Goal: Transaction & Acquisition: Book appointment/travel/reservation

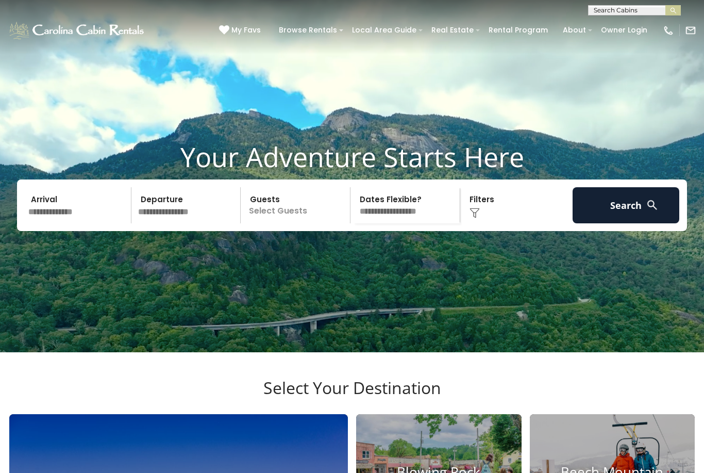
click at [90, 223] on input "text" at bounding box center [78, 205] width 107 height 36
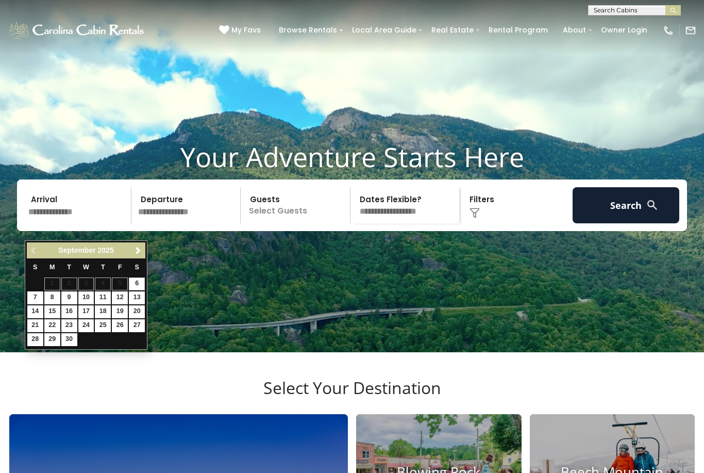
click at [137, 249] on span "Next" at bounding box center [138, 251] width 8 height 8
click at [141, 247] on span "Next" at bounding box center [138, 251] width 8 height 8
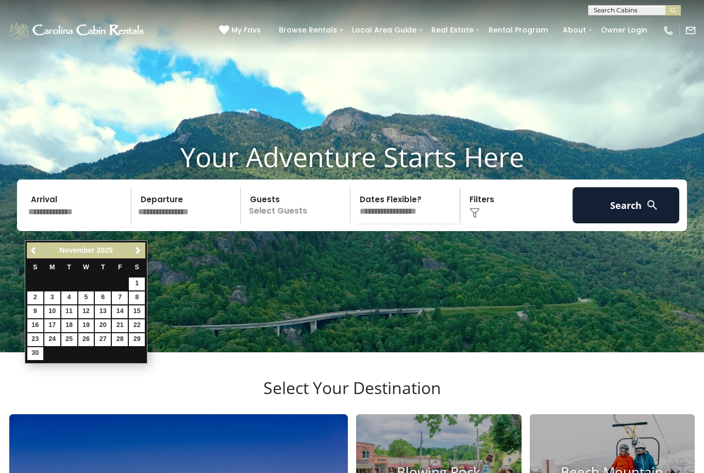
click at [124, 308] on link "14" at bounding box center [120, 311] width 16 height 13
type input "********"
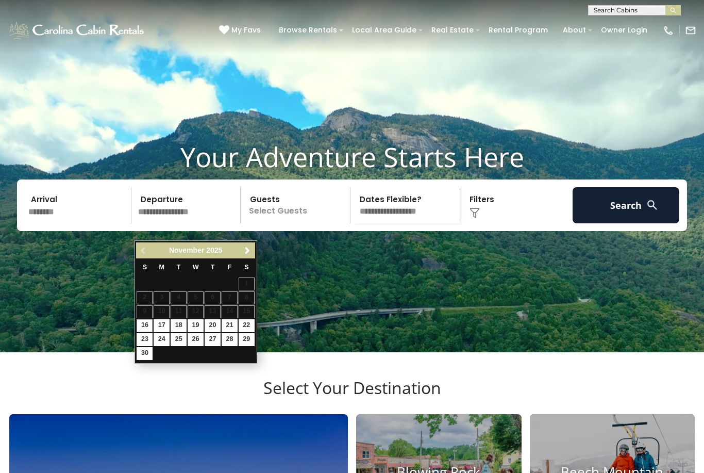
click at [146, 321] on link "16" at bounding box center [145, 325] width 16 height 13
type input "********"
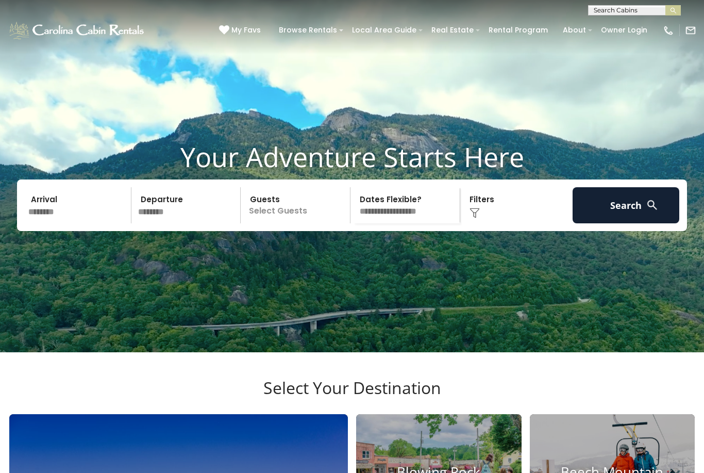
click at [300, 223] on p "Select Guests" at bounding box center [297, 205] width 106 height 36
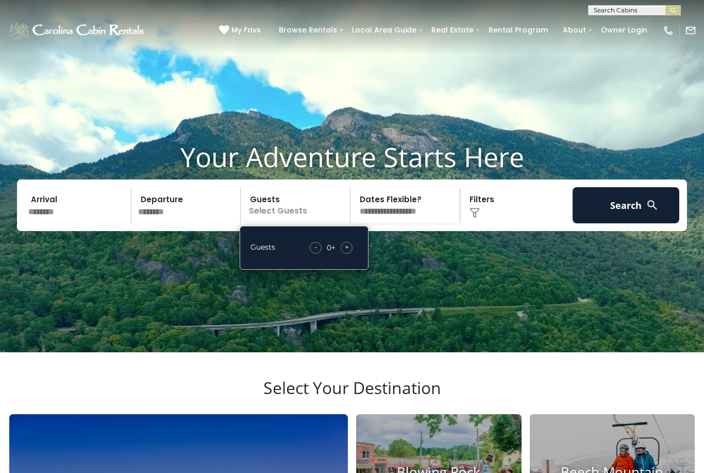
click at [352, 254] on div "+" at bounding box center [347, 248] width 12 height 12
click at [351, 254] on div "+" at bounding box center [347, 248] width 12 height 12
click at [350, 254] on div "+" at bounding box center [347, 248] width 12 height 12
click at [489, 220] on div "Click to Choose" at bounding box center [517, 205] width 107 height 36
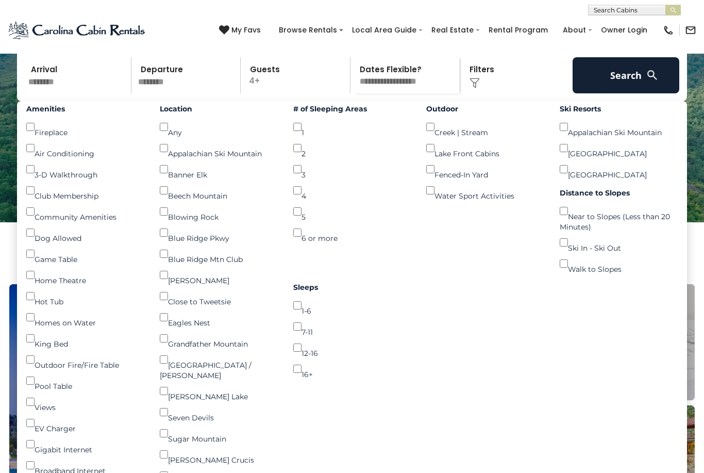
scroll to position [127, 0]
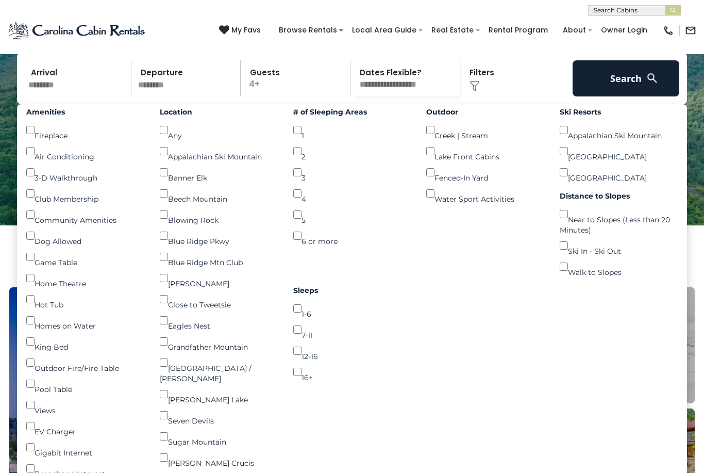
click at [638, 96] on button "Search" at bounding box center [626, 78] width 107 height 36
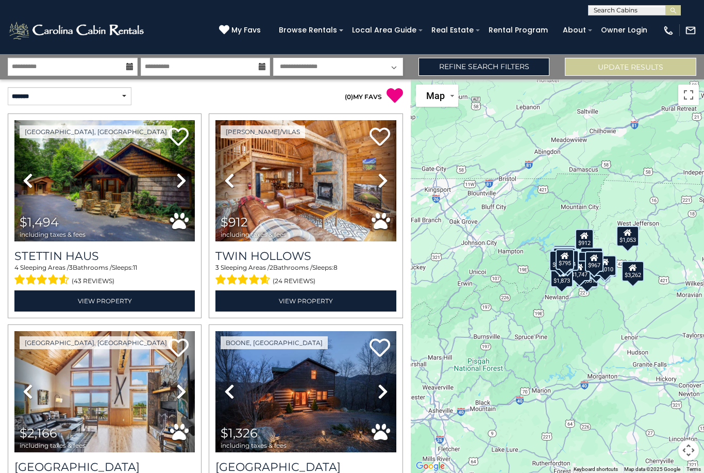
click at [186, 179] on icon at bounding box center [181, 180] width 10 height 17
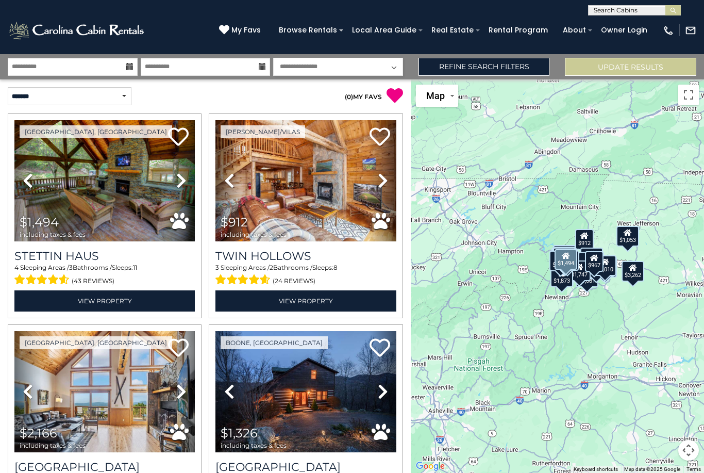
click at [186, 177] on icon at bounding box center [181, 180] width 10 height 17
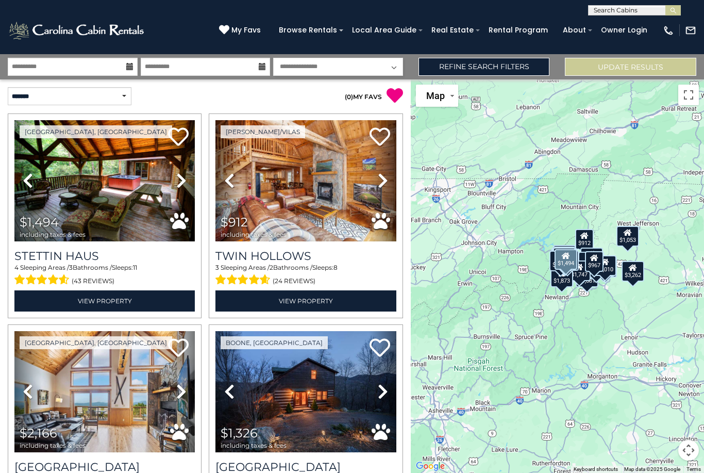
click at [192, 178] on link "Next" at bounding box center [181, 180] width 27 height 121
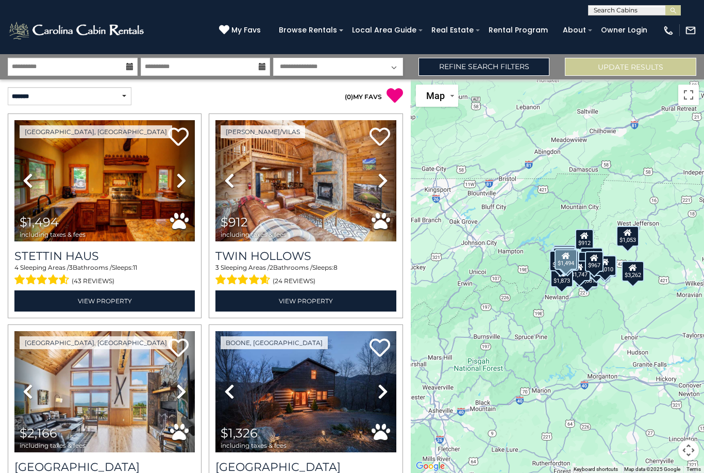
click at [187, 177] on icon at bounding box center [181, 180] width 10 height 17
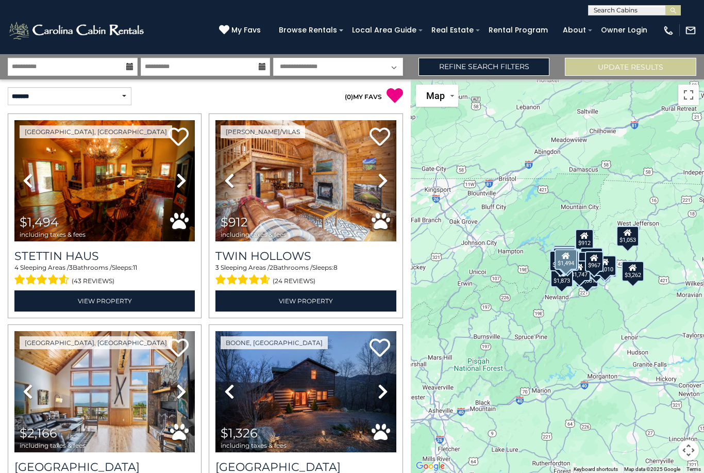
click at [187, 178] on icon at bounding box center [181, 180] width 10 height 17
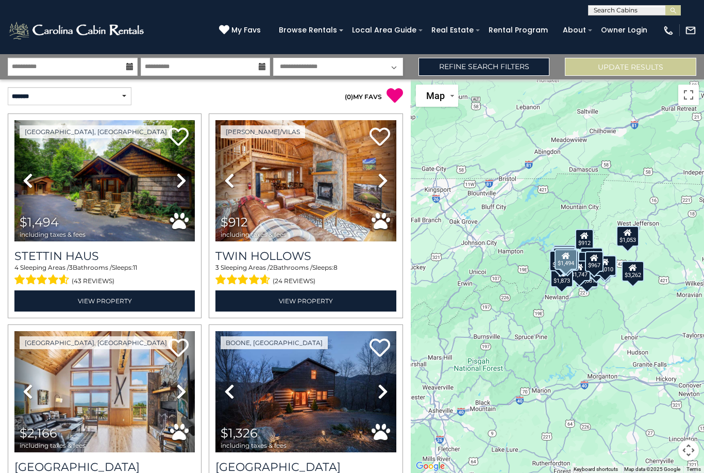
click at [184, 179] on icon at bounding box center [181, 180] width 10 height 17
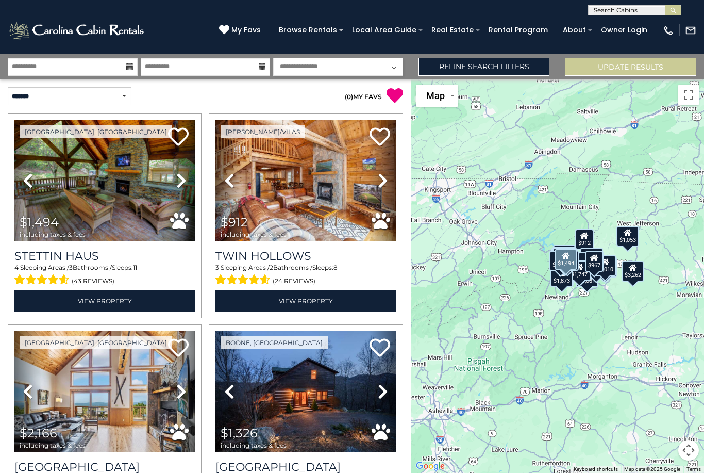
click at [186, 174] on icon at bounding box center [181, 180] width 10 height 17
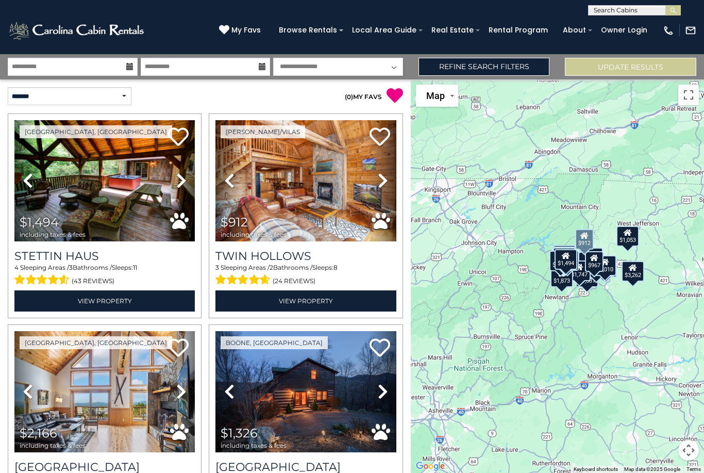
click at [386, 182] on icon at bounding box center [383, 180] width 10 height 17
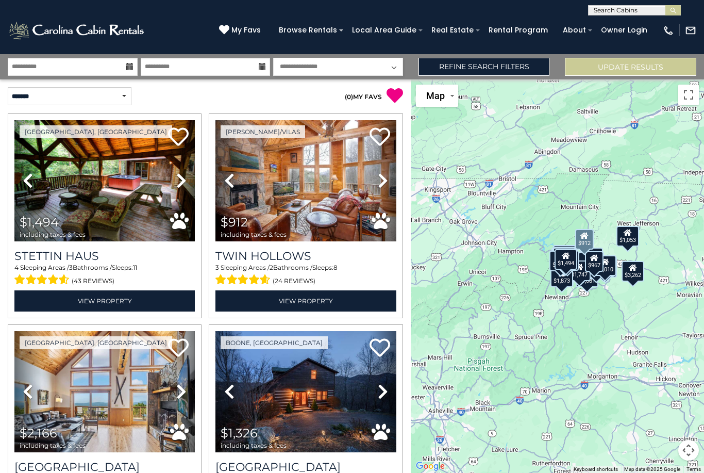
click at [388, 178] on link "Next" at bounding box center [382, 180] width 27 height 121
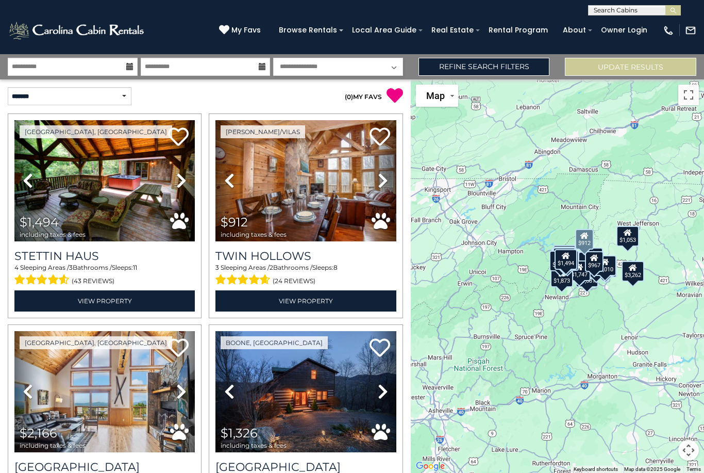
click at [388, 178] on link "Next" at bounding box center [382, 180] width 27 height 121
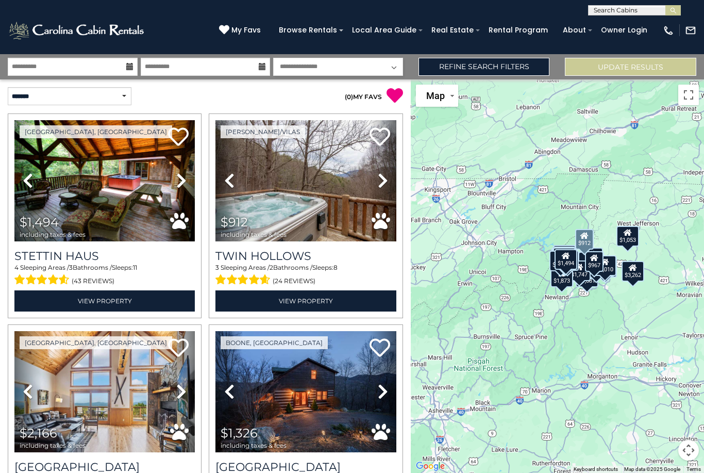
click at [391, 175] on link "Next" at bounding box center [382, 180] width 27 height 121
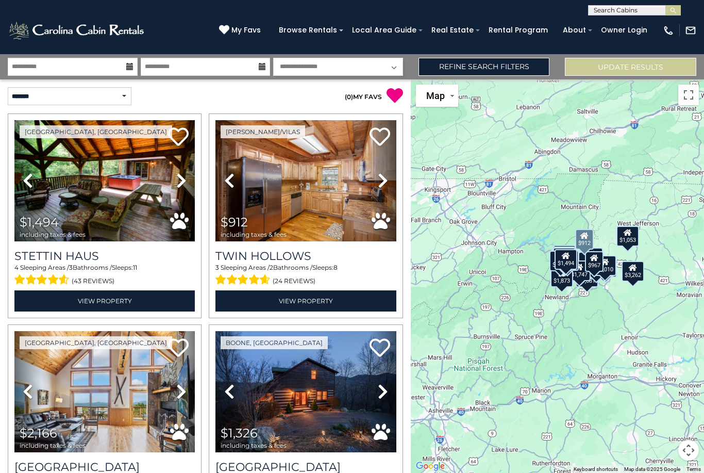
click at [395, 178] on link "Next" at bounding box center [382, 180] width 27 height 121
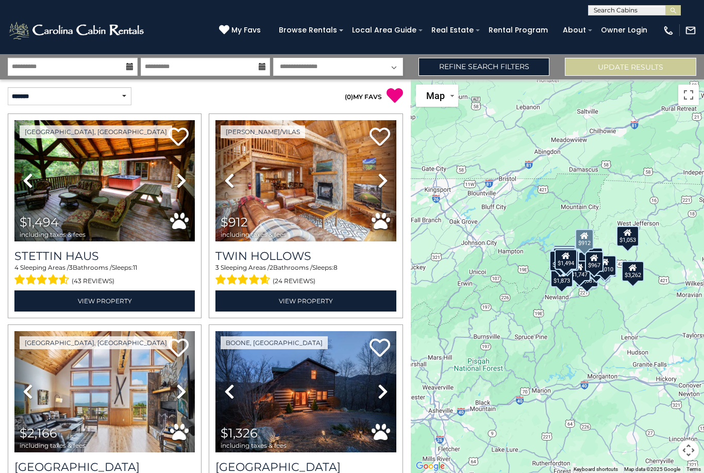
click at [394, 178] on link "Next" at bounding box center [382, 180] width 27 height 121
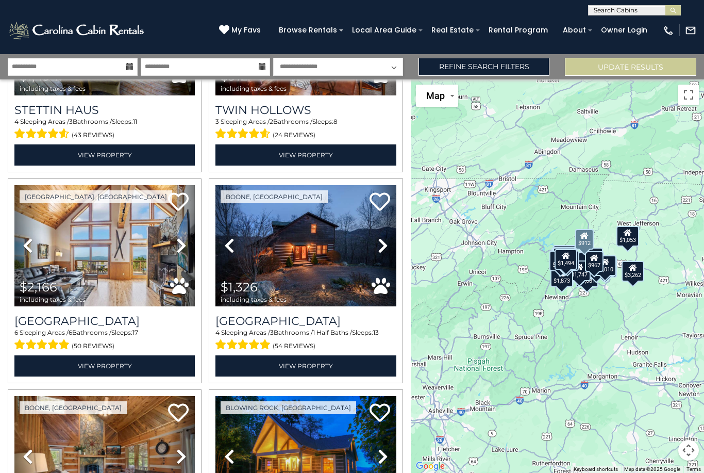
scroll to position [147, 0]
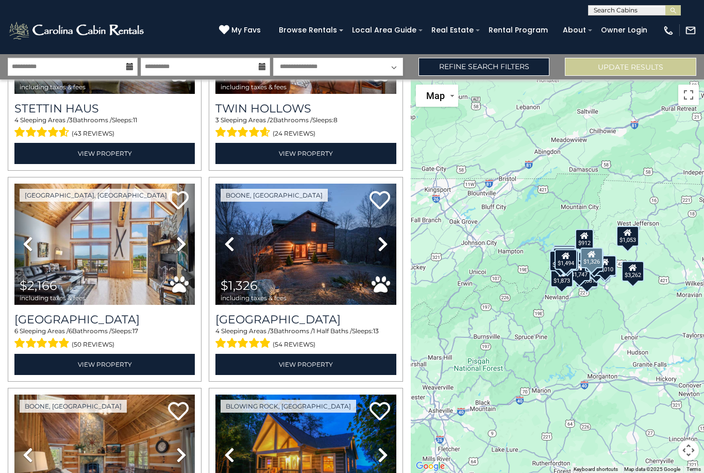
click at [383, 243] on icon at bounding box center [383, 244] width 10 height 17
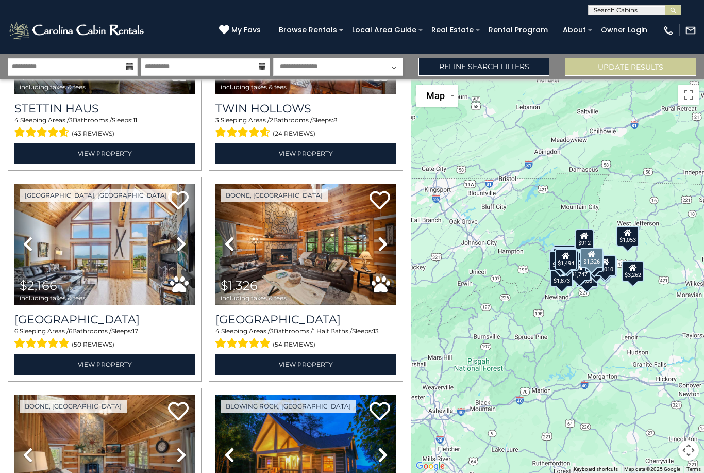
click at [387, 245] on icon at bounding box center [383, 244] width 10 height 17
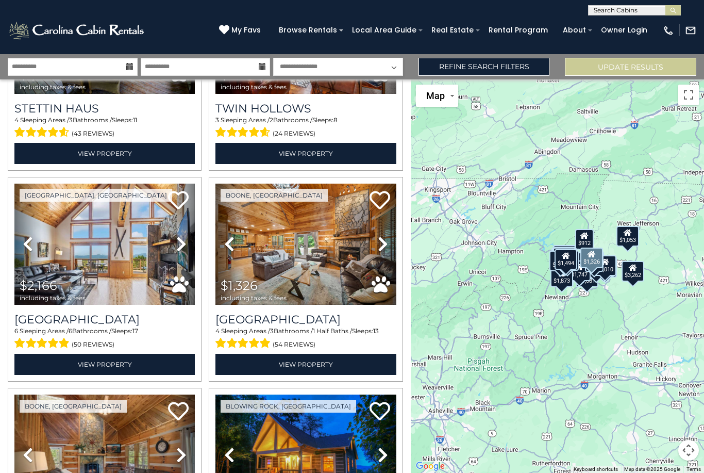
click at [387, 245] on icon at bounding box center [383, 244] width 10 height 17
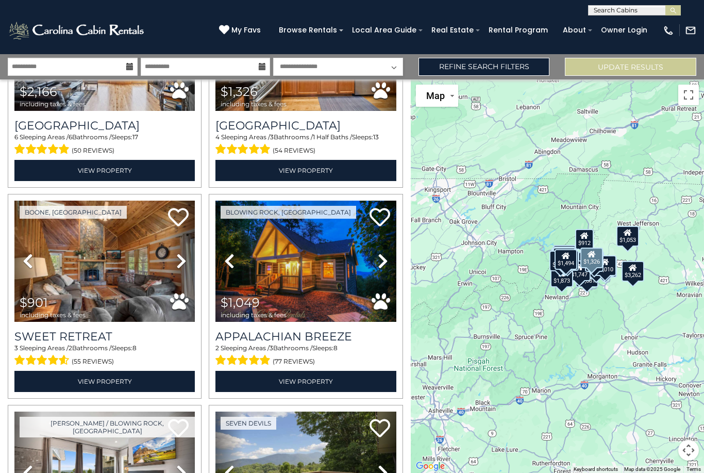
scroll to position [344, 0]
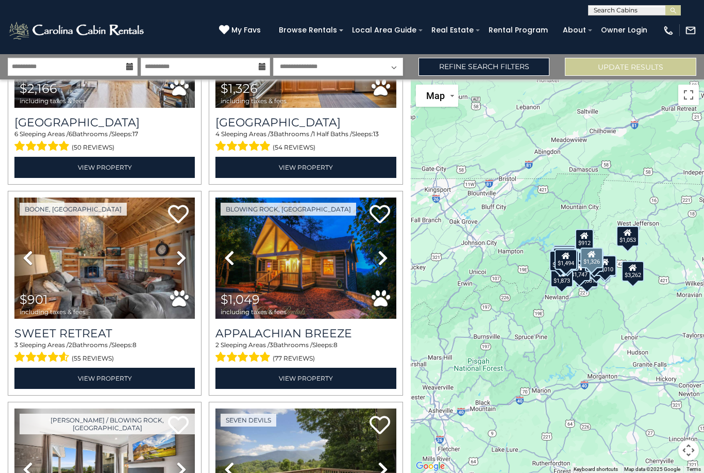
click at [389, 257] on link "Next" at bounding box center [382, 258] width 27 height 121
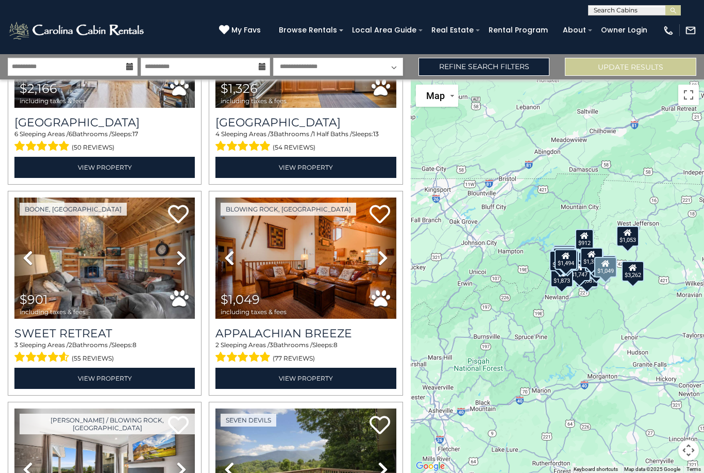
click at [390, 255] on link "Next" at bounding box center [382, 258] width 27 height 121
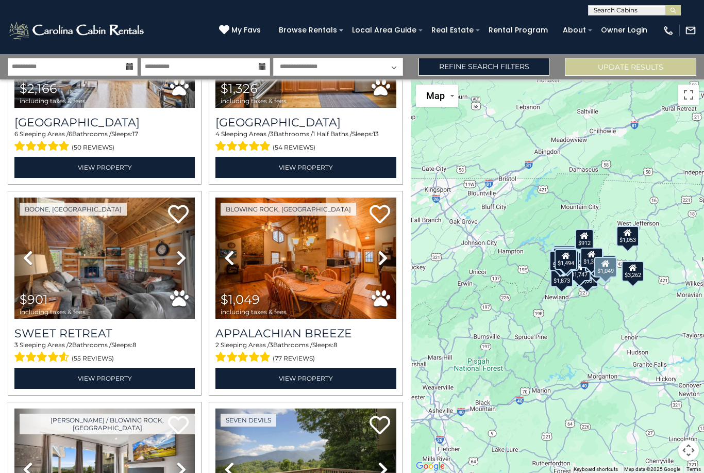
click at [393, 257] on link "Next" at bounding box center [382, 258] width 27 height 121
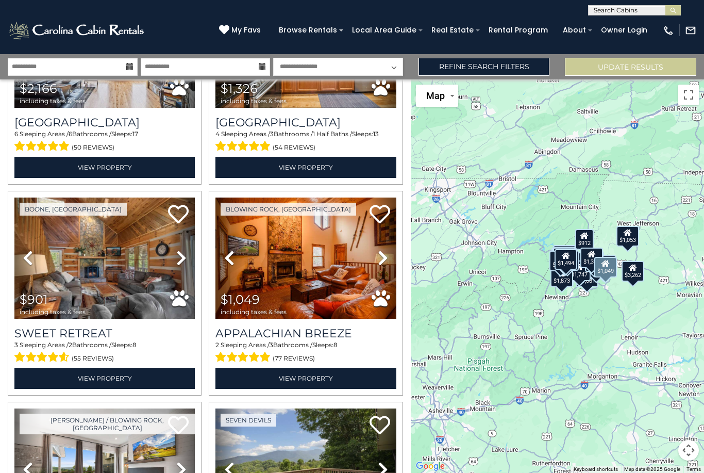
click at [393, 258] on link "Next" at bounding box center [382, 258] width 27 height 121
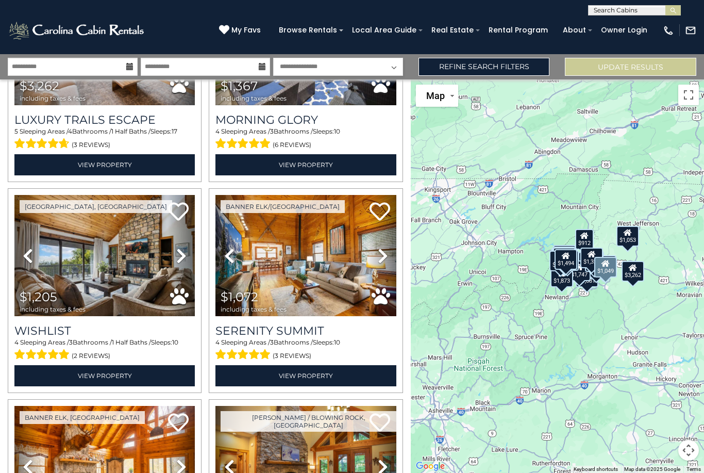
scroll to position [769, 0]
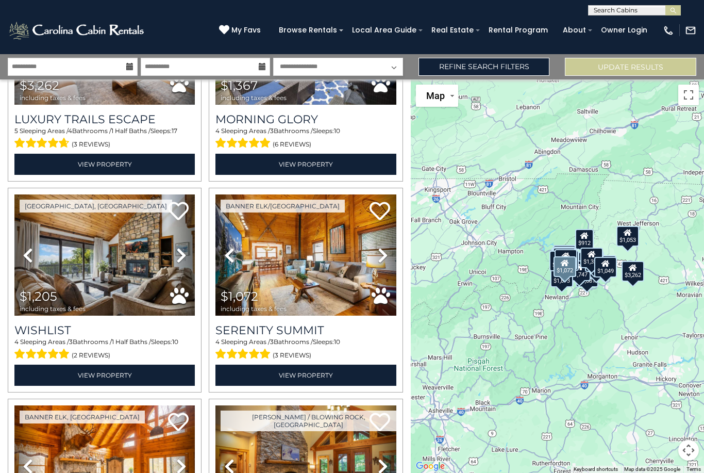
click at [387, 255] on icon at bounding box center [383, 255] width 10 height 17
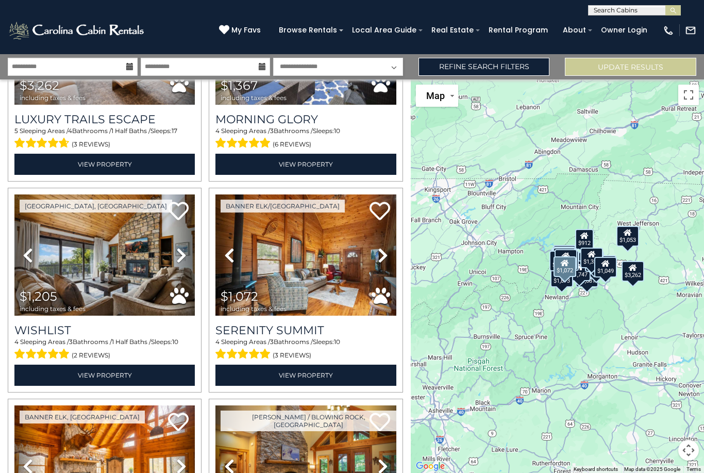
click at [388, 257] on link "Next" at bounding box center [382, 254] width 27 height 121
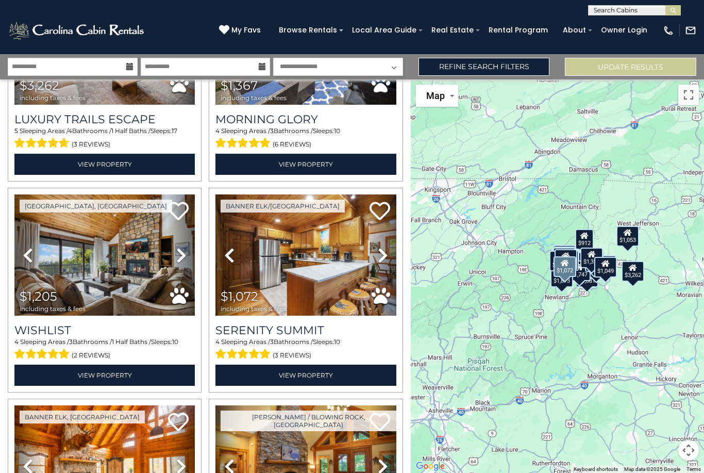
click at [390, 255] on link "Next" at bounding box center [382, 254] width 27 height 121
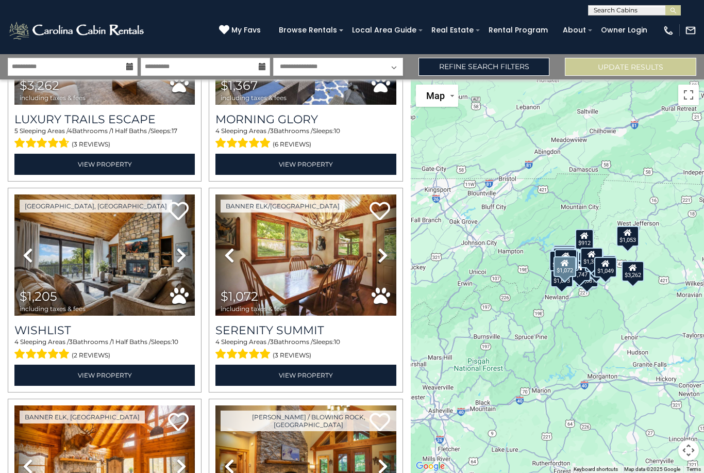
click at [387, 253] on icon at bounding box center [383, 255] width 10 height 17
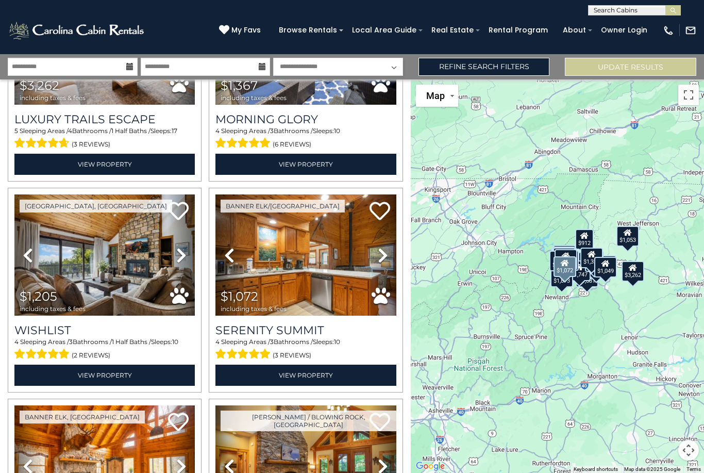
click at [389, 255] on link "Next" at bounding box center [382, 254] width 27 height 121
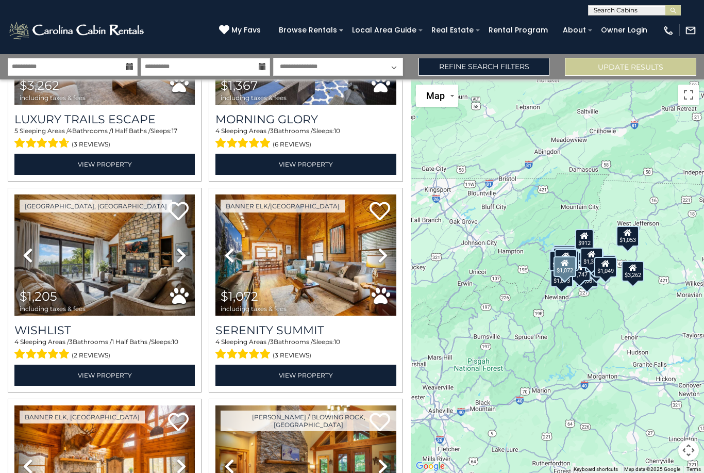
click at [386, 256] on icon at bounding box center [383, 255] width 10 height 17
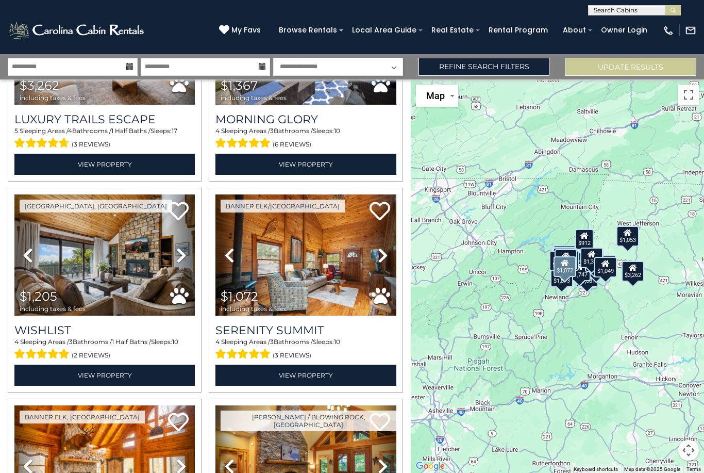
click at [389, 254] on link "Next" at bounding box center [382, 254] width 27 height 121
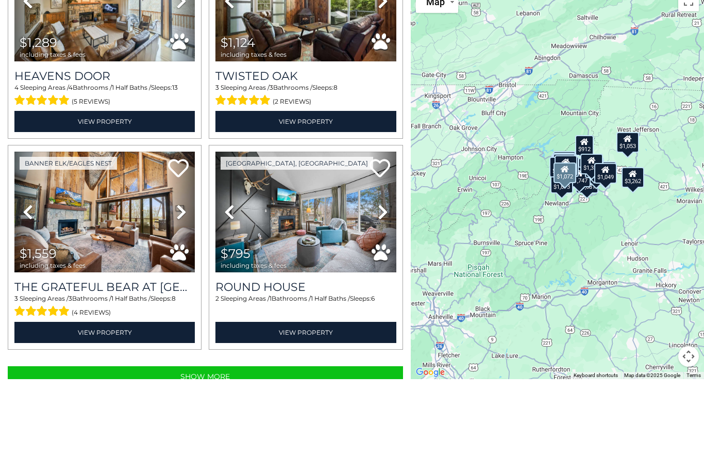
scroll to position [58, 0]
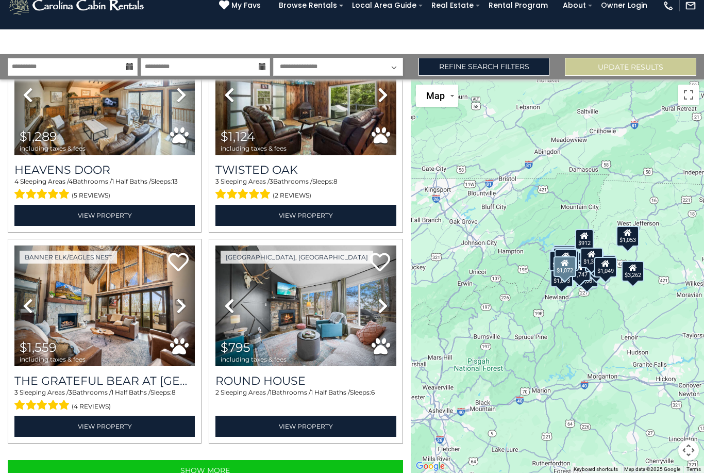
click at [217, 460] on button "Show More" at bounding box center [206, 470] width 396 height 21
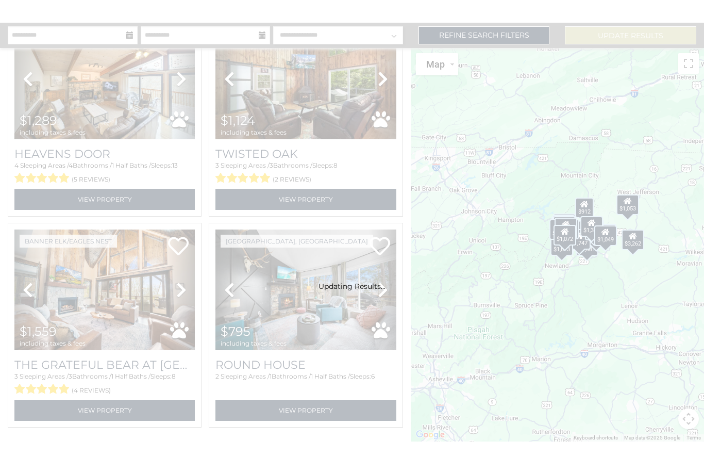
scroll to position [58, 0]
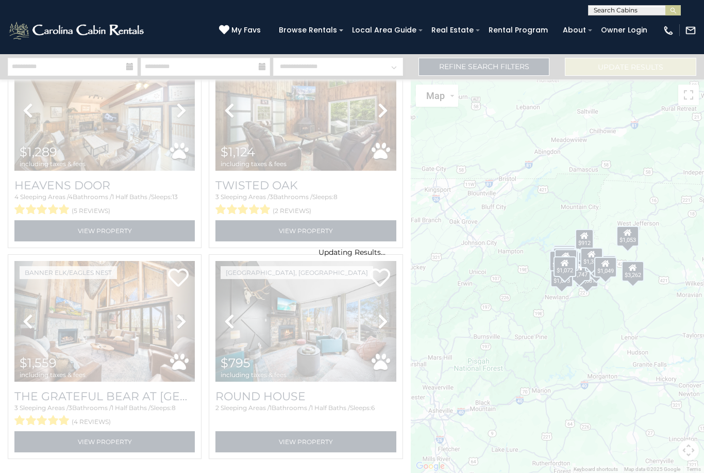
click at [261, 30] on span "My Favs" at bounding box center [246, 30] width 29 height 11
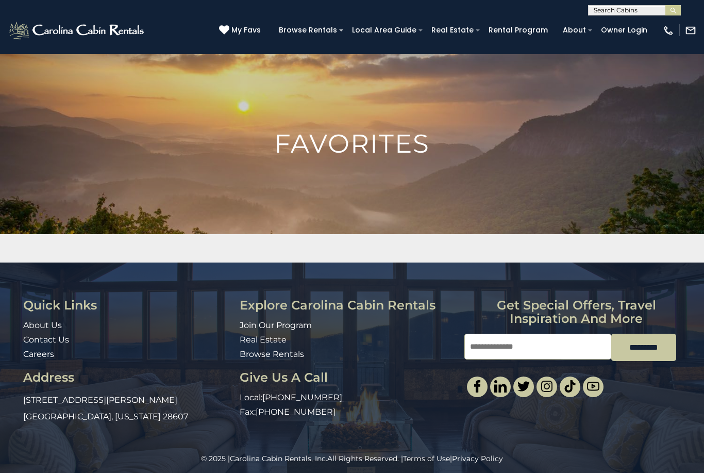
click at [261, 29] on span "My Favs" at bounding box center [246, 30] width 29 height 11
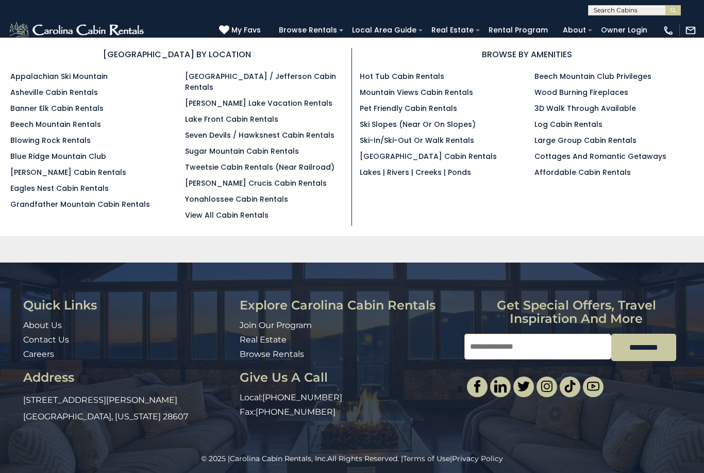
click at [85, 144] on link "Blowing Rock Rentals" at bounding box center [50, 140] width 80 height 10
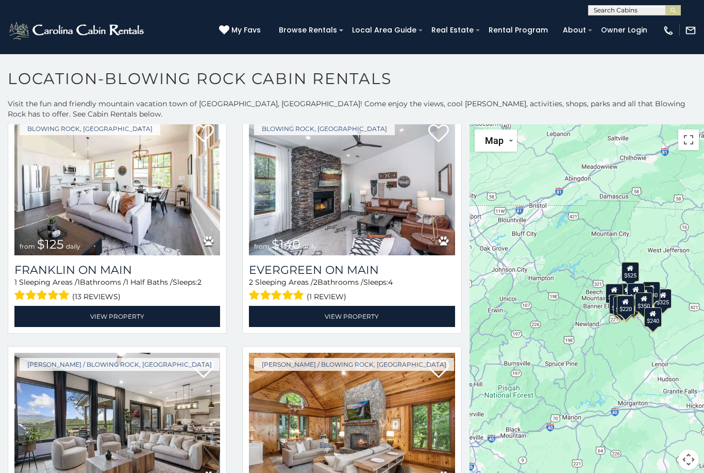
scroll to position [744, 0]
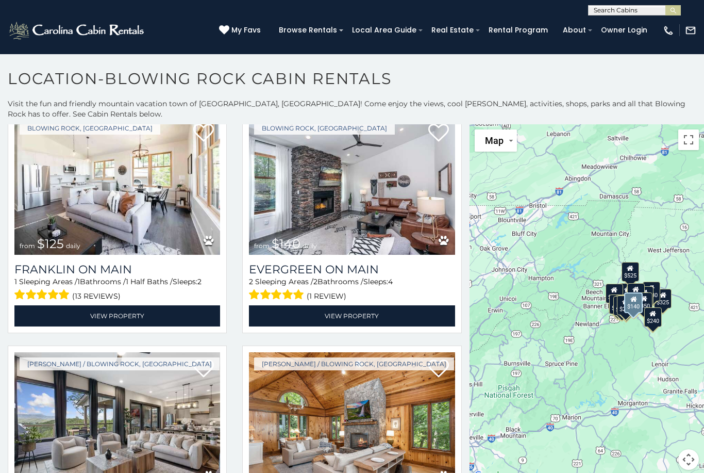
click at [355, 196] on img at bounding box center [352, 186] width 206 height 138
click at [385, 216] on img at bounding box center [352, 186] width 206 height 138
click at [352, 318] on link "View Property" at bounding box center [352, 315] width 206 height 21
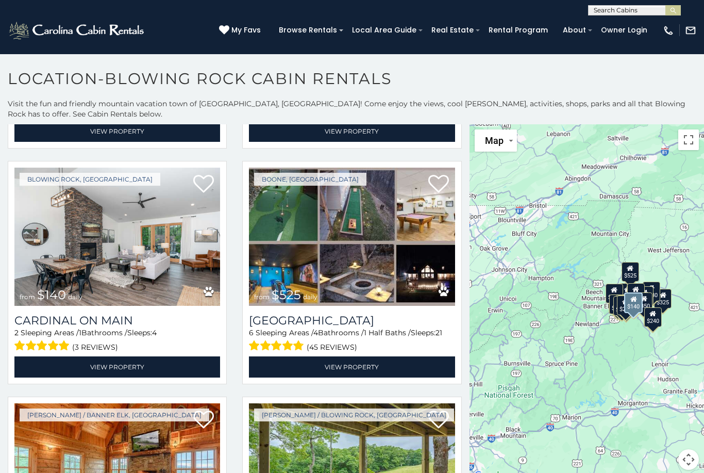
scroll to position [2107, 0]
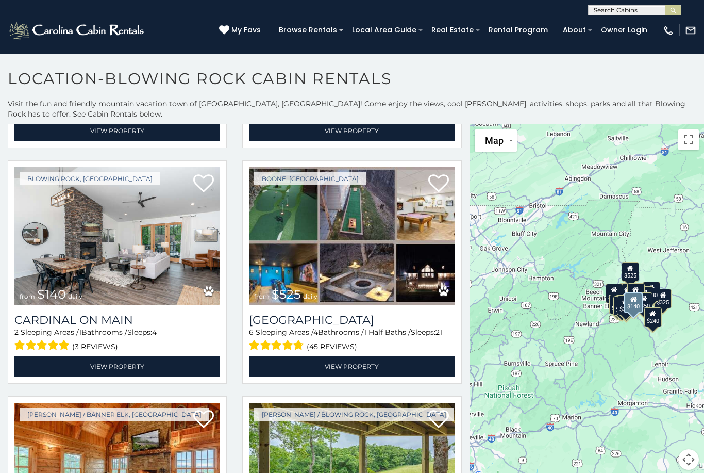
click at [68, 241] on img at bounding box center [117, 236] width 206 height 138
click at [125, 254] on img at bounding box center [117, 236] width 206 height 138
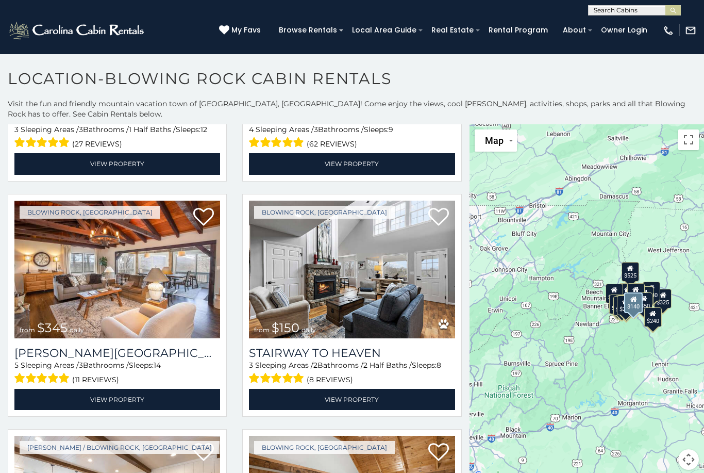
scroll to position [2560, 0]
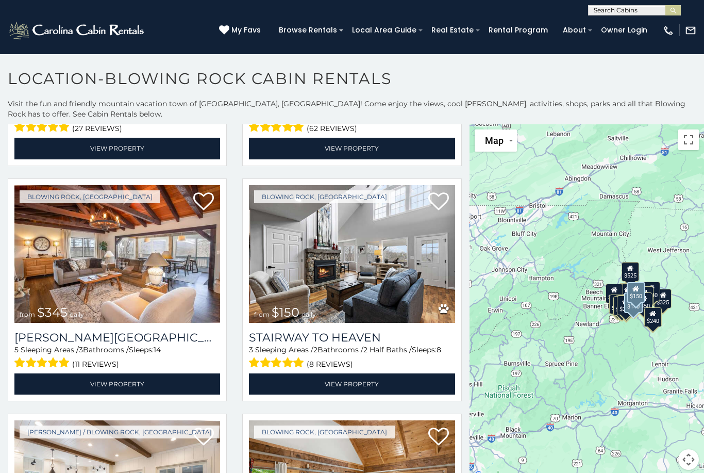
click at [383, 259] on img at bounding box center [352, 254] width 206 height 138
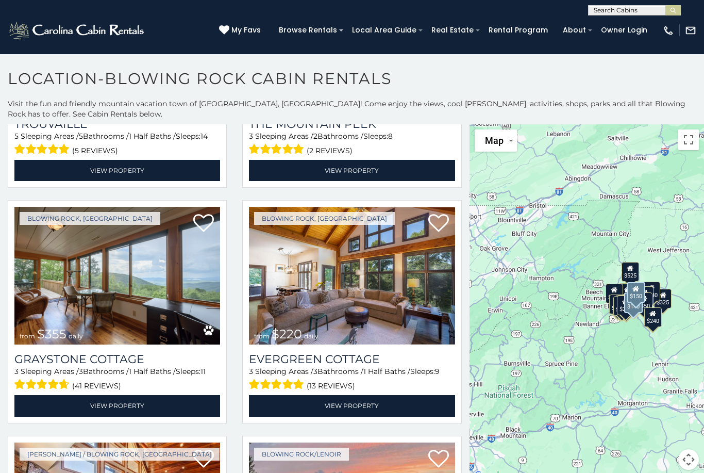
scroll to position [3025, 0]
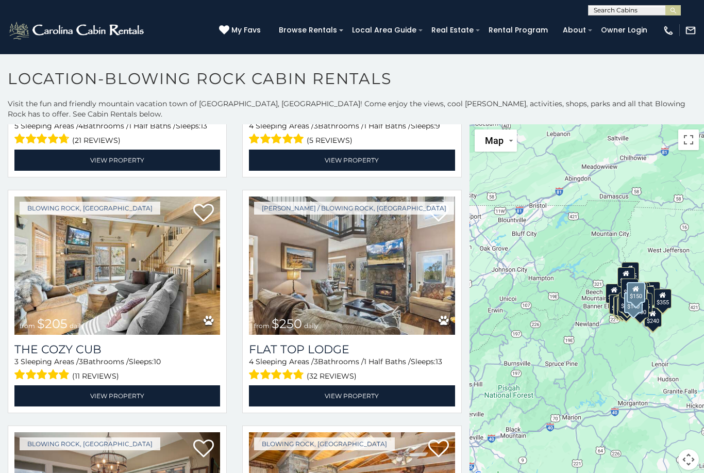
scroll to position [5142, 0]
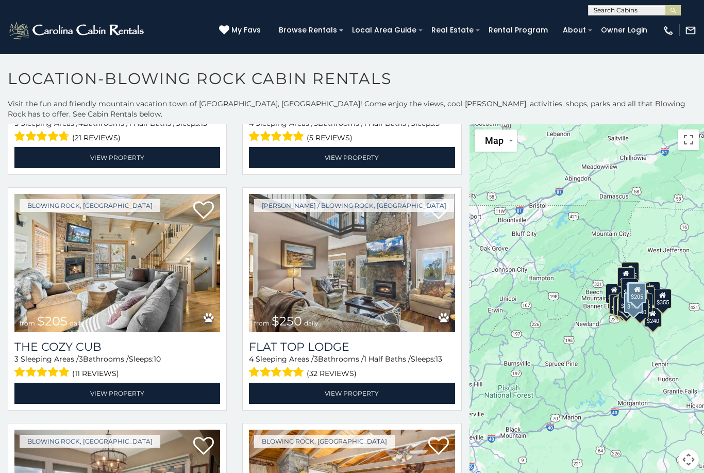
click at [79, 275] on img at bounding box center [117, 263] width 206 height 138
click at [139, 260] on img at bounding box center [117, 263] width 206 height 138
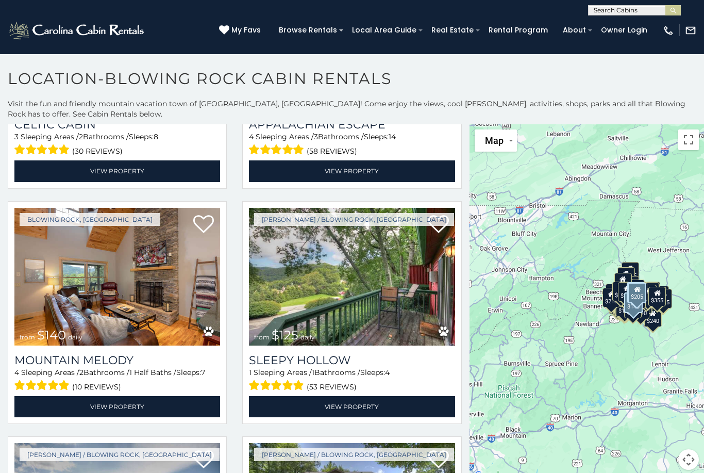
scroll to position [10782, 0]
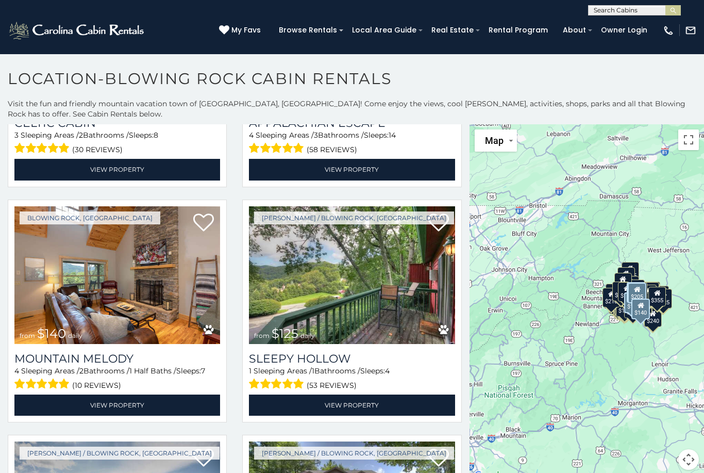
click at [102, 280] on img at bounding box center [117, 275] width 206 height 138
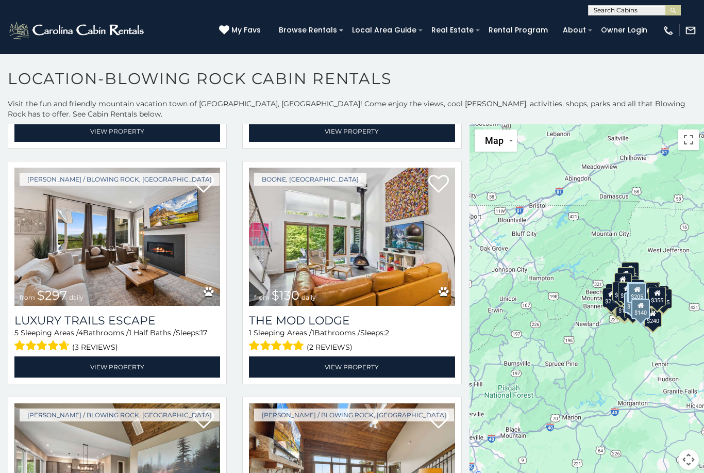
scroll to position [12469, 0]
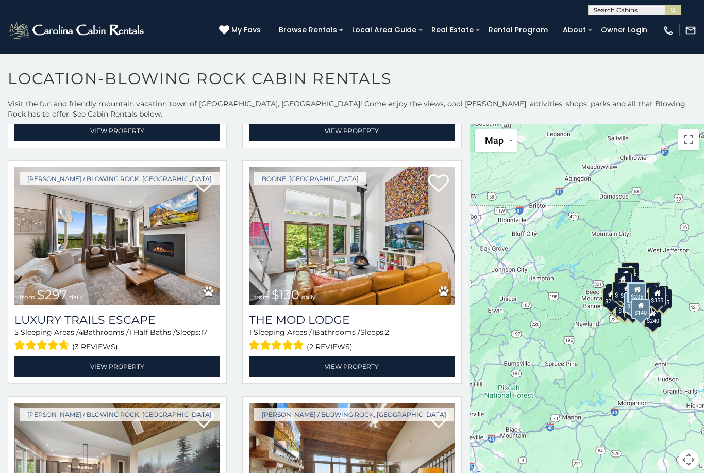
click at [136, 248] on img at bounding box center [117, 236] width 206 height 138
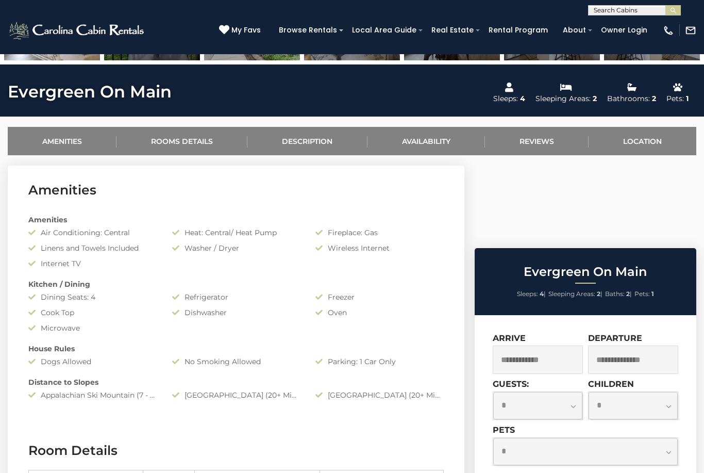
click at [438, 138] on link "Availability" at bounding box center [427, 141] width 118 height 28
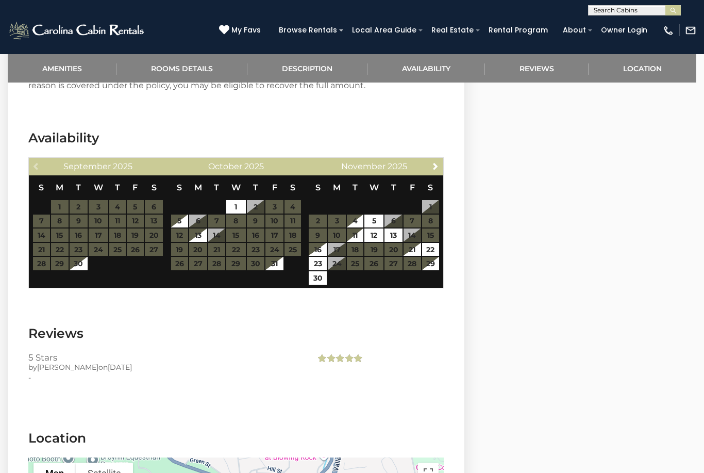
scroll to position [1346, 0]
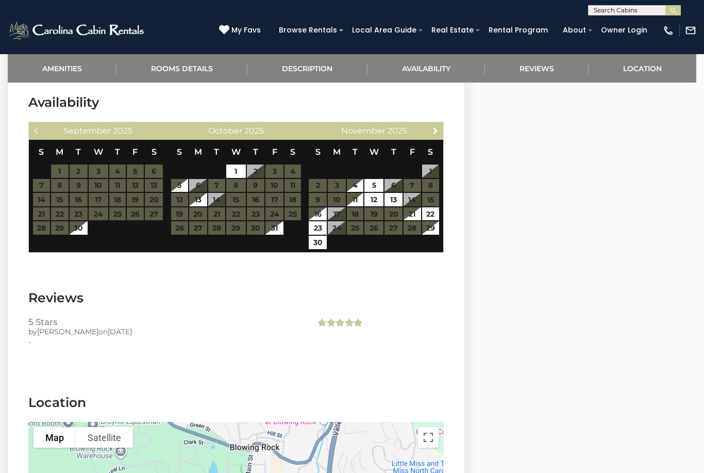
click at [437, 130] on span "Next" at bounding box center [436, 130] width 8 height 8
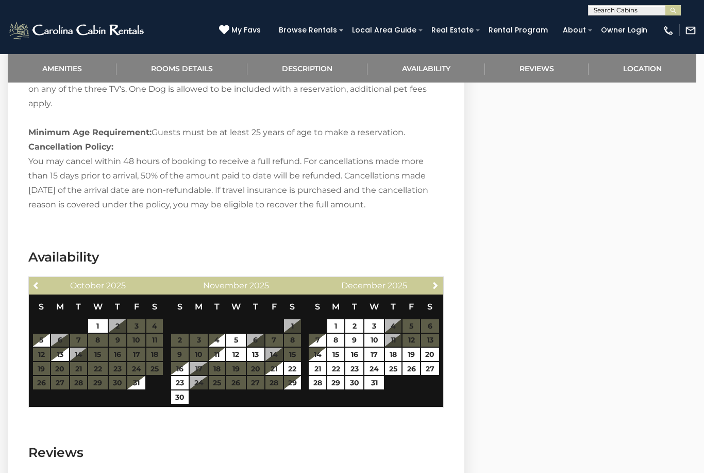
scroll to position [1179, 0]
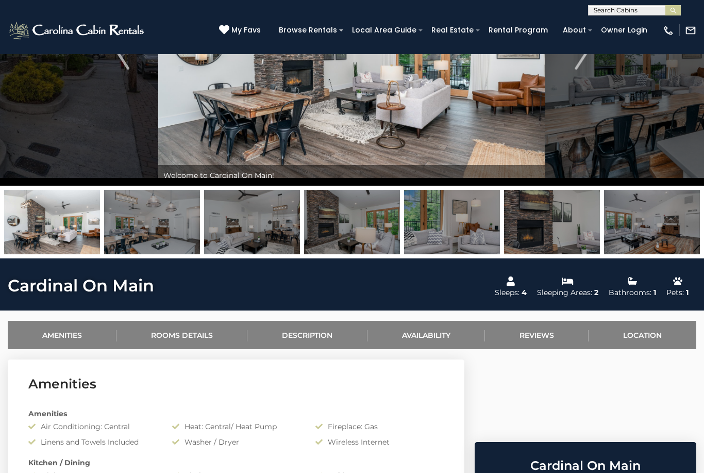
click at [439, 332] on link "Availability" at bounding box center [427, 335] width 118 height 28
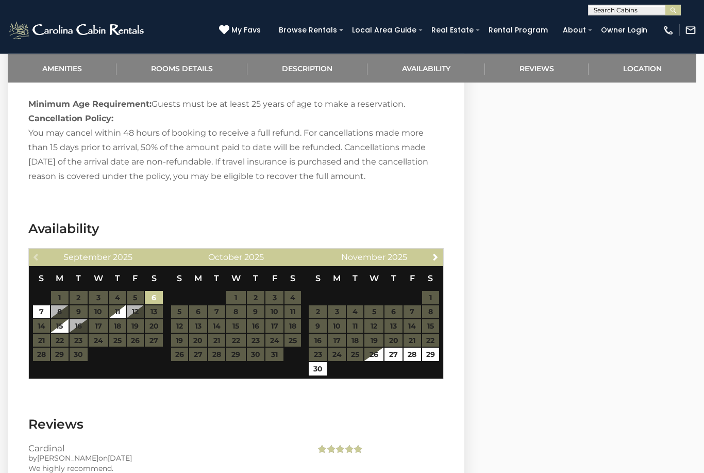
scroll to position [1121, 0]
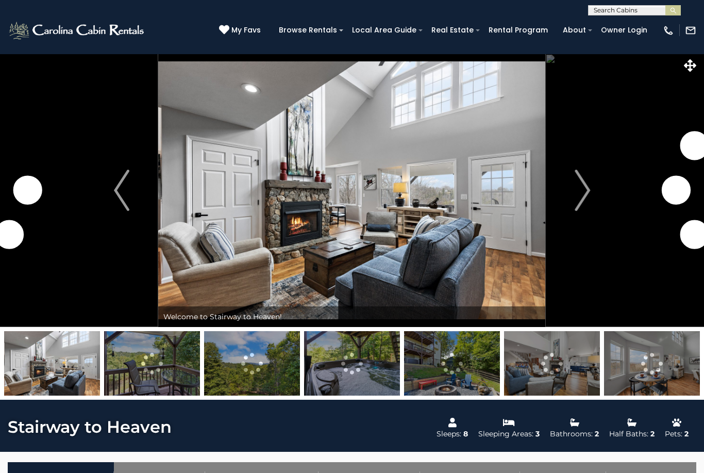
click at [586, 189] on img "Next" at bounding box center [582, 190] width 15 height 41
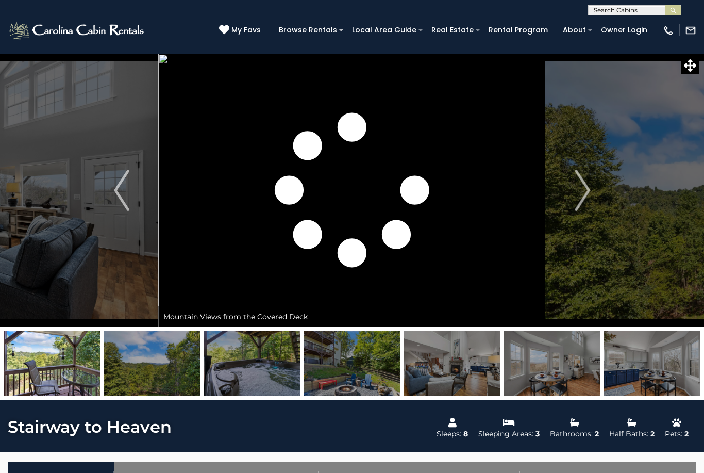
click at [649, 366] on img at bounding box center [652, 363] width 96 height 64
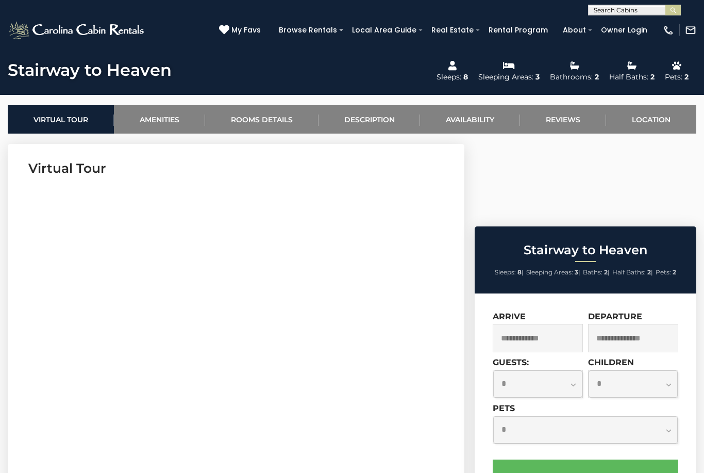
scroll to position [356, 0]
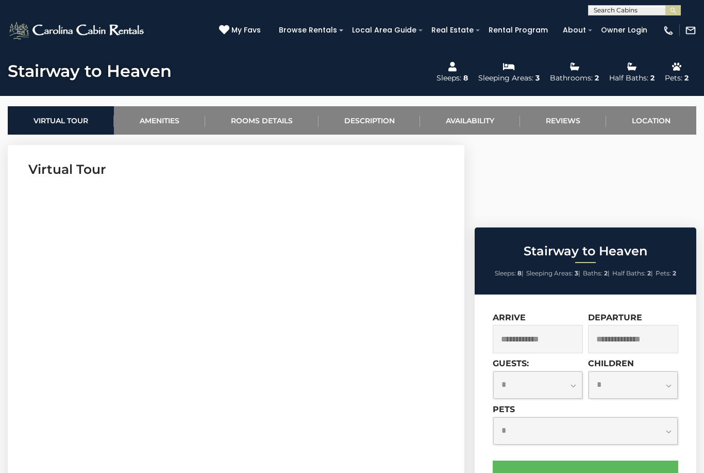
click at [474, 110] on link "Availability" at bounding box center [470, 120] width 100 height 28
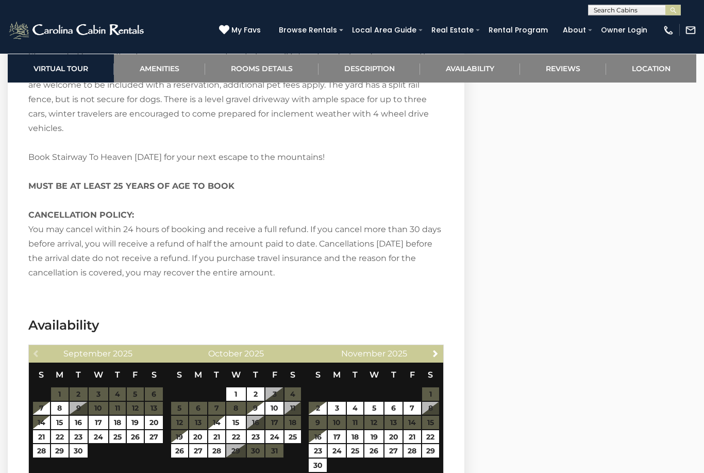
scroll to position [1708, 0]
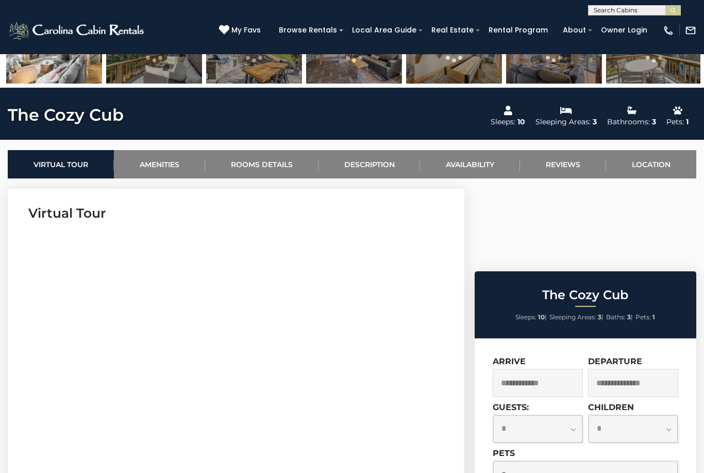
scroll to position [313, 0]
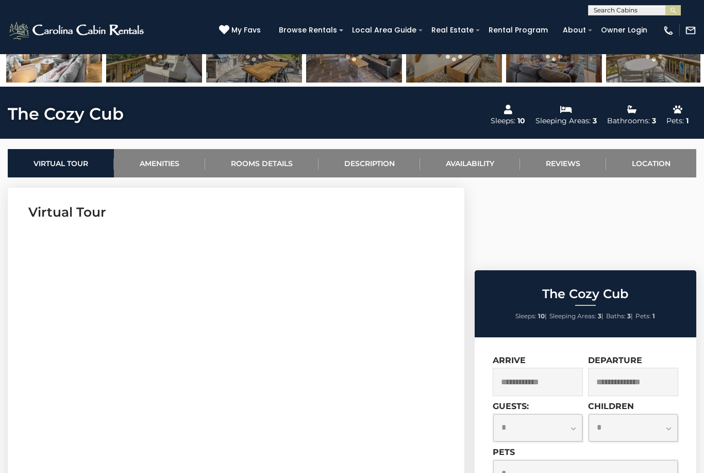
click at [475, 160] on link "Availability" at bounding box center [470, 163] width 100 height 28
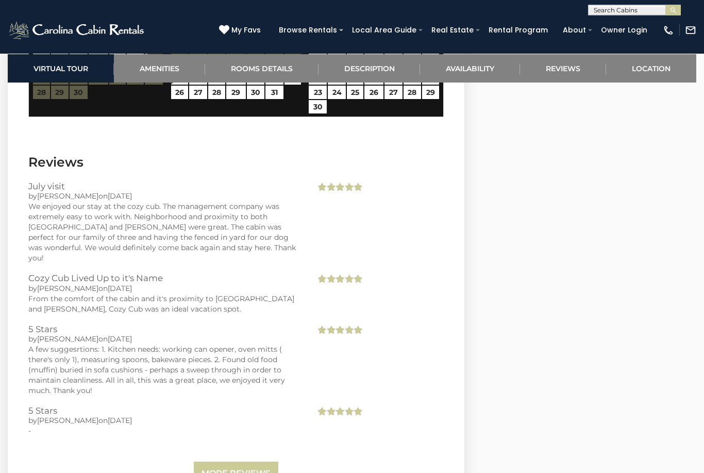
scroll to position [2122, 0]
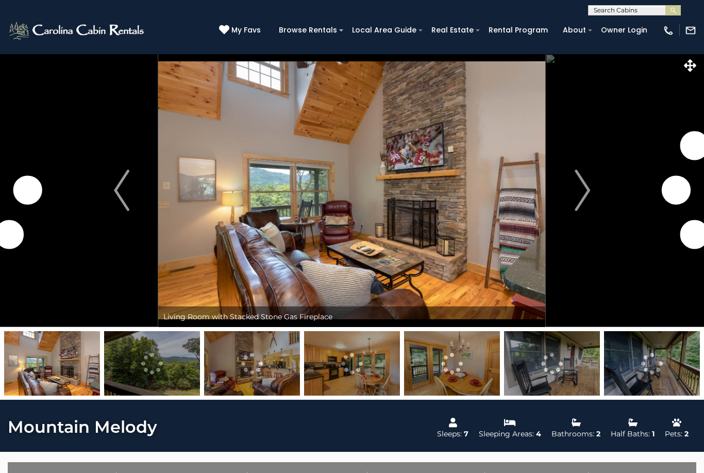
click at [583, 189] on img "Next" at bounding box center [582, 190] width 15 height 41
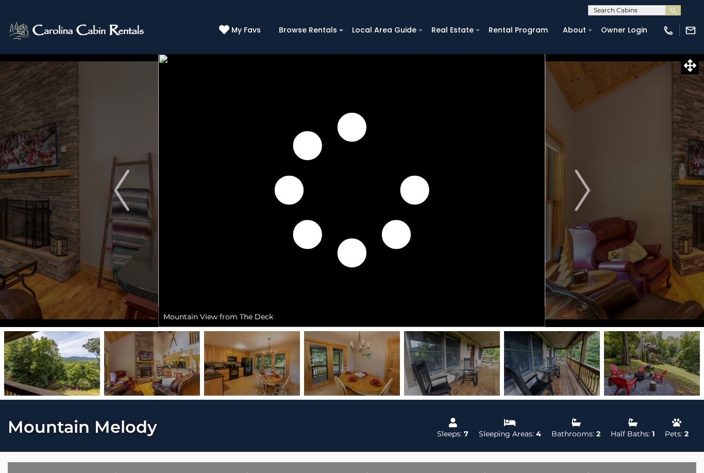
click at [580, 185] on img "Next" at bounding box center [582, 190] width 15 height 41
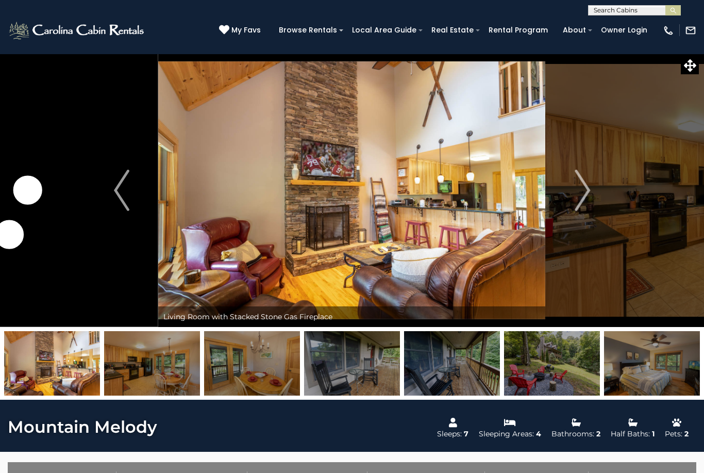
click at [592, 191] on button "Next" at bounding box center [582, 190] width 73 height 273
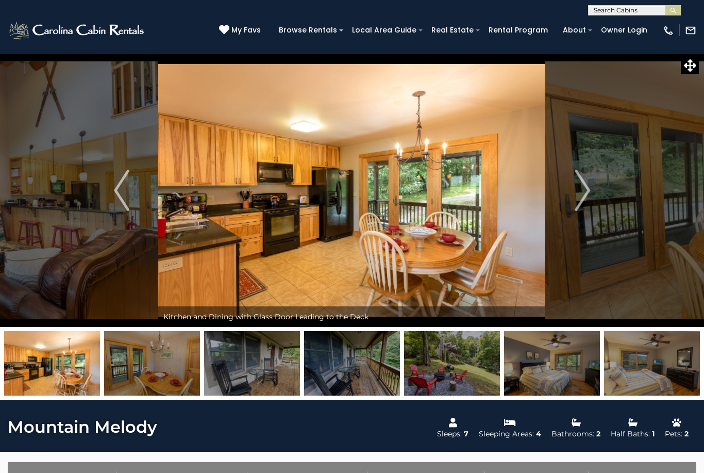
click at [588, 188] on img "Next" at bounding box center [582, 190] width 15 height 41
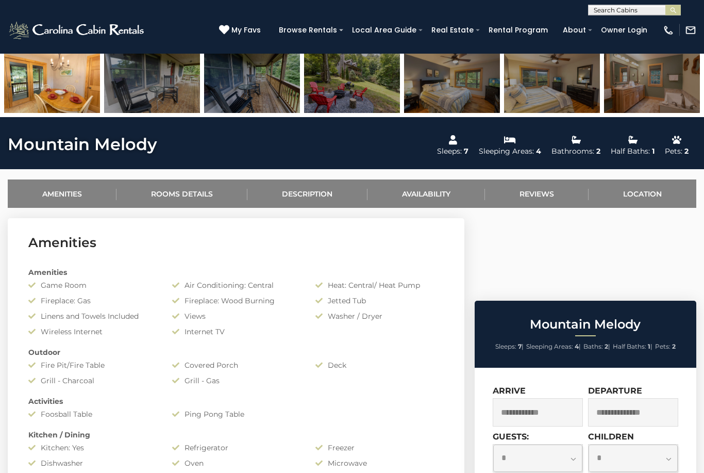
scroll to position [284, 0]
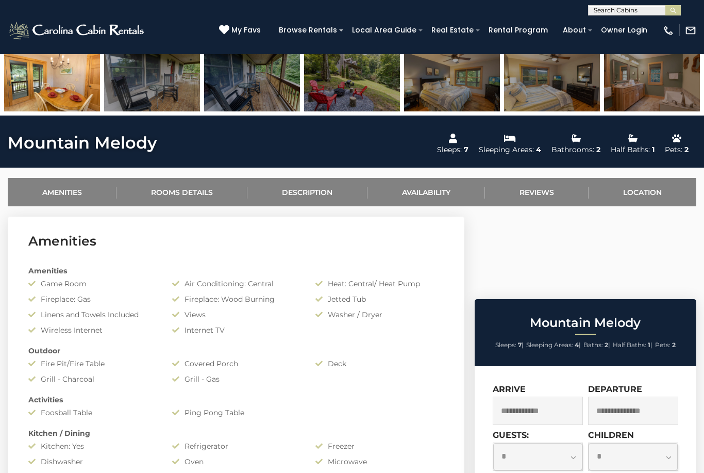
click at [441, 189] on link "Availability" at bounding box center [427, 192] width 118 height 28
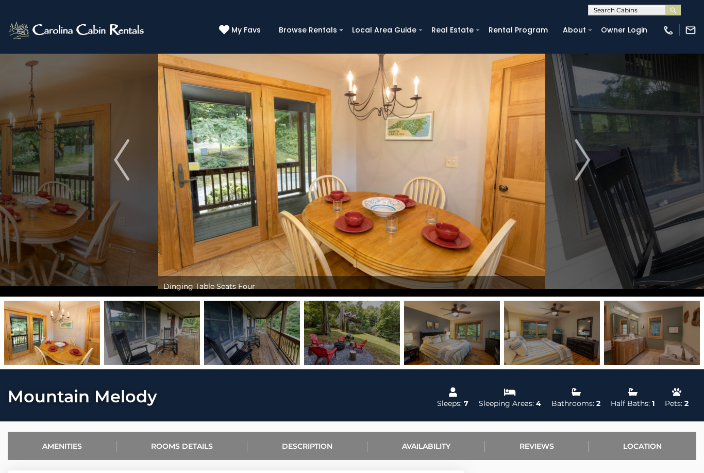
scroll to position [0, 0]
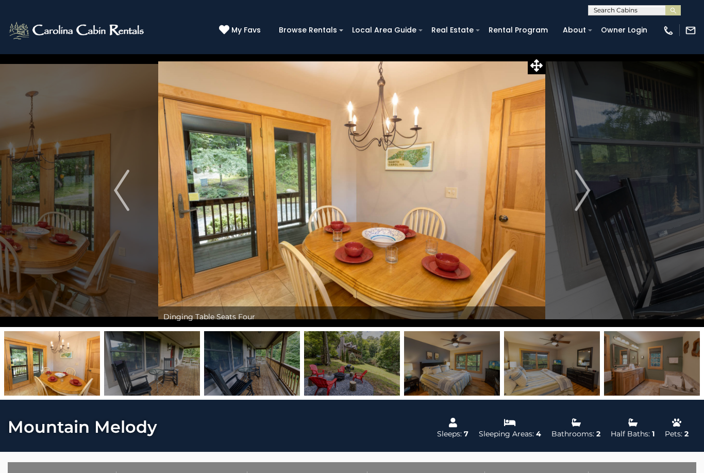
click at [588, 187] on img "Next" at bounding box center [582, 190] width 15 height 41
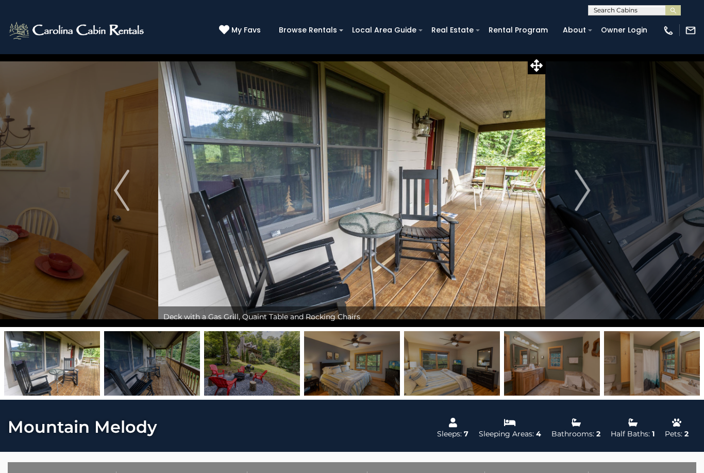
click at [588, 194] on img "Next" at bounding box center [582, 190] width 15 height 41
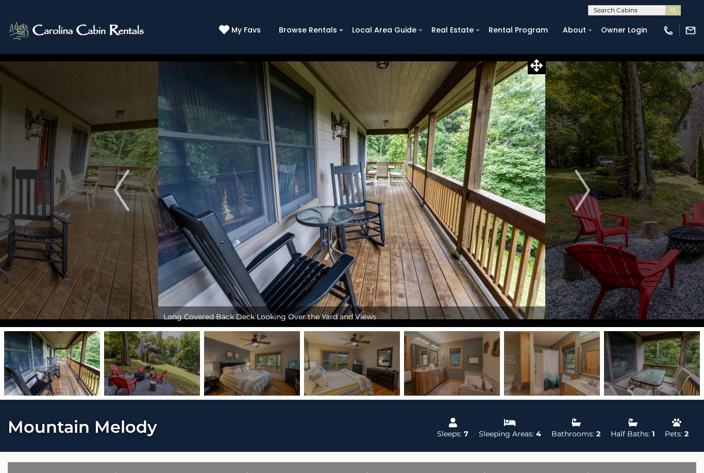
click at [591, 190] on button "Next" at bounding box center [582, 190] width 73 height 273
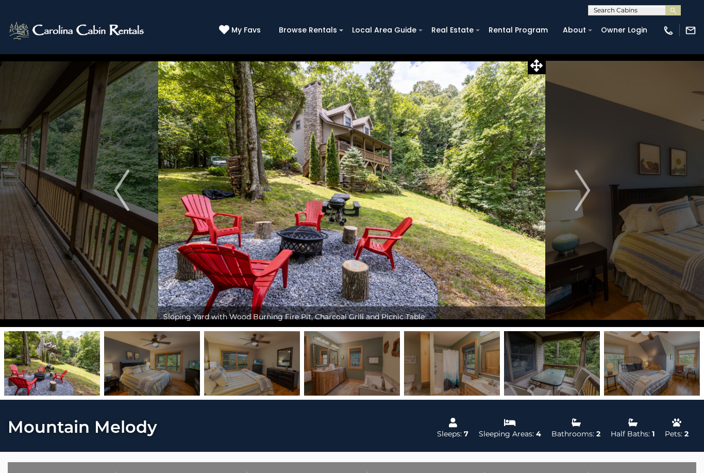
click at [589, 192] on img "Next" at bounding box center [582, 190] width 15 height 41
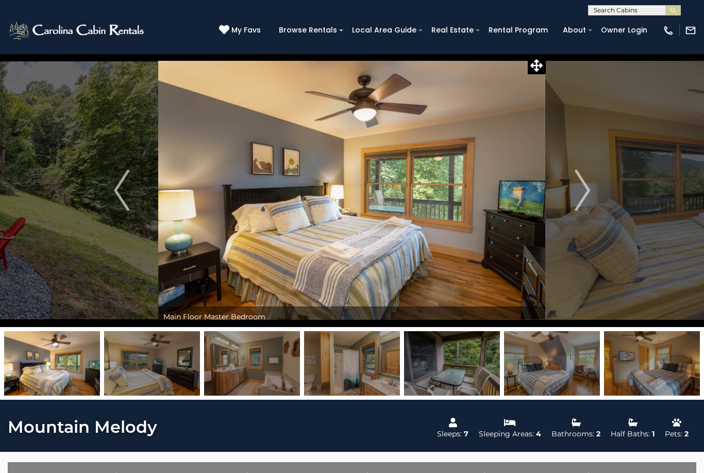
click at [585, 192] on img "Next" at bounding box center [582, 190] width 15 height 41
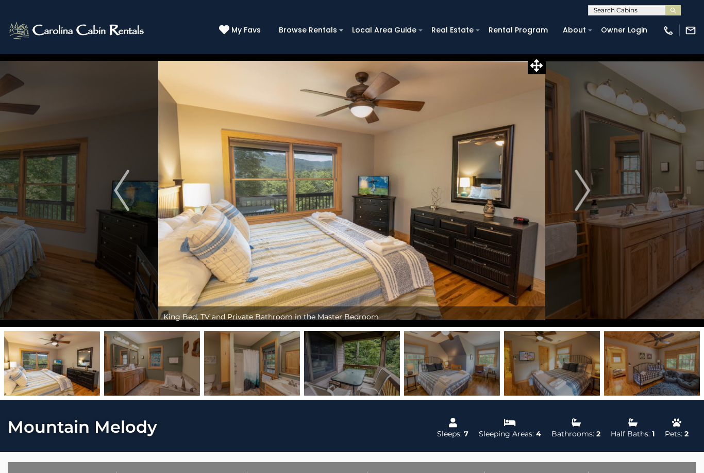
click at [590, 195] on img "Next" at bounding box center [582, 190] width 15 height 41
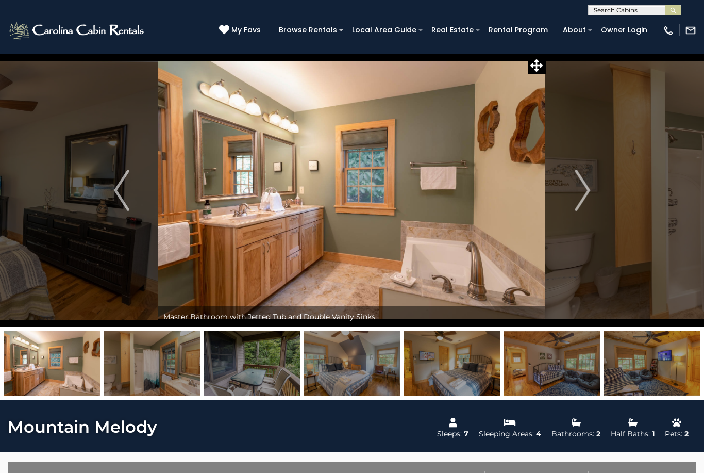
click at [585, 192] on img "Next" at bounding box center [582, 190] width 15 height 41
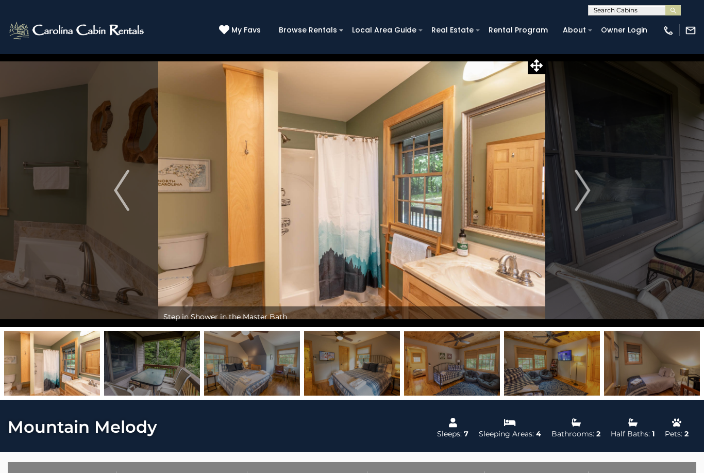
click at [589, 194] on img "Next" at bounding box center [582, 190] width 15 height 41
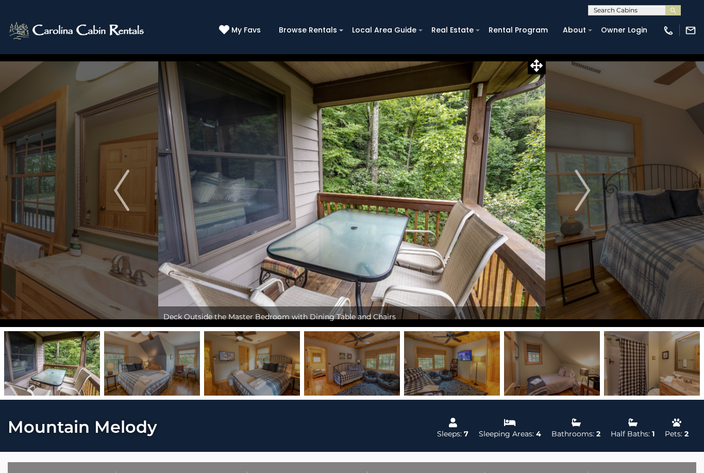
click at [594, 199] on button "Next" at bounding box center [582, 190] width 73 height 273
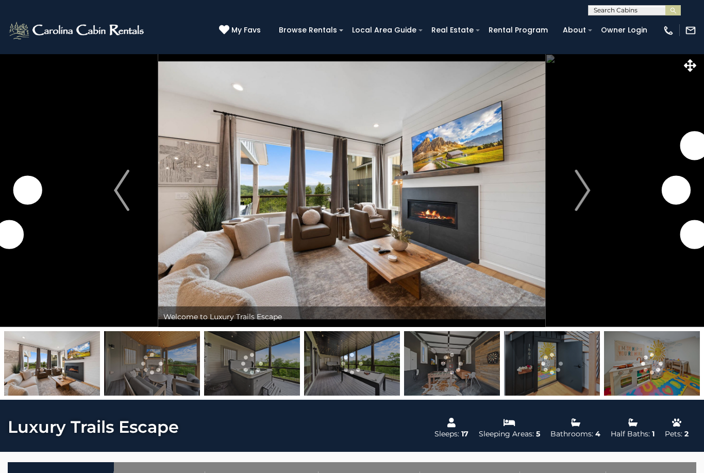
click at [588, 194] on img "Next" at bounding box center [582, 190] width 15 height 41
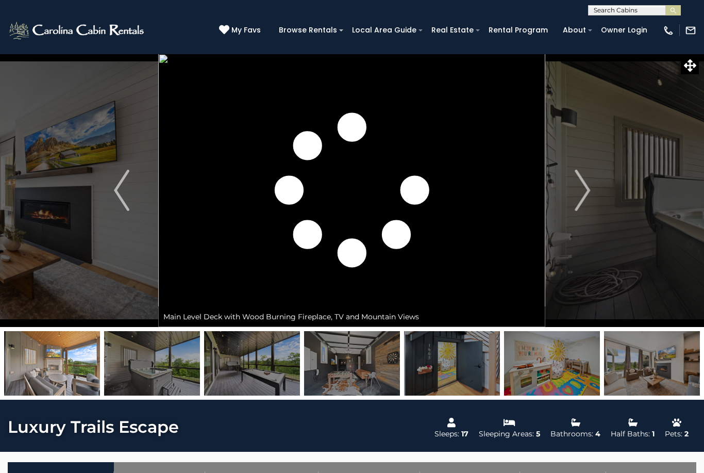
click at [585, 193] on img "Next" at bounding box center [582, 190] width 15 height 41
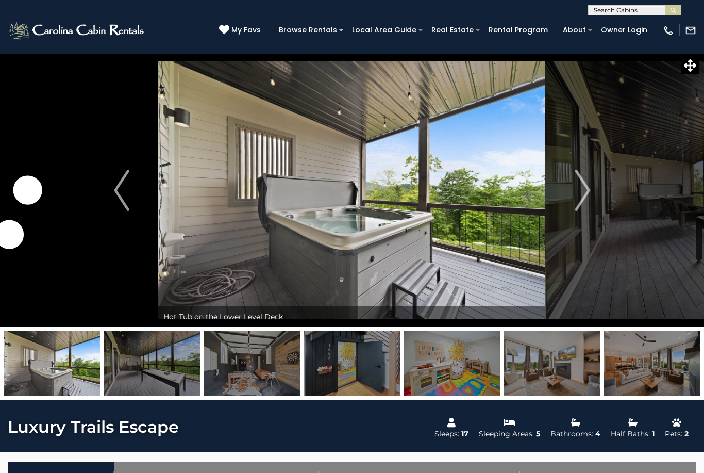
click at [586, 193] on img "Next" at bounding box center [582, 190] width 15 height 41
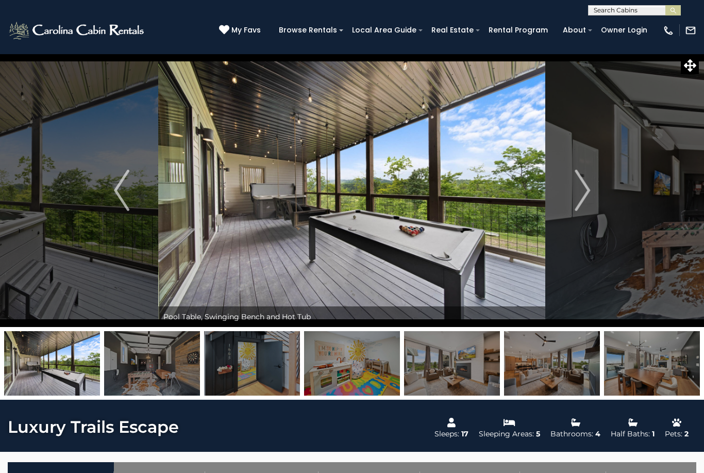
click at [589, 190] on img "Next" at bounding box center [582, 190] width 15 height 41
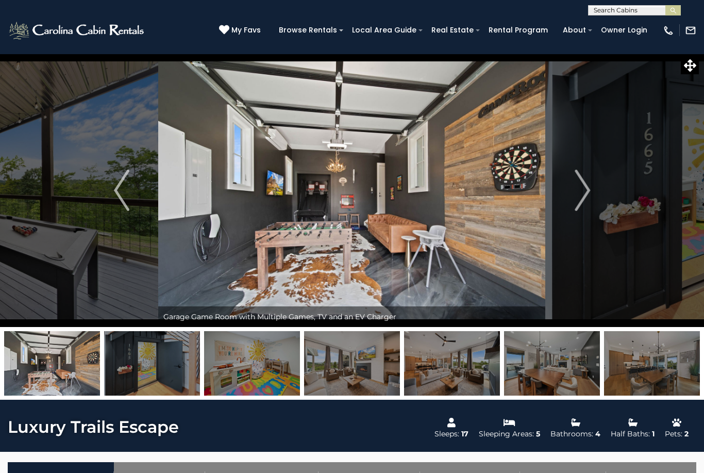
click at [584, 185] on img "Next" at bounding box center [582, 190] width 15 height 41
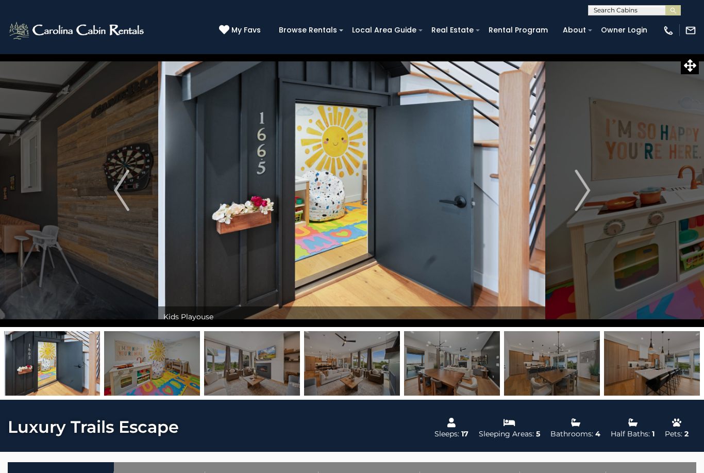
click at [583, 199] on img "Next" at bounding box center [582, 190] width 15 height 41
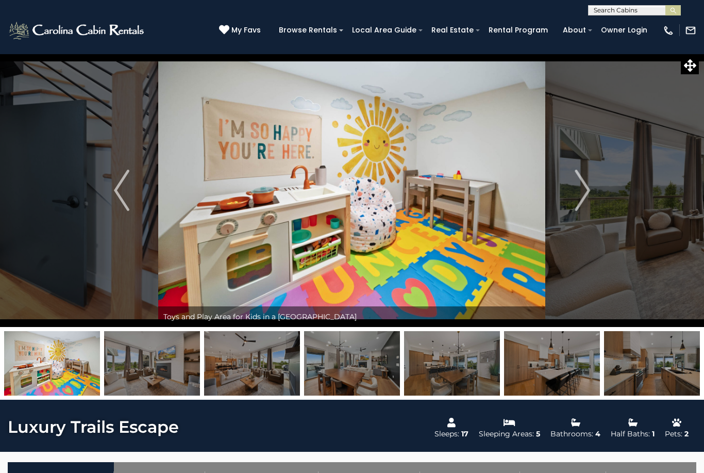
click at [589, 190] on img "Next" at bounding box center [582, 190] width 15 height 41
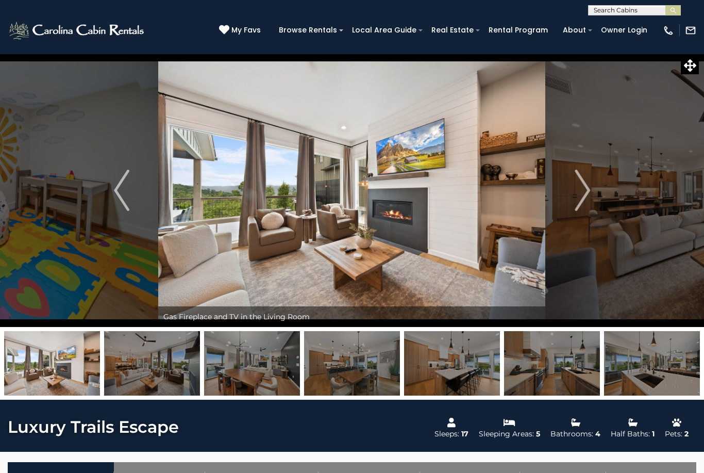
click at [585, 192] on img "Next" at bounding box center [582, 190] width 15 height 41
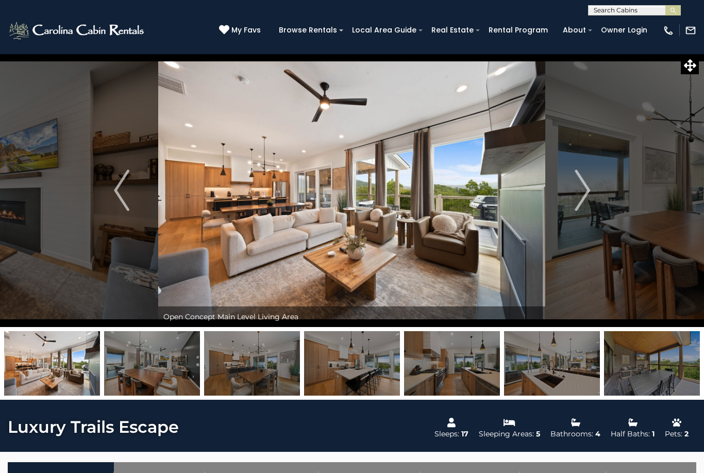
click at [587, 193] on img "Next" at bounding box center [582, 190] width 15 height 41
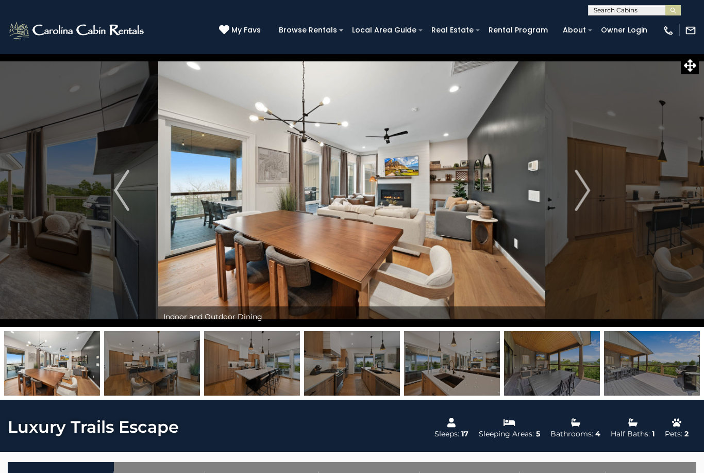
click at [587, 193] on img "Next" at bounding box center [582, 190] width 15 height 41
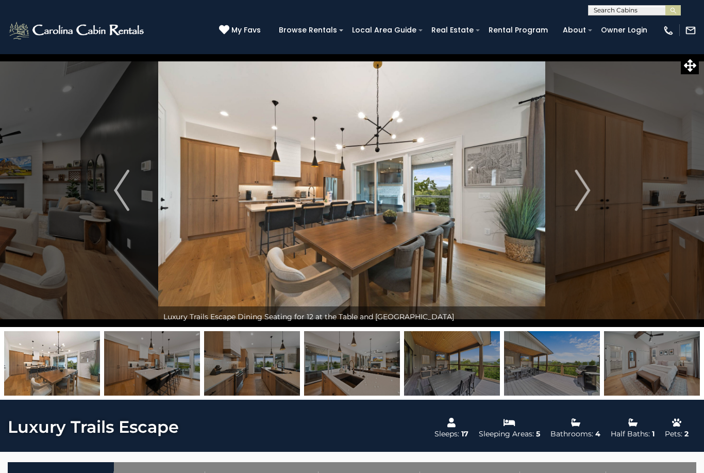
click at [584, 194] on img "Next" at bounding box center [582, 190] width 15 height 41
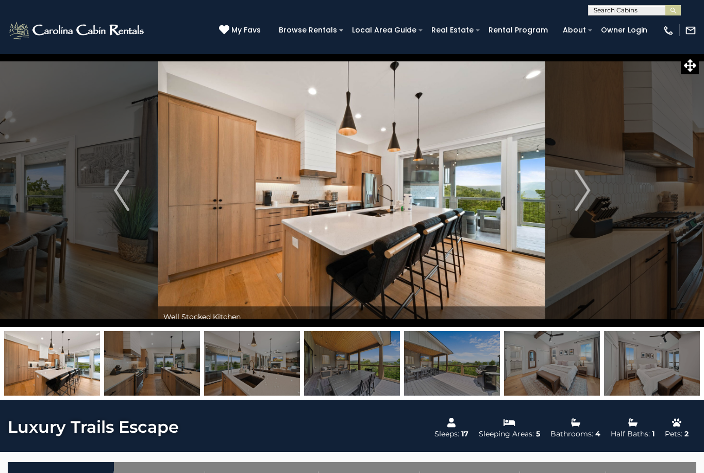
click at [584, 194] on img "Next" at bounding box center [582, 190] width 15 height 41
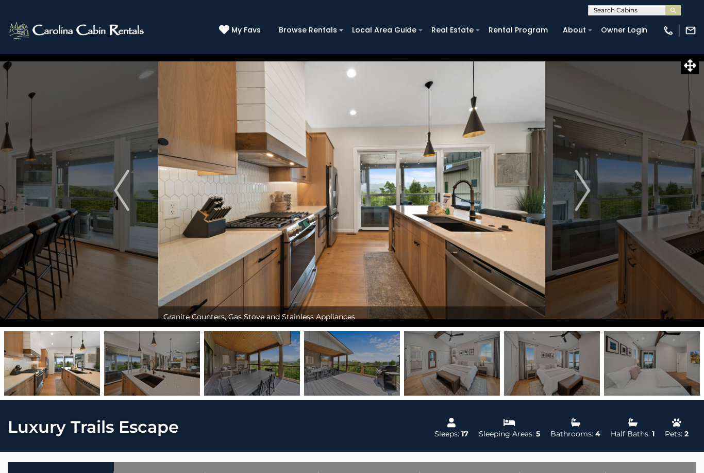
click at [585, 197] on img "Next" at bounding box center [582, 190] width 15 height 41
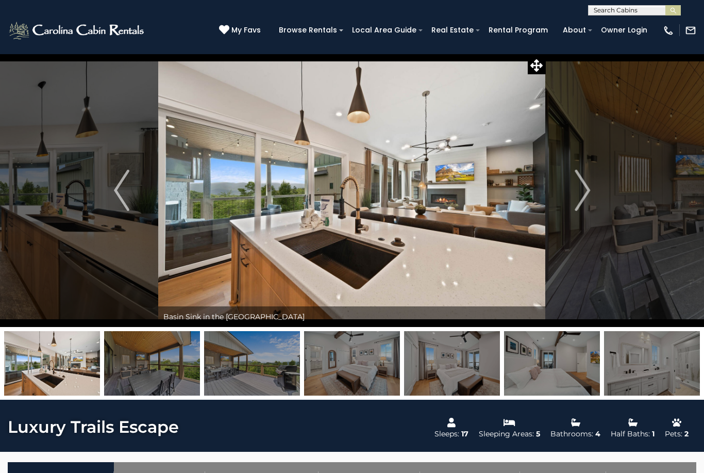
click at [587, 193] on img "Next" at bounding box center [582, 190] width 15 height 41
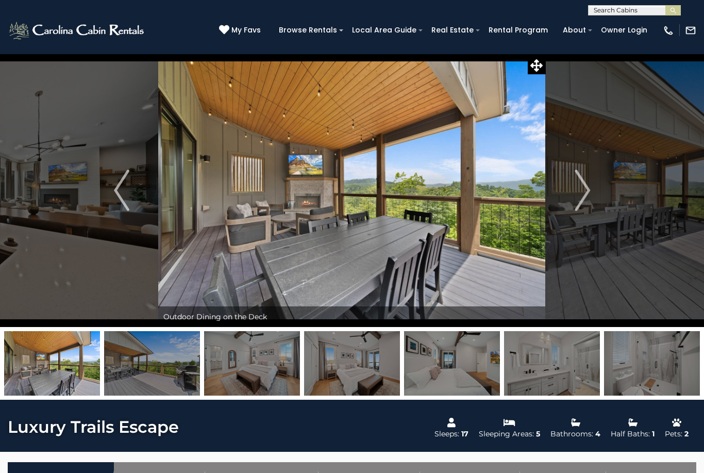
click at [586, 194] on img "Next" at bounding box center [582, 190] width 15 height 41
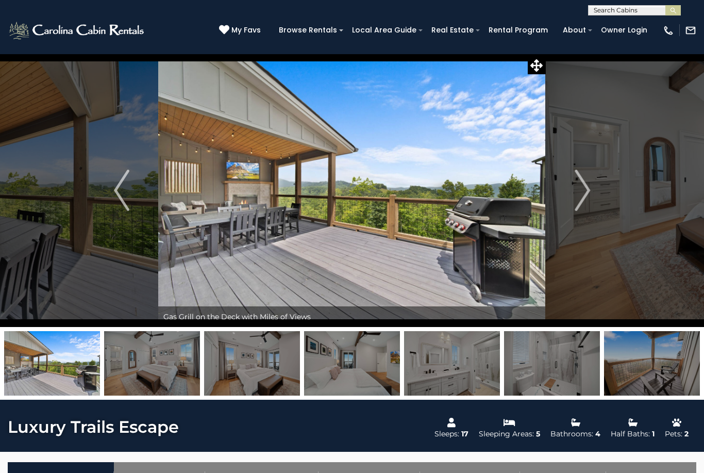
click at [586, 192] on img "Next" at bounding box center [582, 190] width 15 height 41
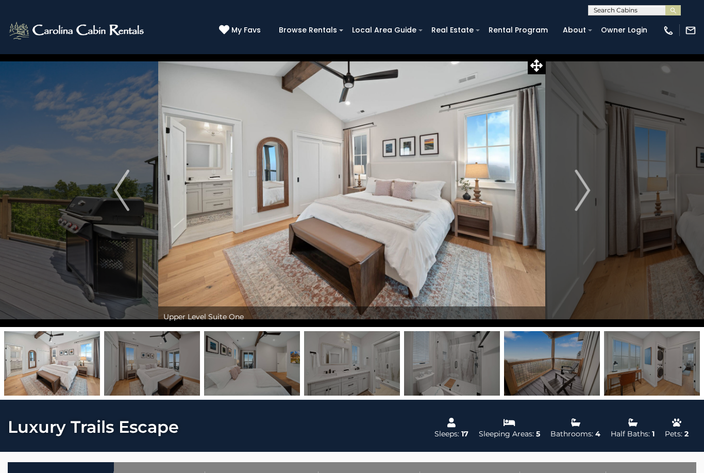
click at [585, 193] on img "Next" at bounding box center [582, 190] width 15 height 41
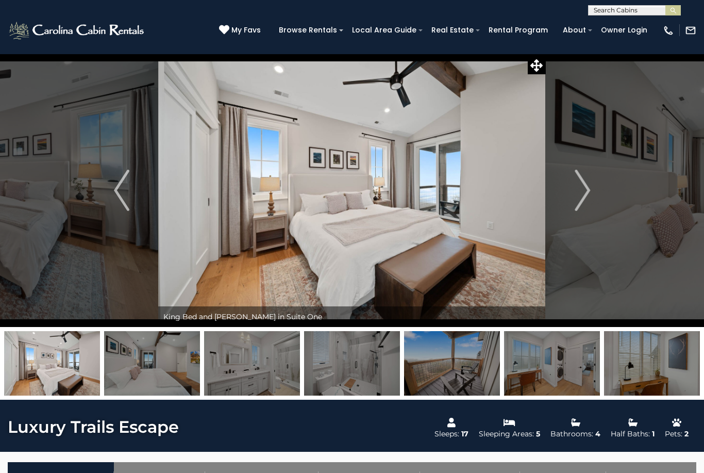
click at [583, 192] on img "Next" at bounding box center [582, 190] width 15 height 41
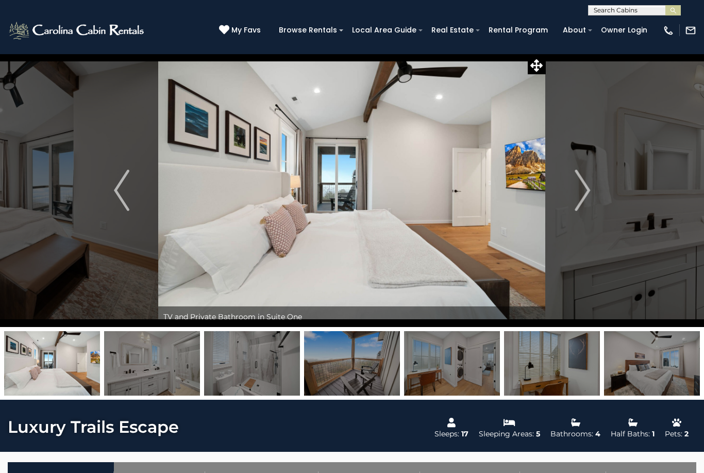
click at [584, 190] on img "Next" at bounding box center [582, 190] width 15 height 41
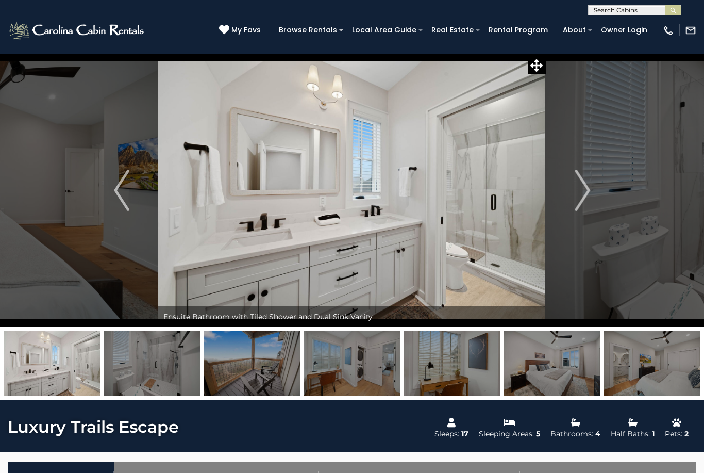
click at [584, 190] on img "Next" at bounding box center [582, 190] width 15 height 41
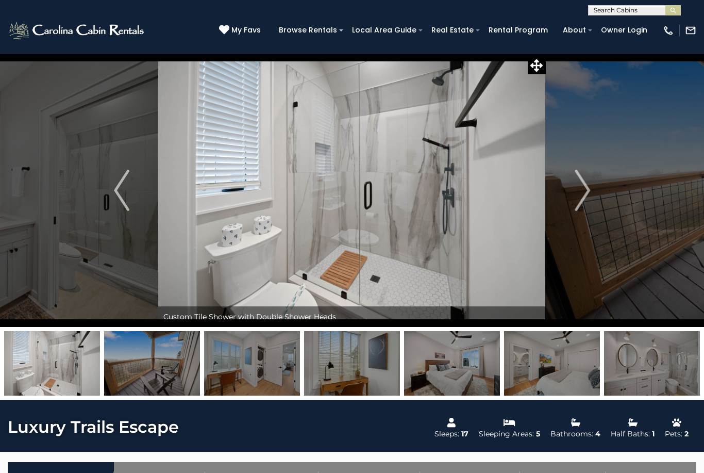
click at [582, 190] on img "Next" at bounding box center [582, 190] width 15 height 41
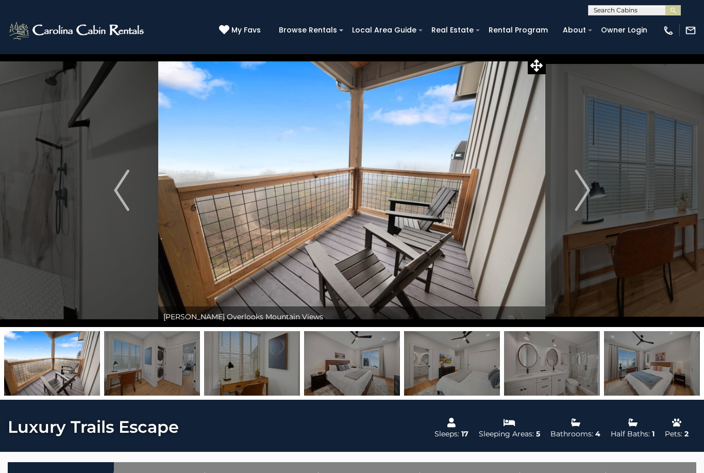
click at [116, 199] on img "Previous" at bounding box center [121, 190] width 15 height 41
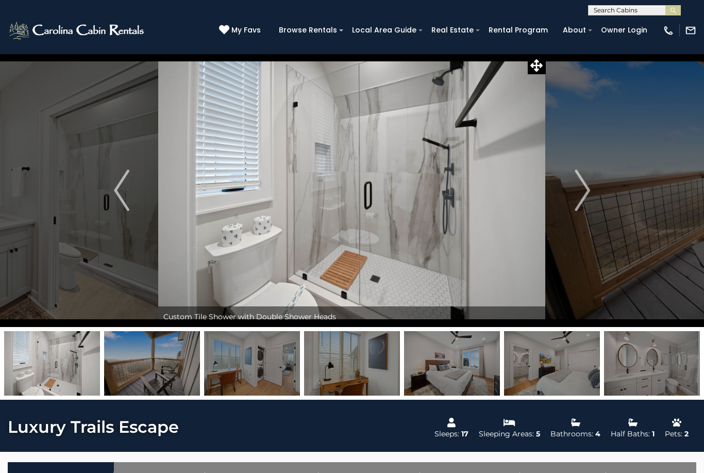
scroll to position [1, 0]
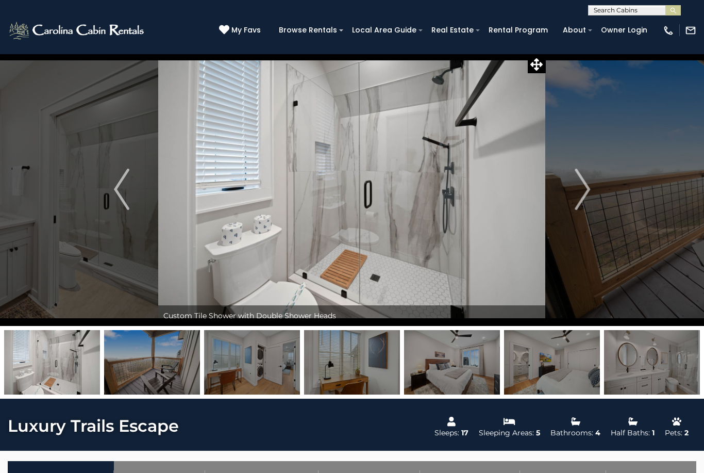
click at [586, 195] on img "Next" at bounding box center [582, 189] width 15 height 41
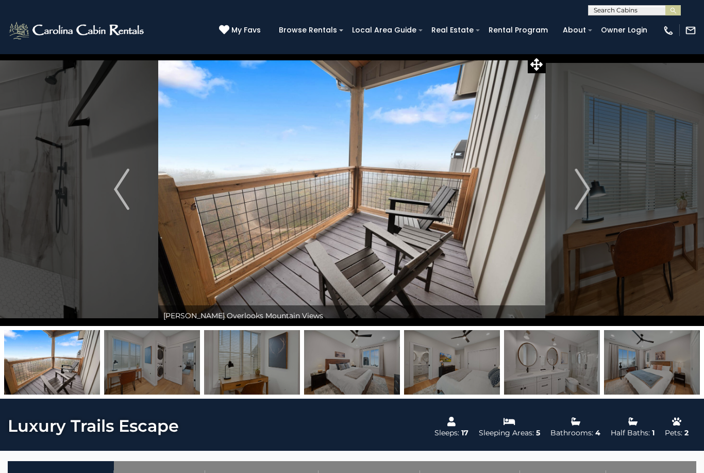
click at [582, 195] on img "Next" at bounding box center [582, 189] width 15 height 41
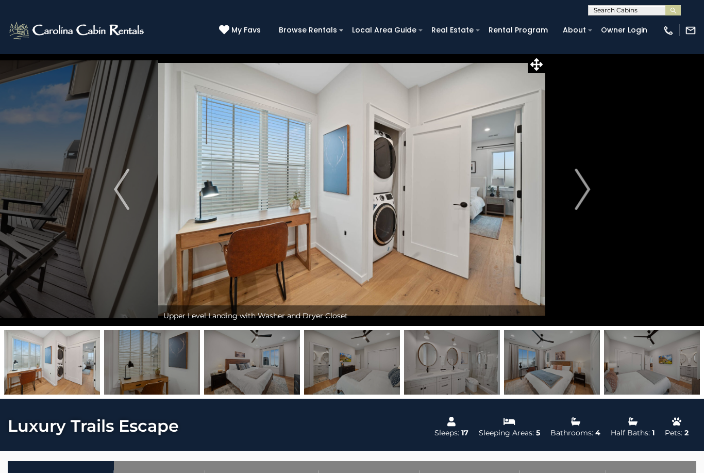
click at [587, 199] on img "Next" at bounding box center [582, 189] width 15 height 41
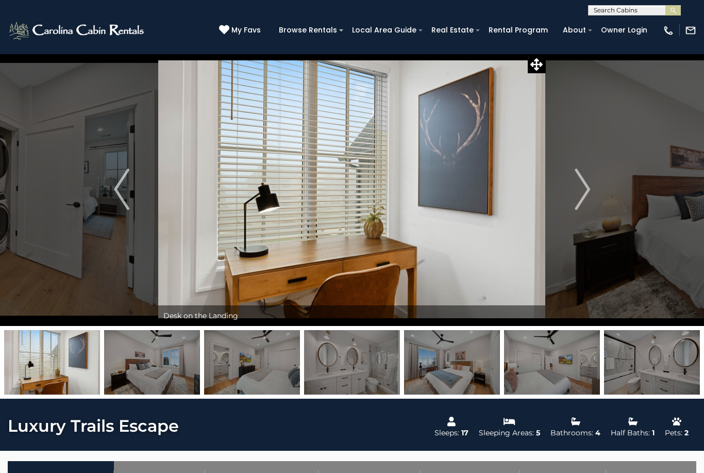
click at [586, 198] on img "Next" at bounding box center [582, 189] width 15 height 41
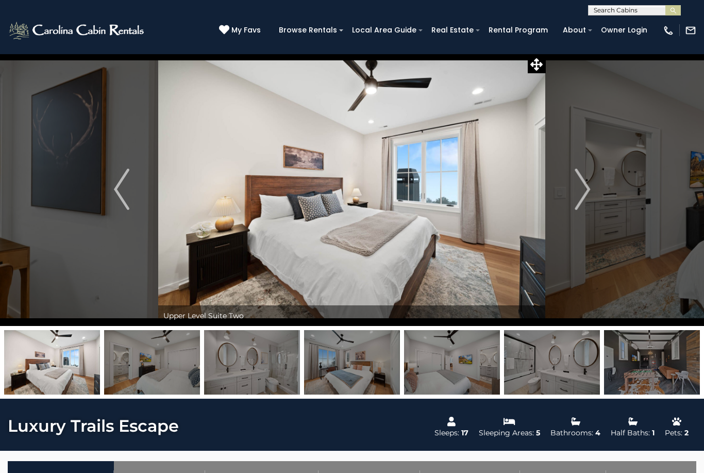
click at [585, 199] on img "Next" at bounding box center [582, 189] width 15 height 41
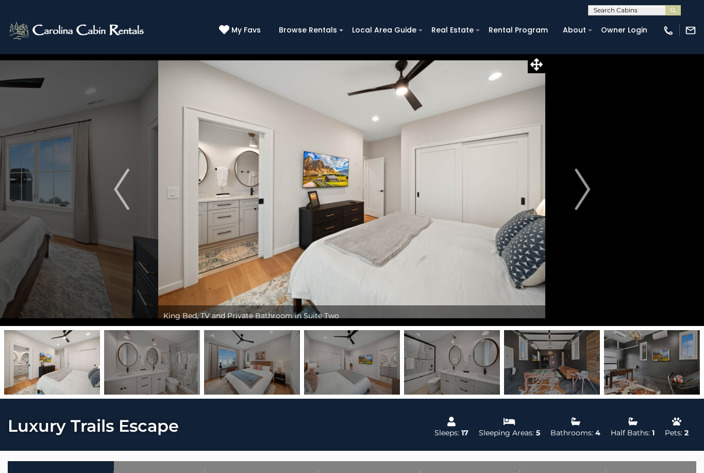
click at [583, 199] on img "Next" at bounding box center [582, 189] width 15 height 41
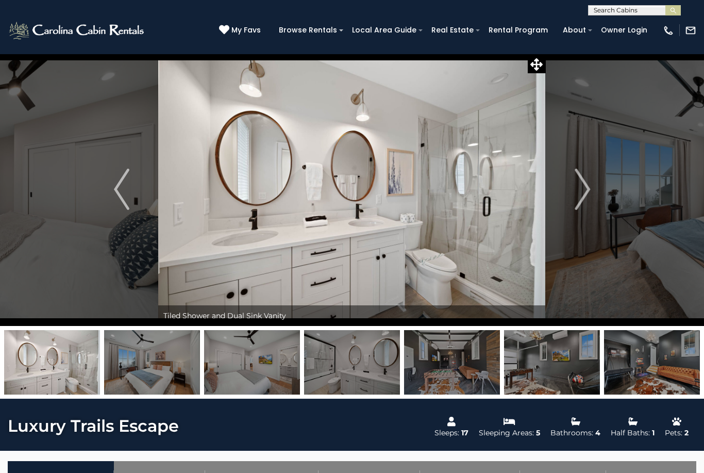
click at [584, 195] on img "Next" at bounding box center [582, 189] width 15 height 41
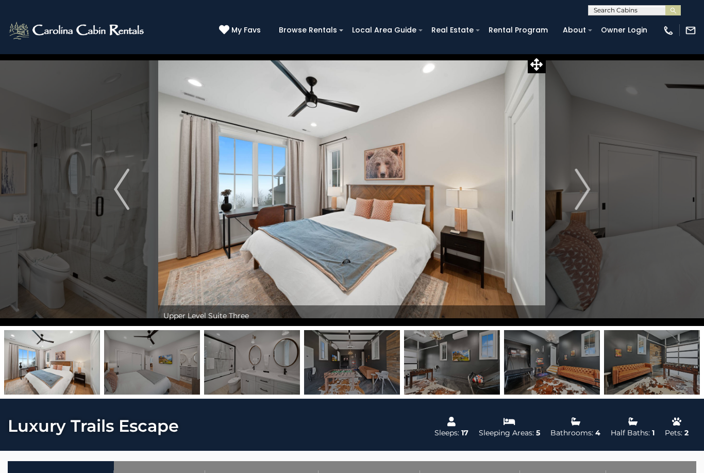
click at [584, 198] on img "Next" at bounding box center [582, 189] width 15 height 41
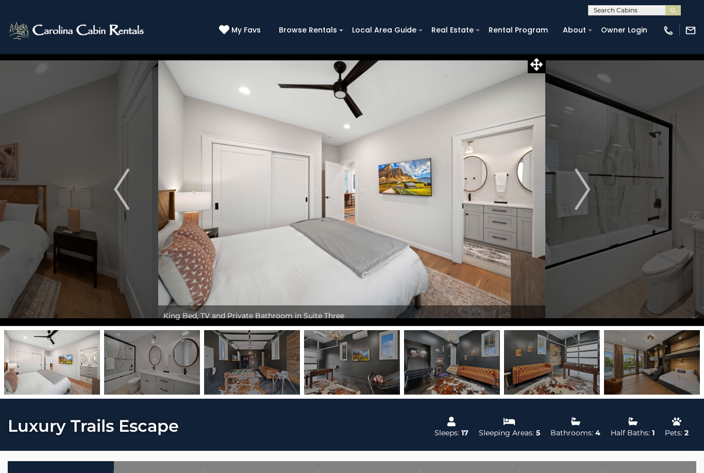
click at [583, 199] on img "Next" at bounding box center [582, 189] width 15 height 41
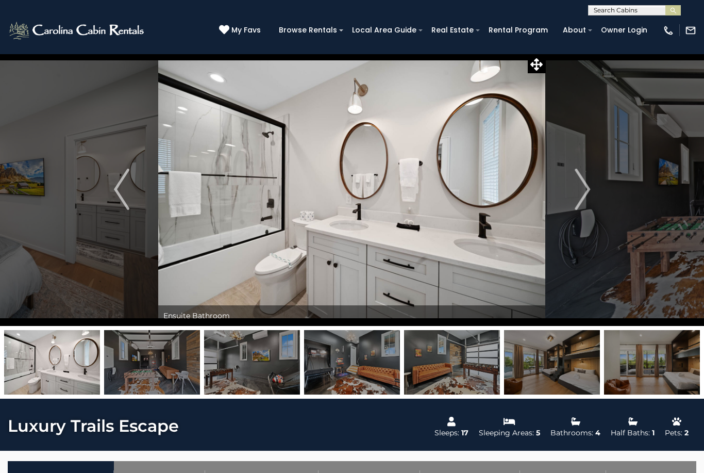
click at [582, 200] on img "Next" at bounding box center [582, 189] width 15 height 41
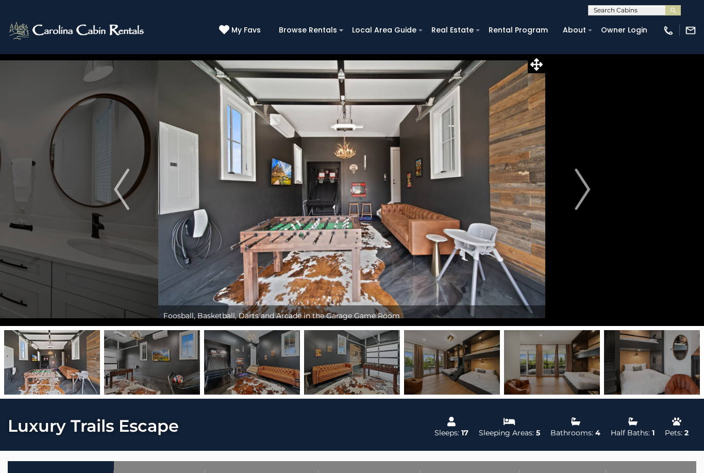
click at [588, 195] on img "Next" at bounding box center [582, 189] width 15 height 41
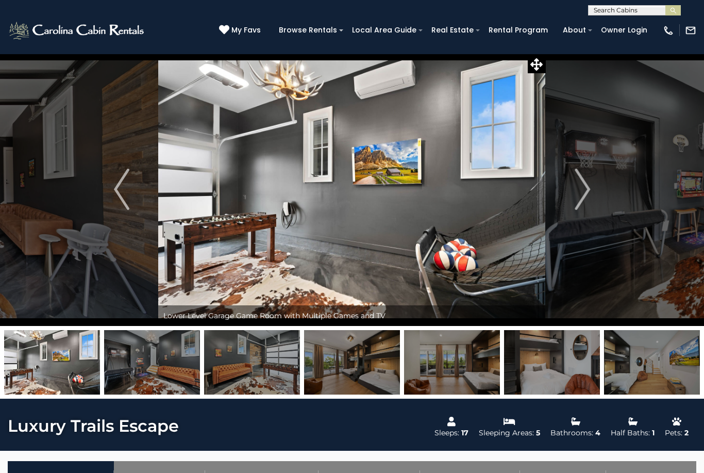
click at [582, 186] on img "Next" at bounding box center [582, 189] width 15 height 41
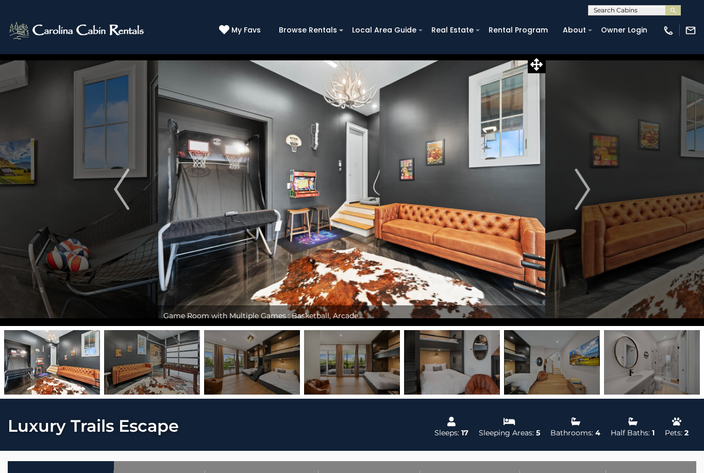
click at [589, 188] on img "Next" at bounding box center [582, 189] width 15 height 41
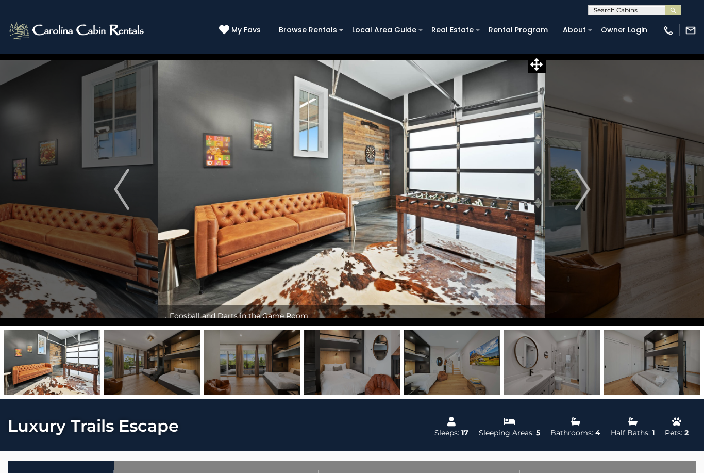
click at [586, 192] on img "Next" at bounding box center [582, 189] width 15 height 41
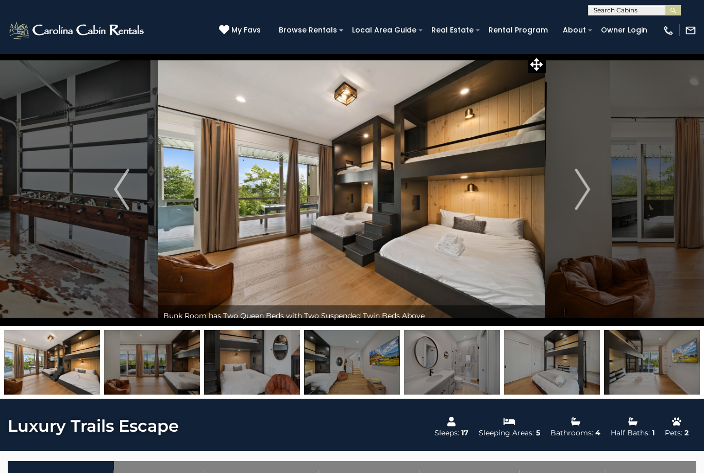
click at [586, 193] on img "Next" at bounding box center [582, 189] width 15 height 41
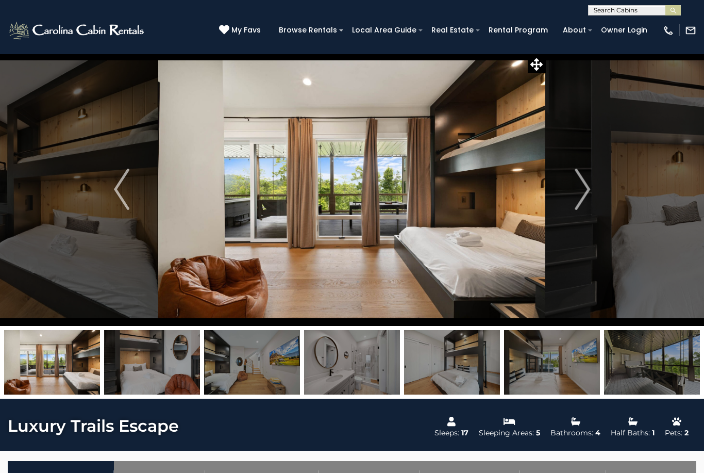
click at [591, 191] on button "Next" at bounding box center [582, 189] width 73 height 273
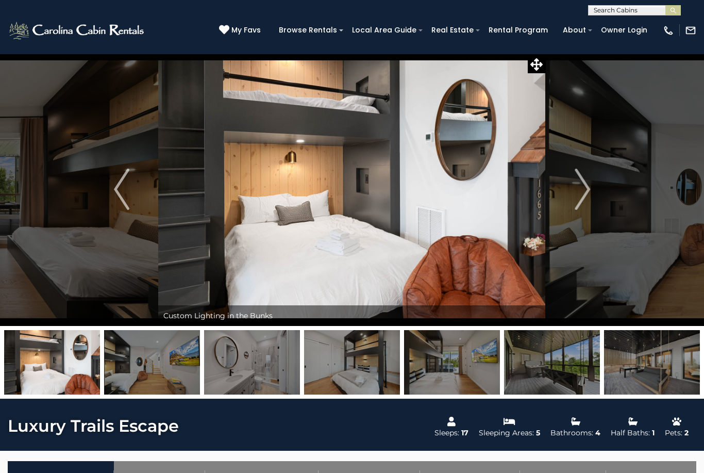
click at [587, 196] on img "Next" at bounding box center [582, 189] width 15 height 41
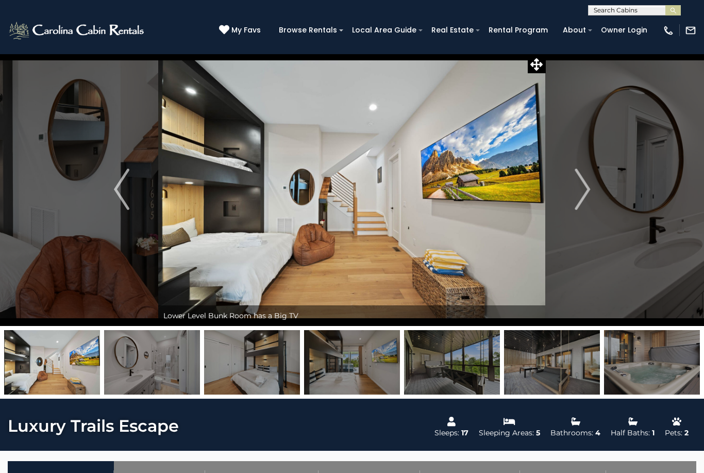
click at [587, 199] on img "Next" at bounding box center [582, 189] width 15 height 41
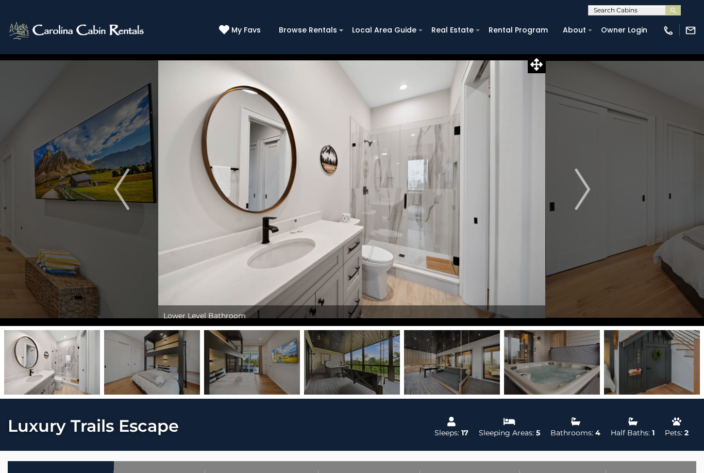
click at [590, 197] on img "Next" at bounding box center [582, 189] width 15 height 41
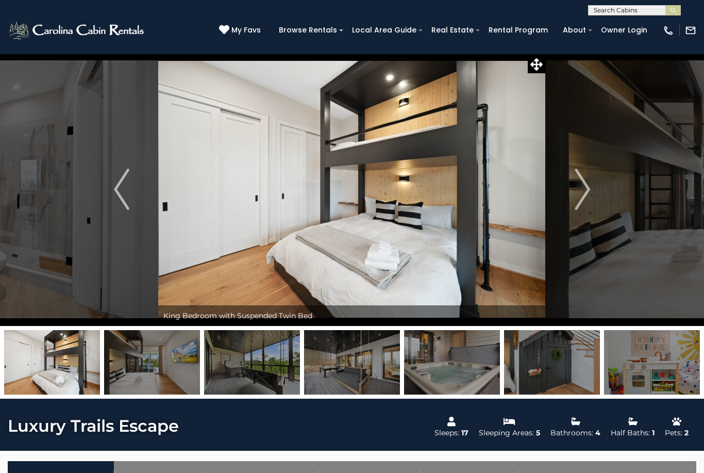
click at [585, 199] on img "Next" at bounding box center [582, 189] width 15 height 41
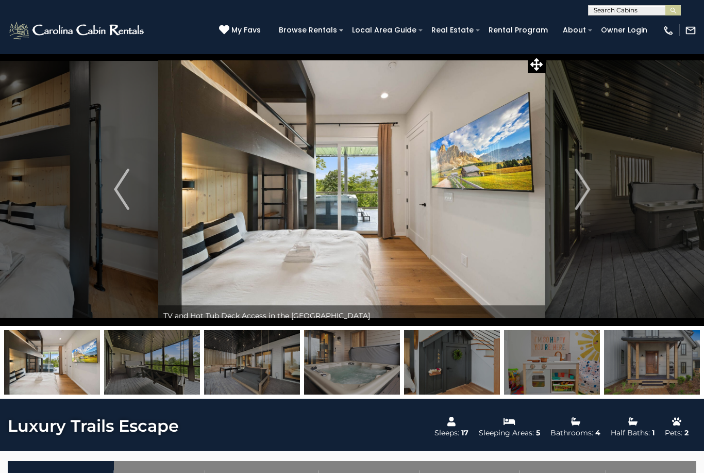
click at [587, 197] on img "Next" at bounding box center [582, 189] width 15 height 41
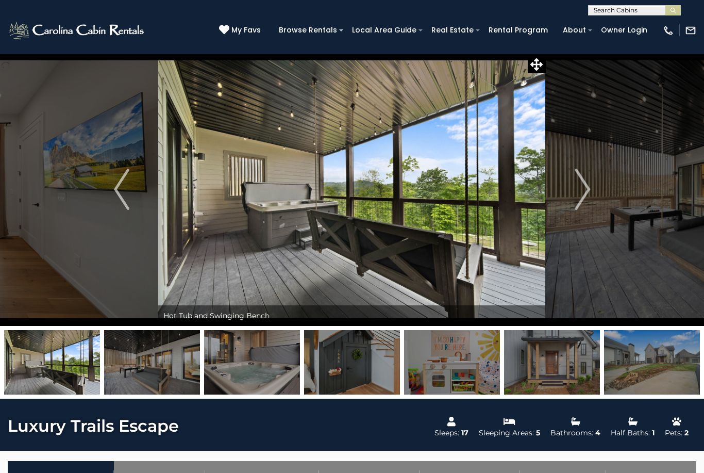
click at [591, 196] on button "Next" at bounding box center [582, 189] width 73 height 273
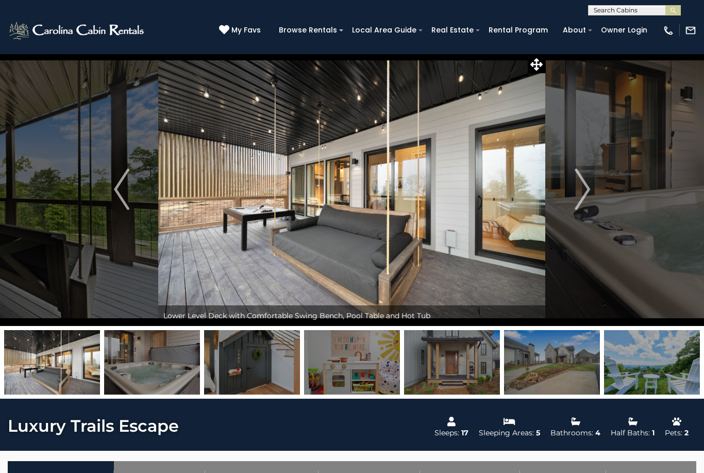
click at [588, 190] on img "Next" at bounding box center [582, 189] width 15 height 41
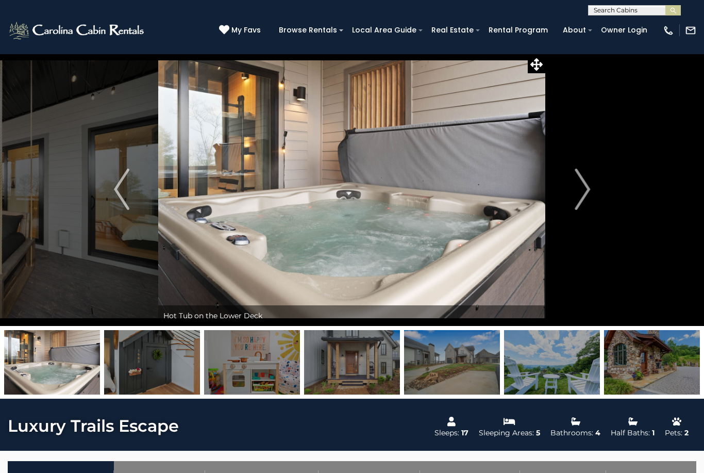
click at [589, 185] on img "Next" at bounding box center [582, 189] width 15 height 41
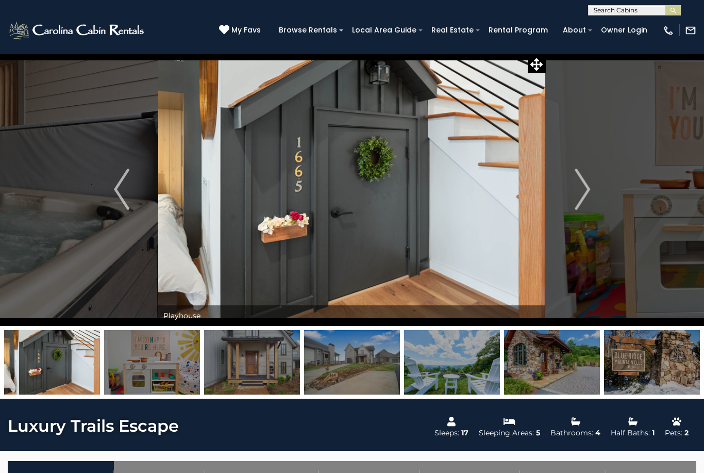
click at [593, 184] on button "Next" at bounding box center [582, 189] width 73 height 273
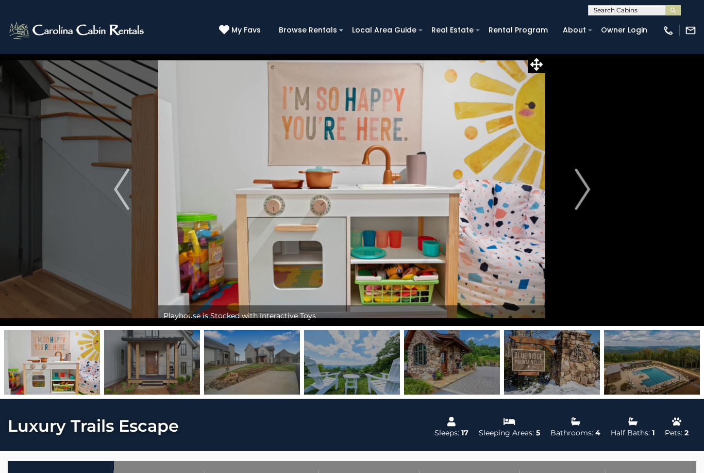
click at [590, 186] on img "Next" at bounding box center [582, 189] width 15 height 41
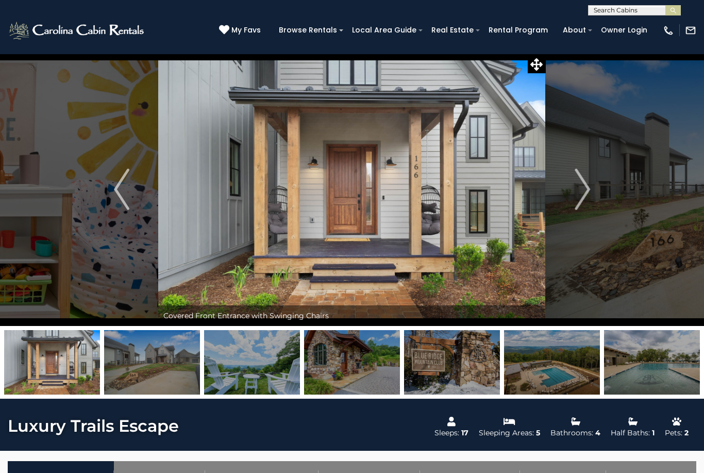
click at [587, 187] on img "Next" at bounding box center [582, 189] width 15 height 41
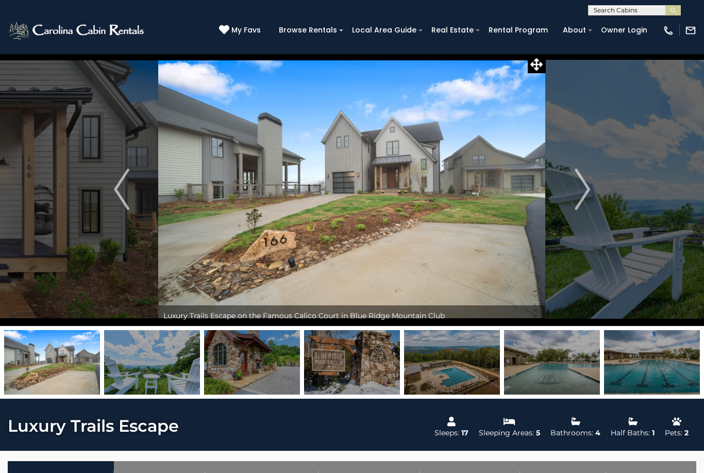
click at [587, 193] on img "Next" at bounding box center [582, 189] width 15 height 41
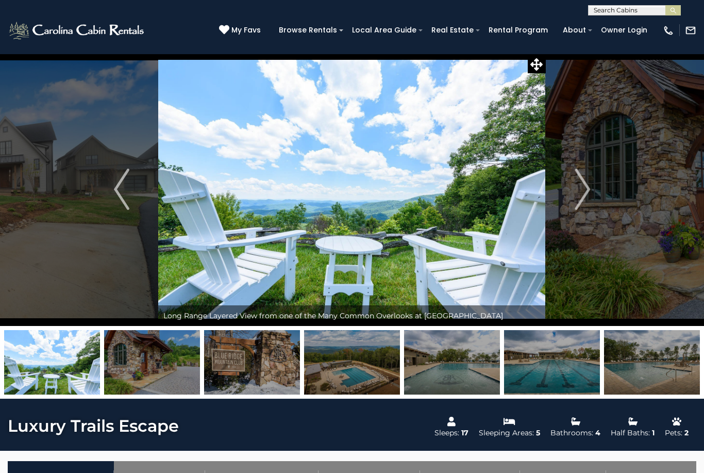
click at [588, 192] on img "Next" at bounding box center [582, 189] width 15 height 41
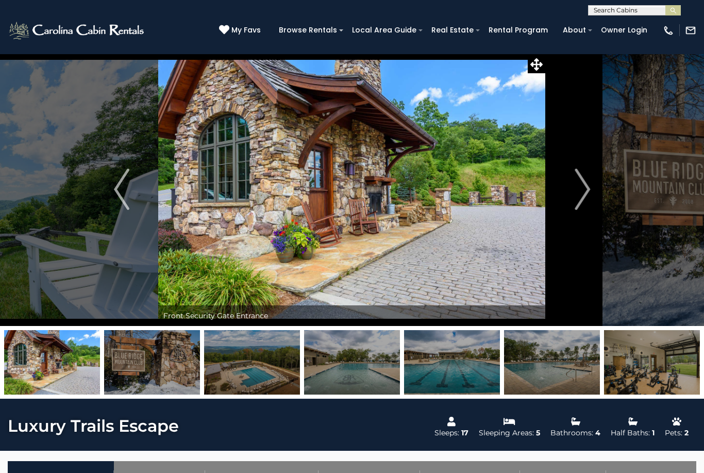
click at [592, 187] on button "Next" at bounding box center [582, 189] width 73 height 273
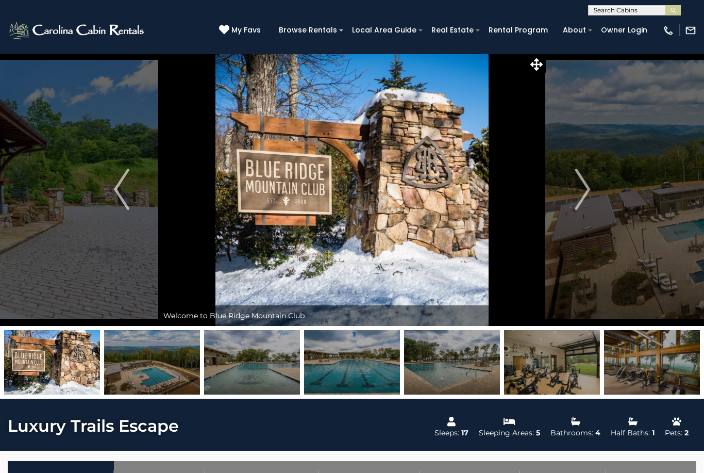
click at [585, 193] on img "Next" at bounding box center [582, 189] width 15 height 41
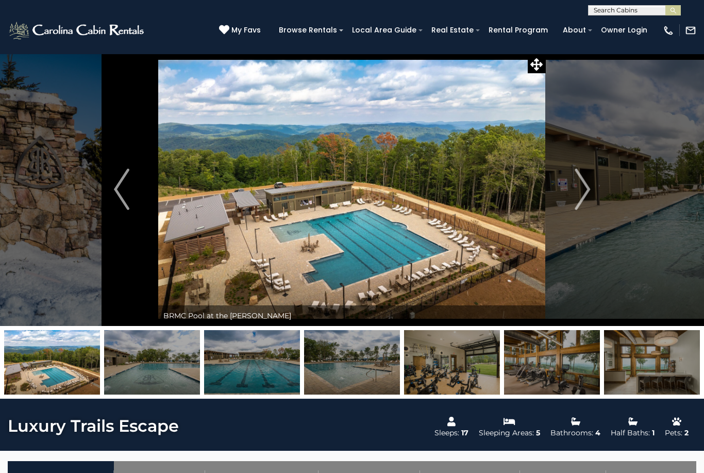
click at [585, 194] on img "Next" at bounding box center [582, 189] width 15 height 41
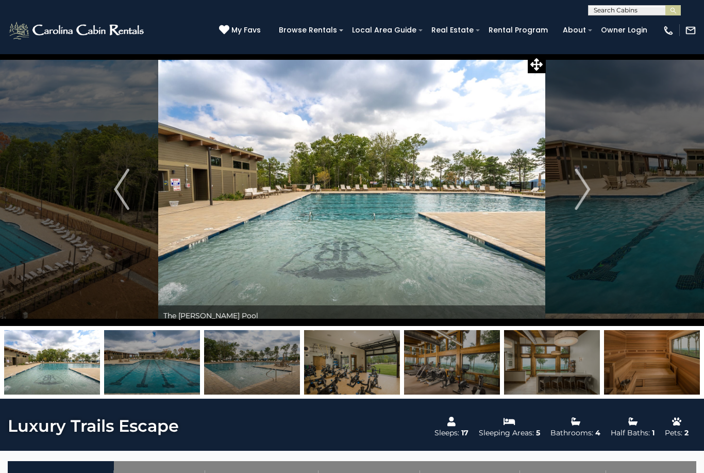
click at [586, 193] on img "Next" at bounding box center [582, 189] width 15 height 41
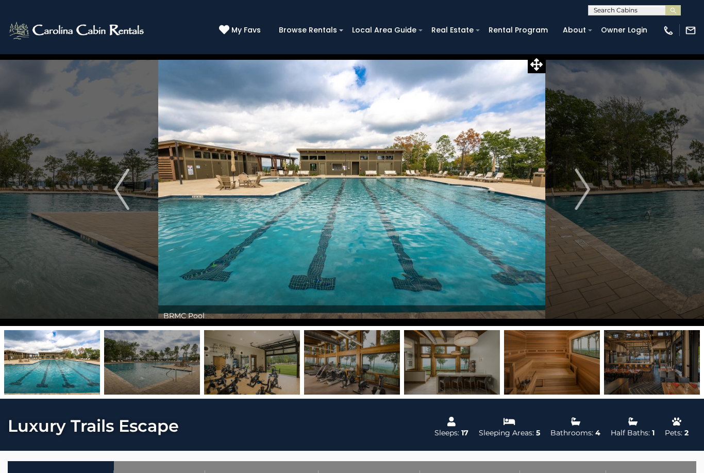
click at [588, 194] on img "Next" at bounding box center [582, 189] width 15 height 41
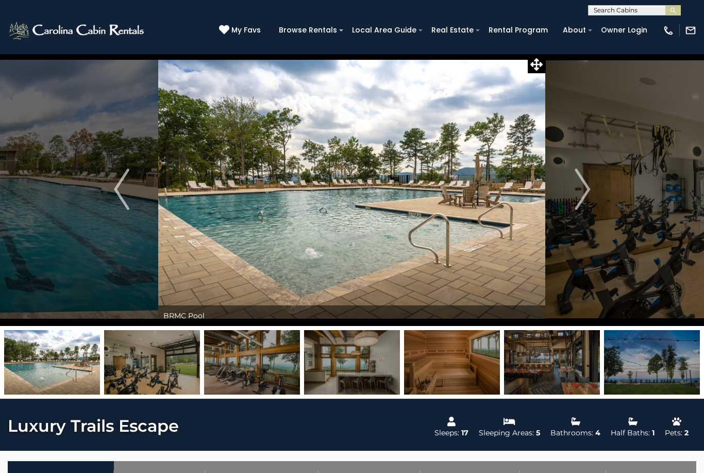
click at [588, 195] on img "Next" at bounding box center [582, 189] width 15 height 41
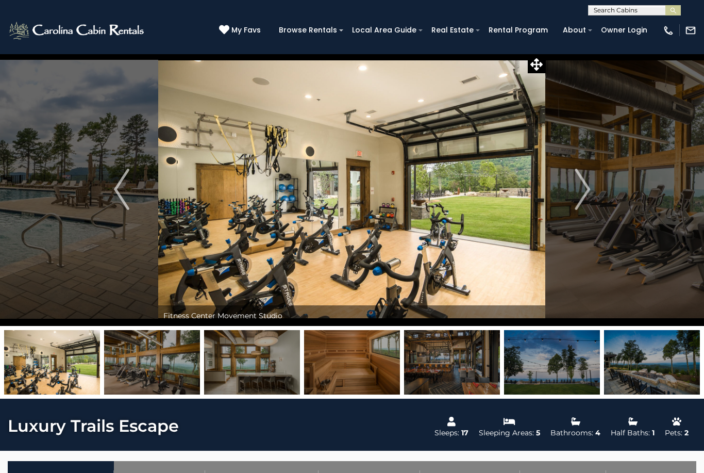
click at [587, 195] on img "Next" at bounding box center [582, 189] width 15 height 41
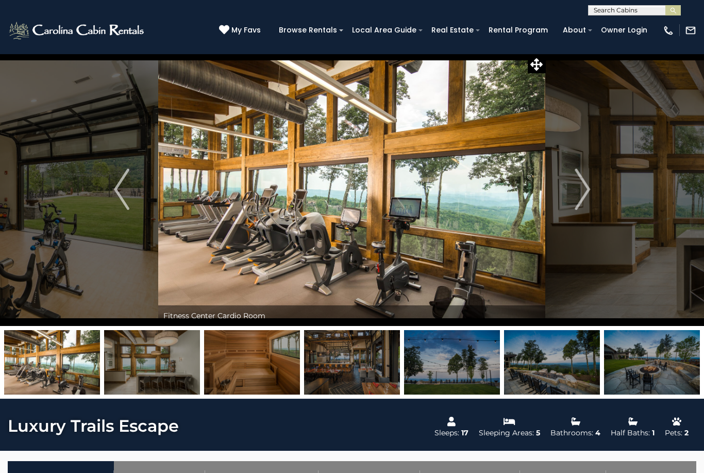
click at [586, 196] on img "Next" at bounding box center [582, 189] width 15 height 41
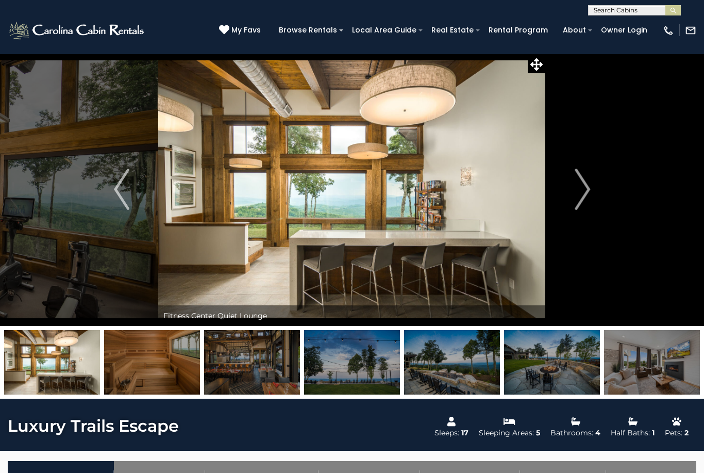
click at [589, 194] on img "Next" at bounding box center [582, 189] width 15 height 41
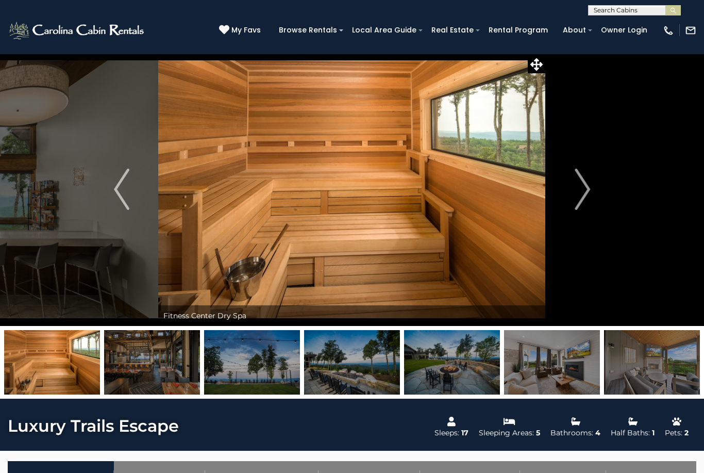
click at [585, 197] on img "Next" at bounding box center [582, 189] width 15 height 41
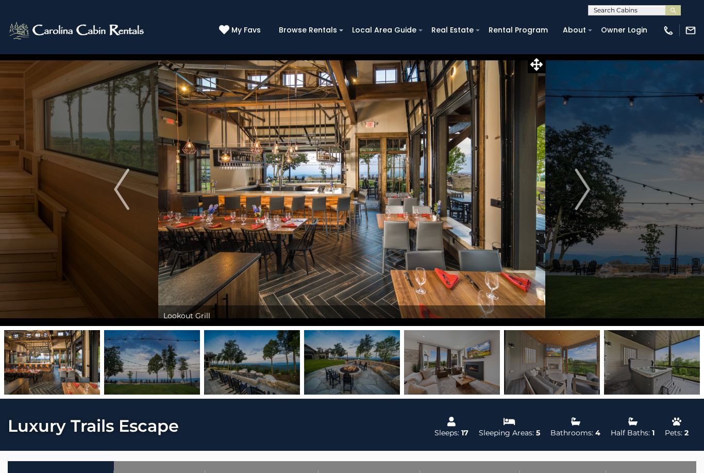
click at [586, 196] on img "Next" at bounding box center [582, 189] width 15 height 41
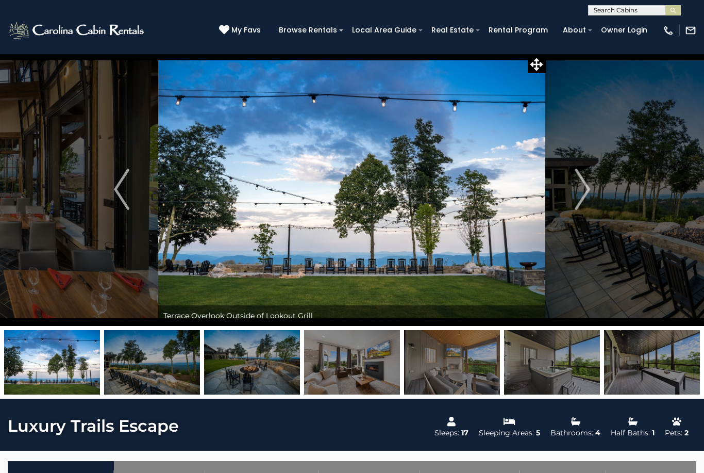
click at [587, 195] on img "Next" at bounding box center [582, 189] width 15 height 41
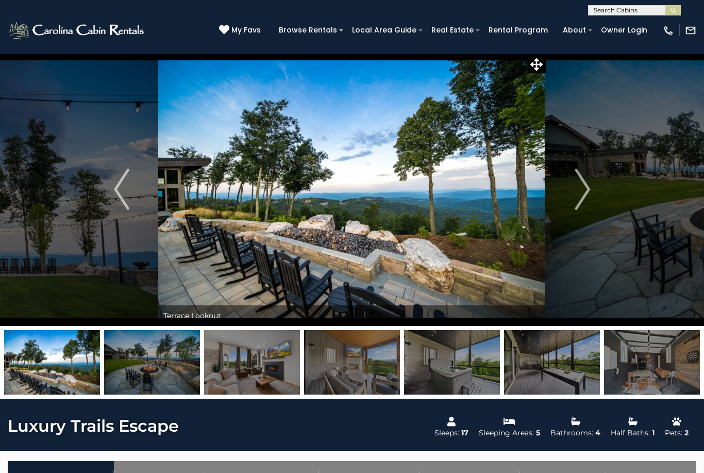
click at [590, 194] on img "Next" at bounding box center [582, 189] width 15 height 41
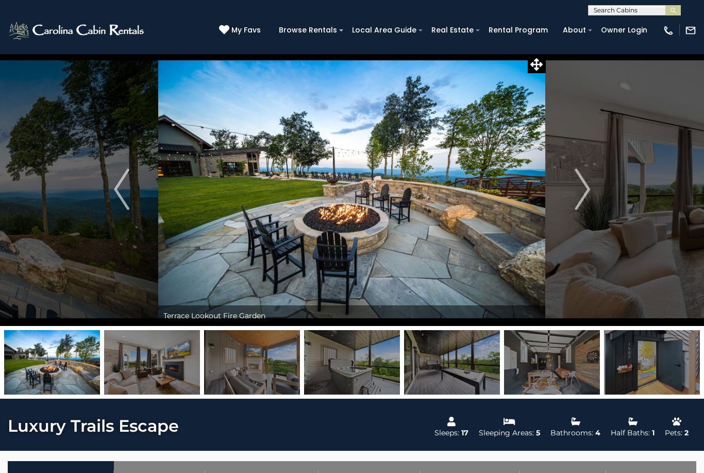
click at [584, 197] on img "Next" at bounding box center [582, 189] width 15 height 41
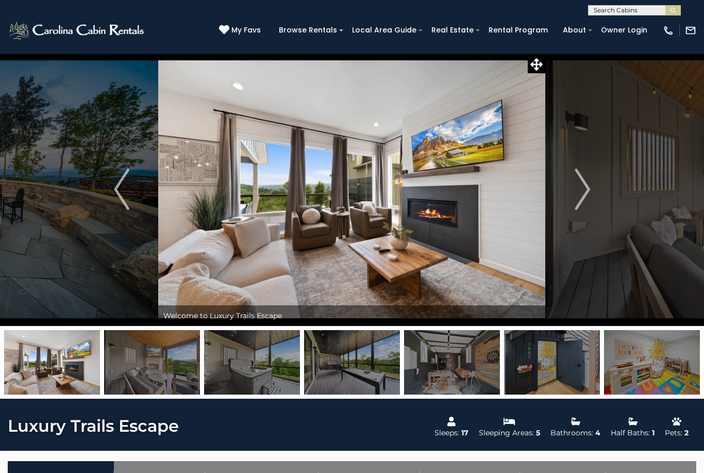
click at [122, 187] on img "Previous" at bounding box center [121, 189] width 15 height 41
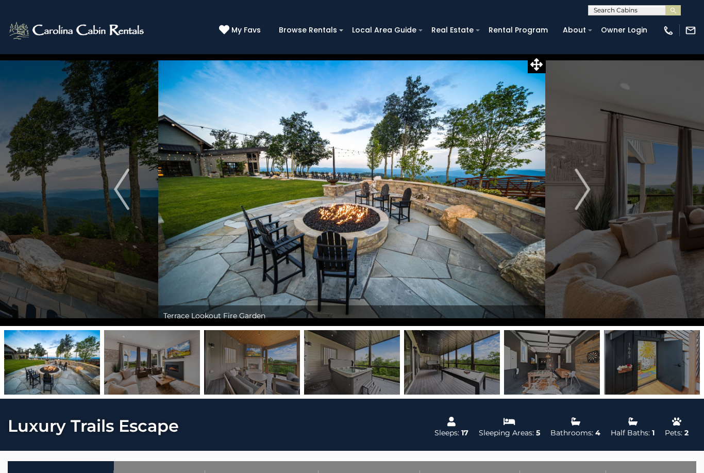
click at [583, 193] on img "Next" at bounding box center [582, 189] width 15 height 41
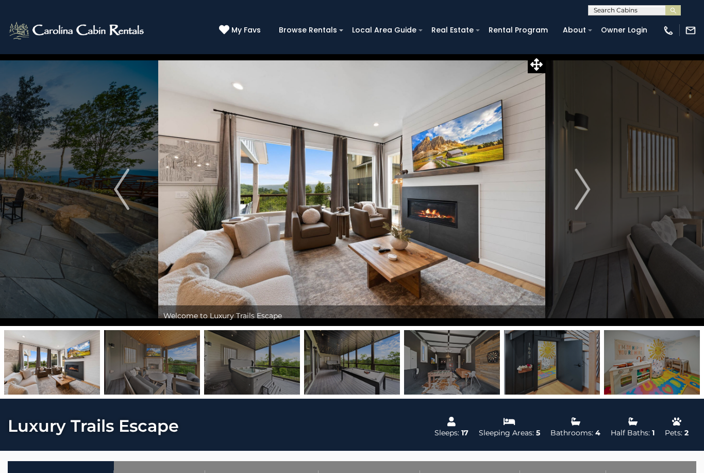
click at [584, 196] on img "Next" at bounding box center [582, 189] width 15 height 41
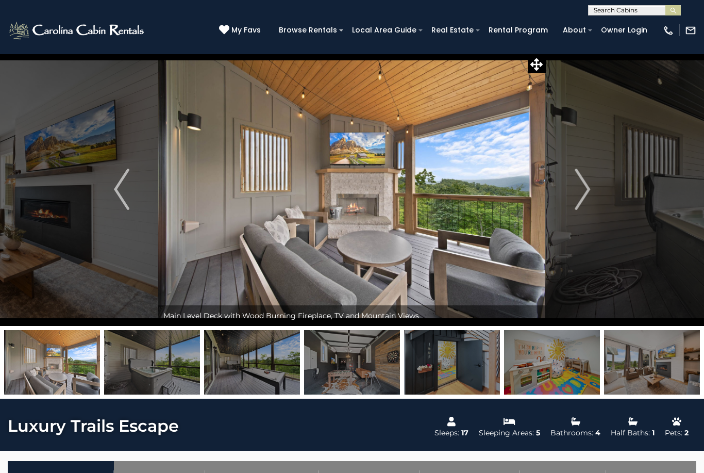
click at [584, 190] on img "Next" at bounding box center [582, 189] width 15 height 41
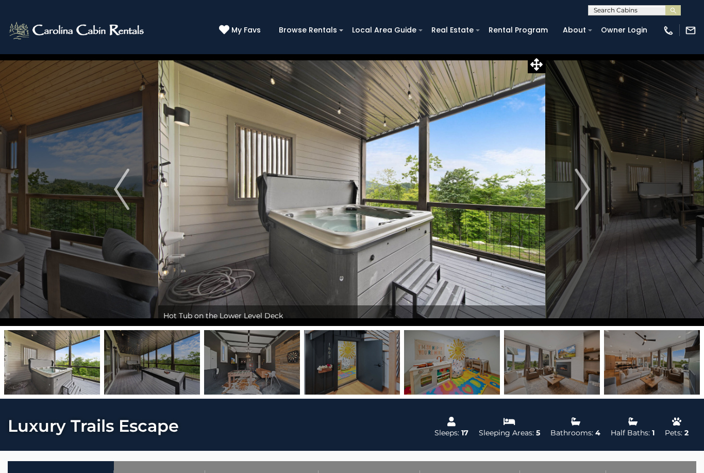
click at [583, 192] on img "Next" at bounding box center [582, 189] width 15 height 41
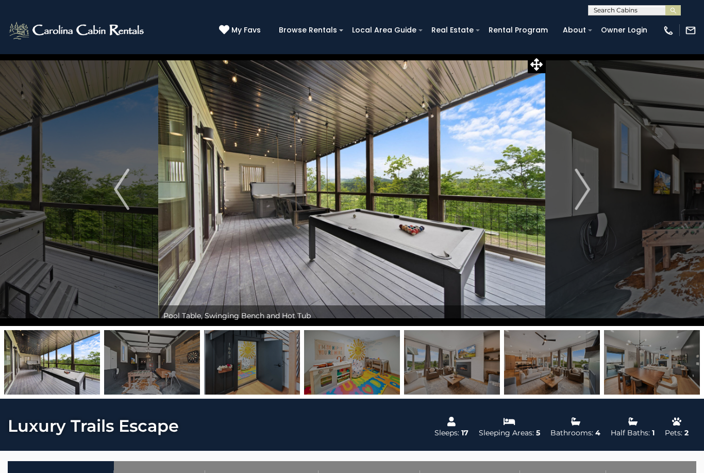
click at [582, 193] on img "Next" at bounding box center [582, 189] width 15 height 41
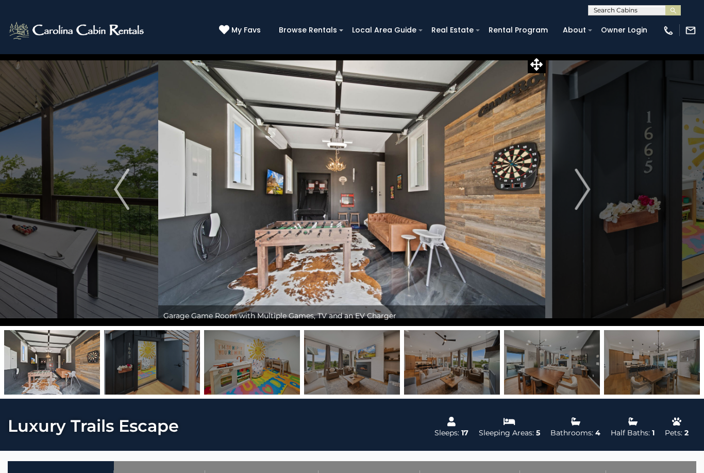
click at [597, 188] on button "Next" at bounding box center [582, 189] width 73 height 273
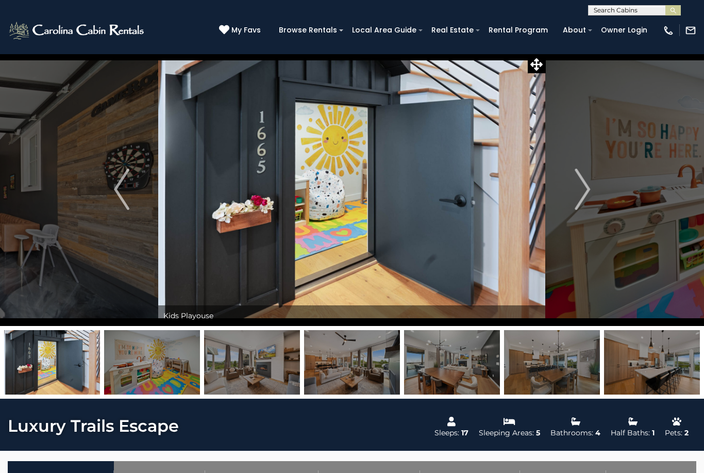
click at [589, 190] on img "Next" at bounding box center [582, 189] width 15 height 41
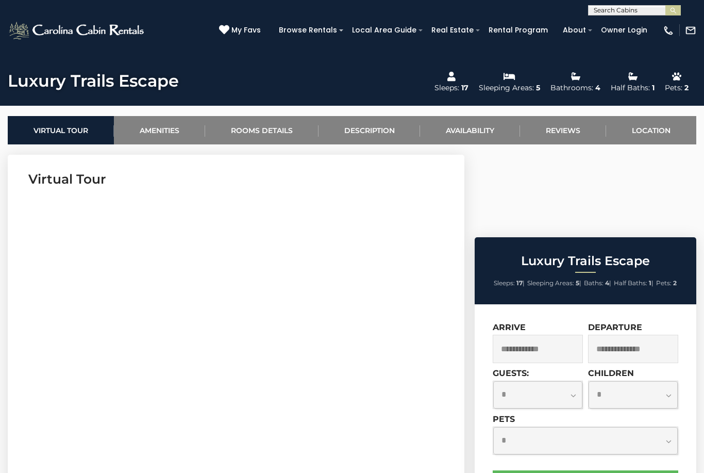
scroll to position [379, 0]
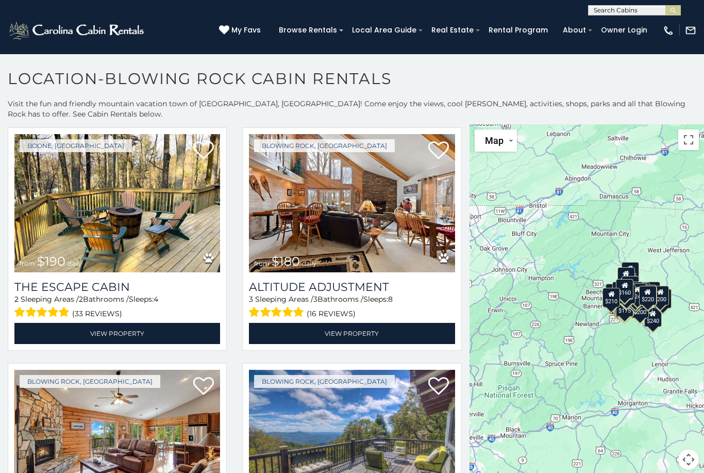
scroll to position [8228, 0]
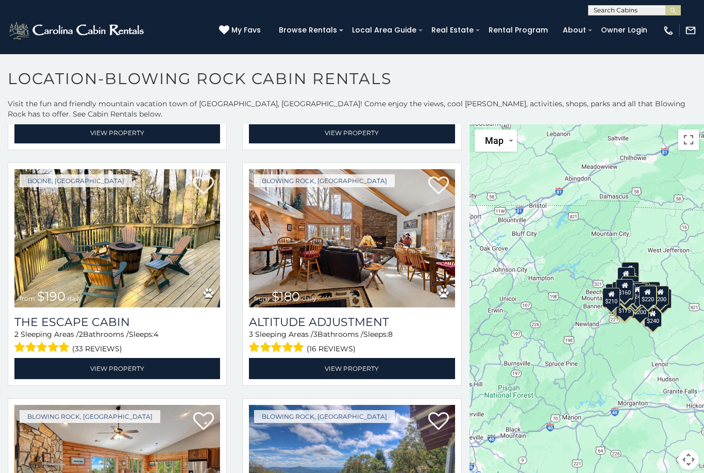
click at [140, 245] on img at bounding box center [117, 238] width 206 height 138
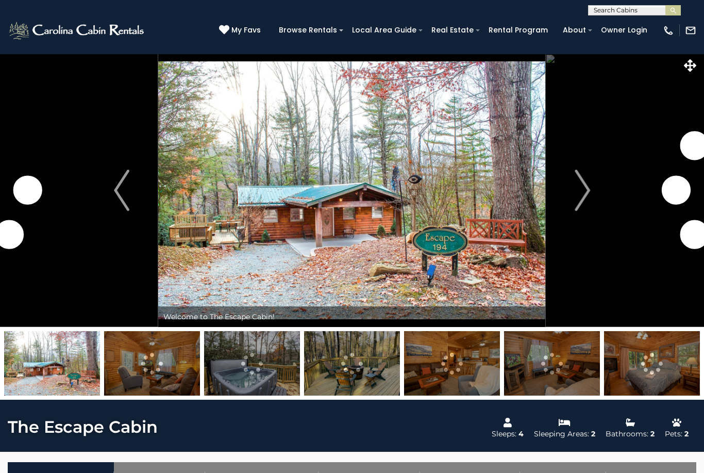
click at [584, 192] on img "Next" at bounding box center [582, 190] width 15 height 41
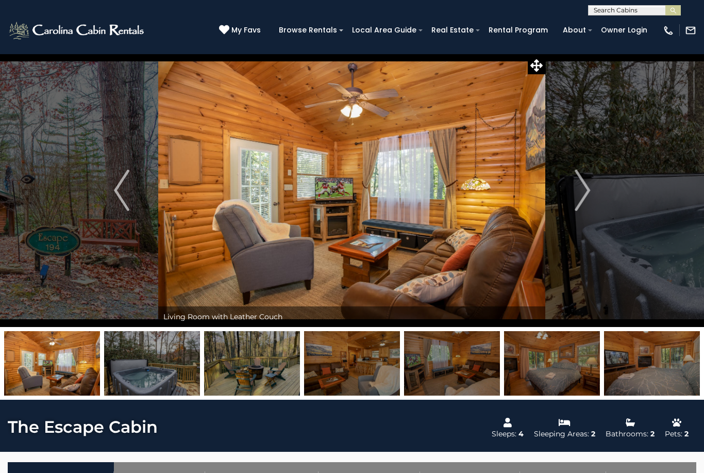
click at [588, 189] on img "Next" at bounding box center [582, 190] width 15 height 41
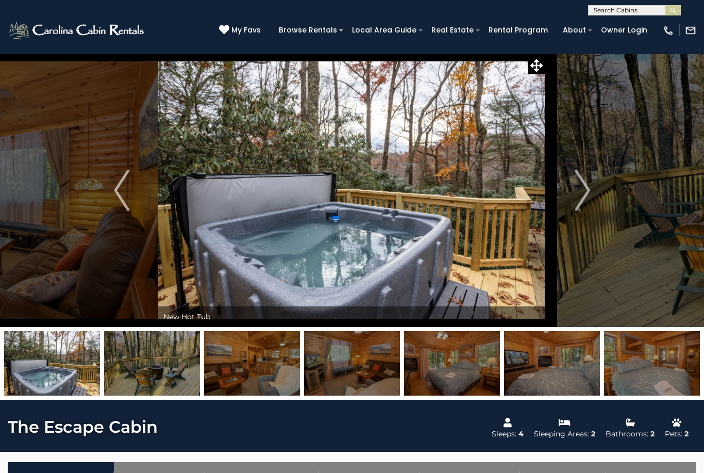
click at [116, 194] on img "Previous" at bounding box center [121, 190] width 15 height 41
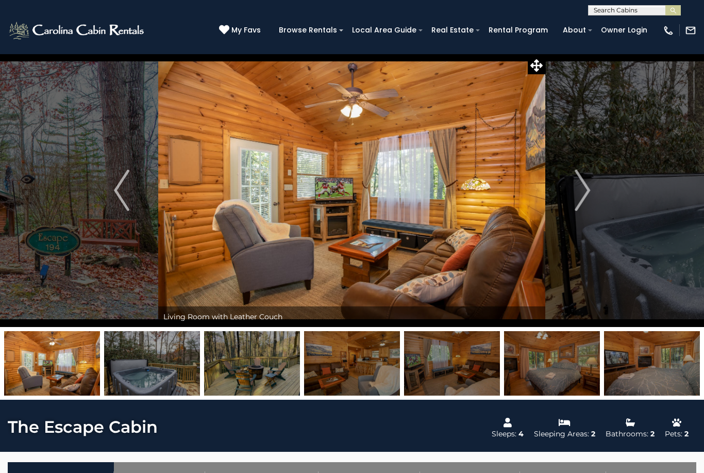
click at [590, 191] on img "Next" at bounding box center [582, 190] width 15 height 41
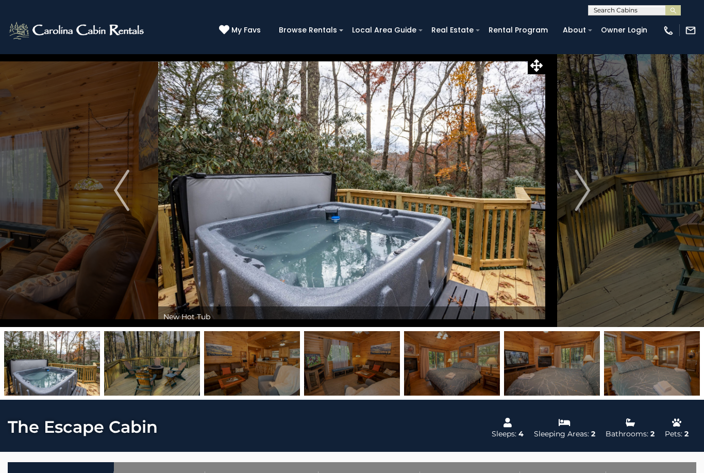
click at [577, 195] on img "Next" at bounding box center [582, 190] width 15 height 41
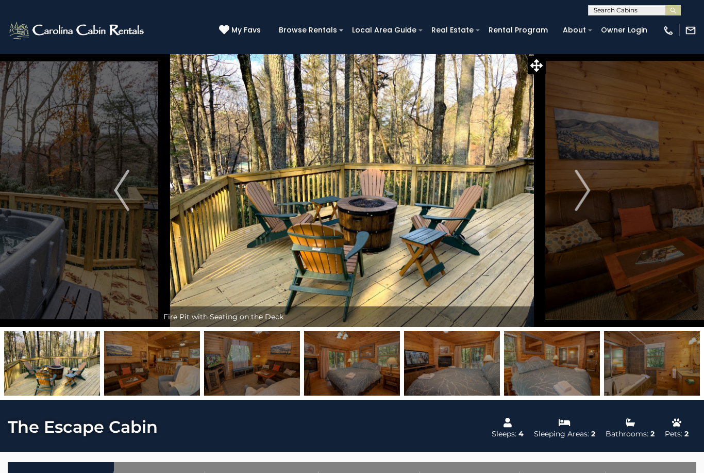
click at [579, 196] on img "Next" at bounding box center [582, 190] width 15 height 41
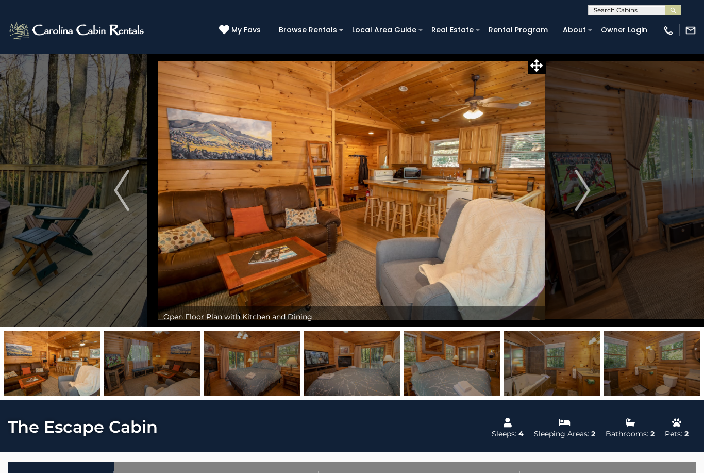
click at [590, 198] on img "Next" at bounding box center [582, 190] width 15 height 41
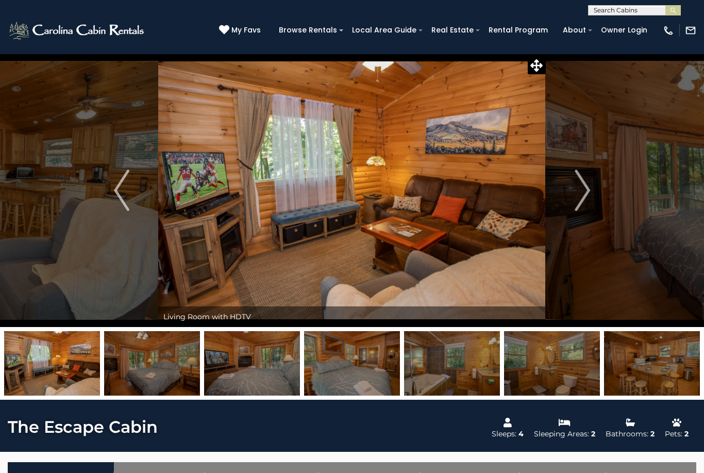
click at [584, 201] on img "Next" at bounding box center [582, 190] width 15 height 41
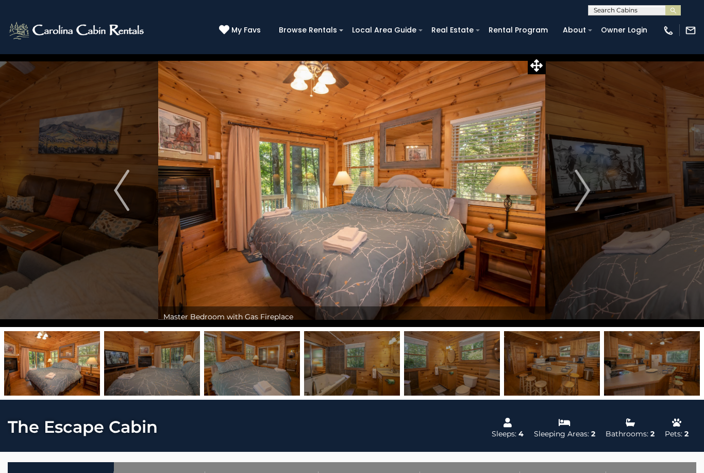
click at [589, 192] on img "Next" at bounding box center [582, 190] width 15 height 41
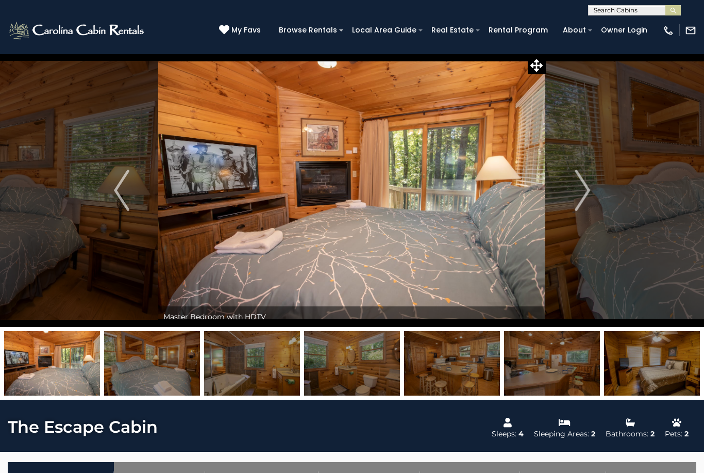
click at [595, 193] on button "Next" at bounding box center [582, 190] width 73 height 273
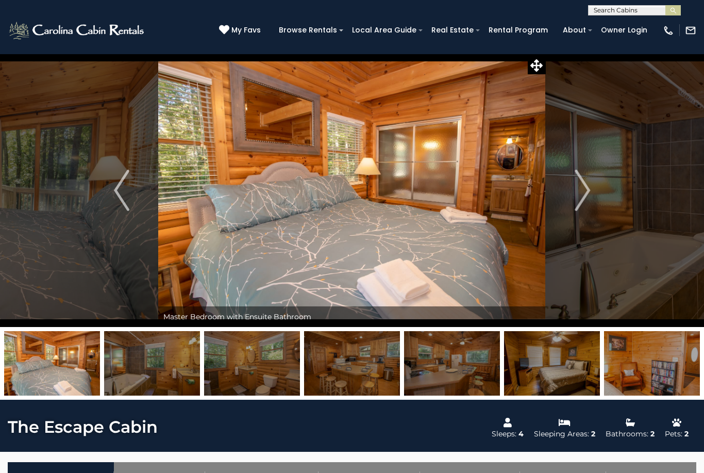
click at [584, 194] on img "Next" at bounding box center [582, 190] width 15 height 41
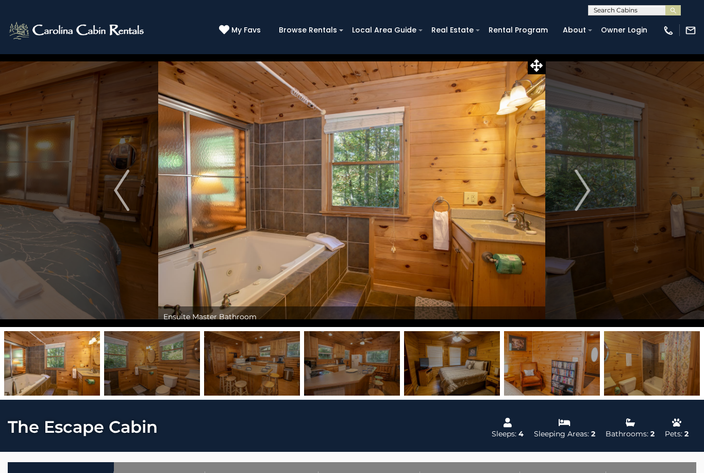
click at [589, 195] on img "Next" at bounding box center [582, 190] width 15 height 41
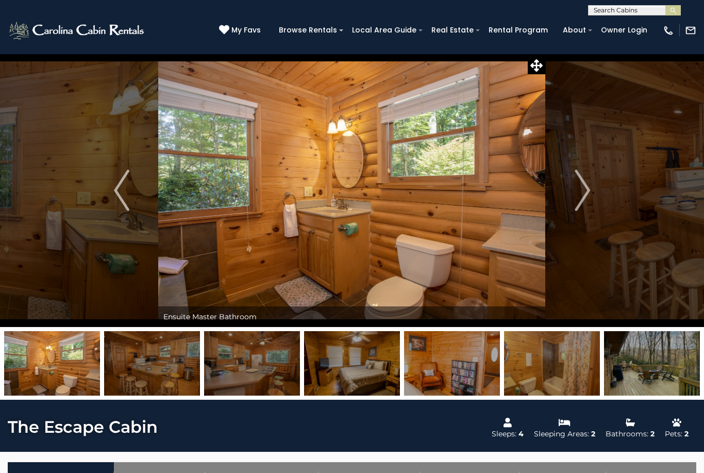
click at [587, 201] on img "Next" at bounding box center [582, 190] width 15 height 41
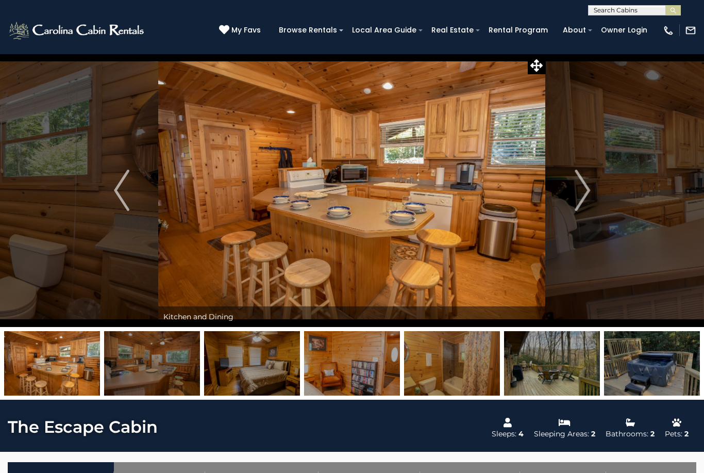
click at [586, 195] on img "Next" at bounding box center [582, 190] width 15 height 41
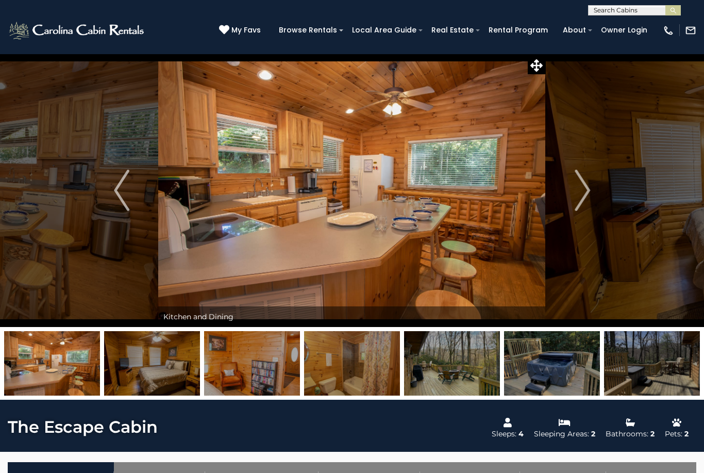
click at [577, 199] on img "Next" at bounding box center [582, 190] width 15 height 41
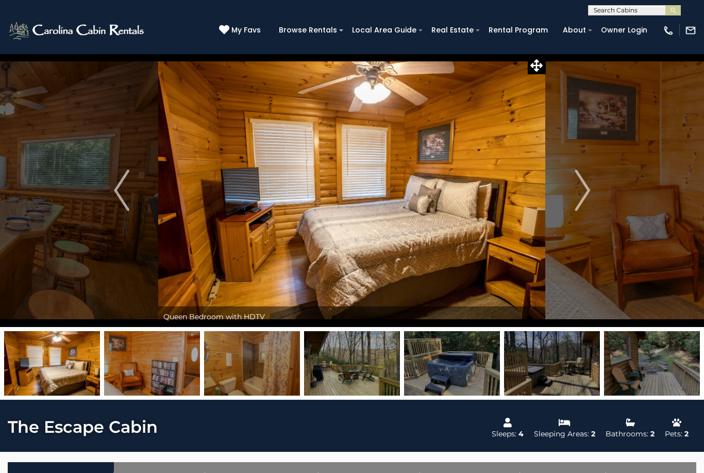
click at [580, 201] on img "Next" at bounding box center [582, 190] width 15 height 41
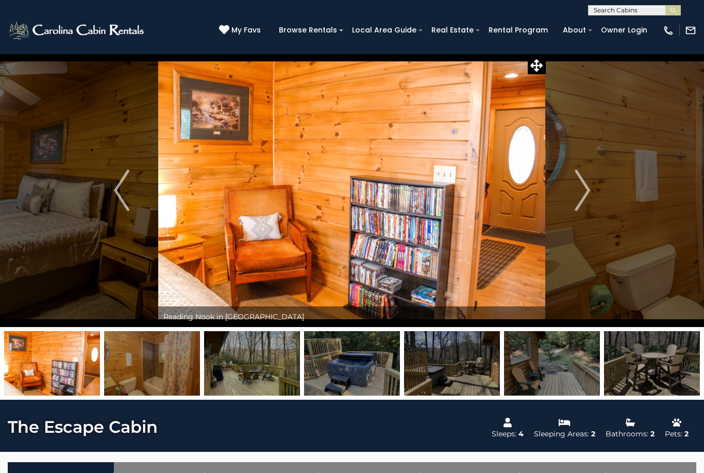
click at [586, 199] on img "Next" at bounding box center [582, 190] width 15 height 41
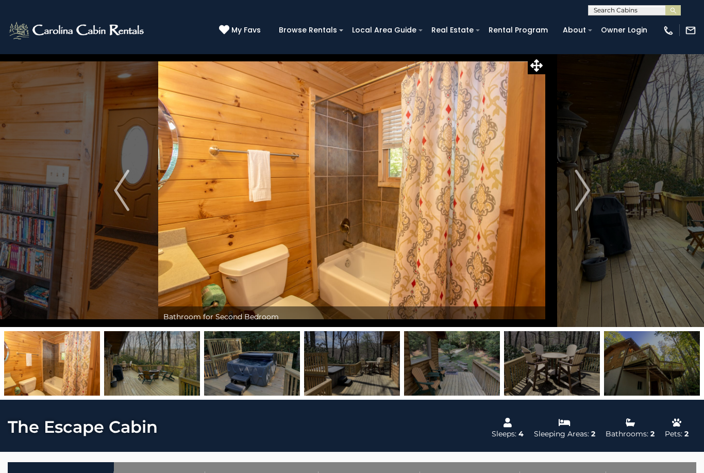
click at [582, 203] on img "Next" at bounding box center [582, 190] width 15 height 41
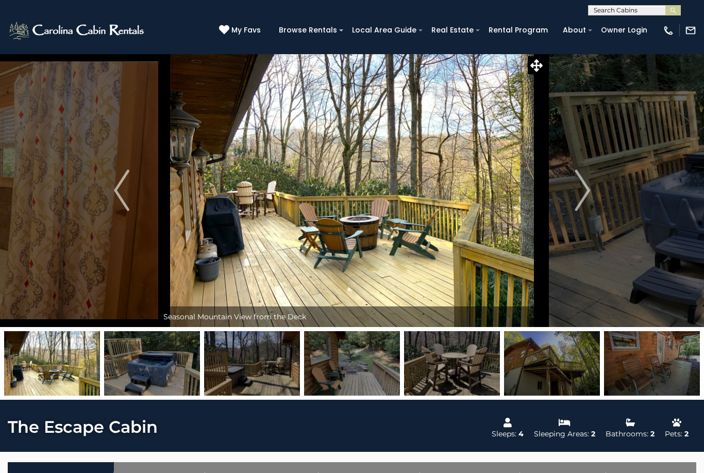
click at [583, 195] on img "Next" at bounding box center [582, 190] width 15 height 41
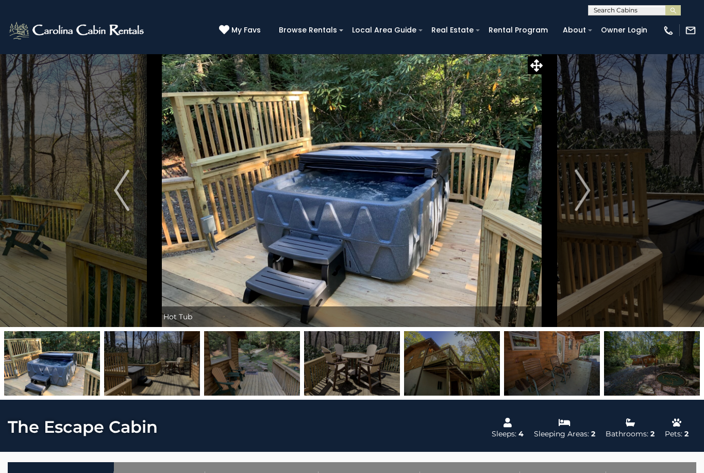
click at [579, 205] on img "Next" at bounding box center [582, 190] width 15 height 41
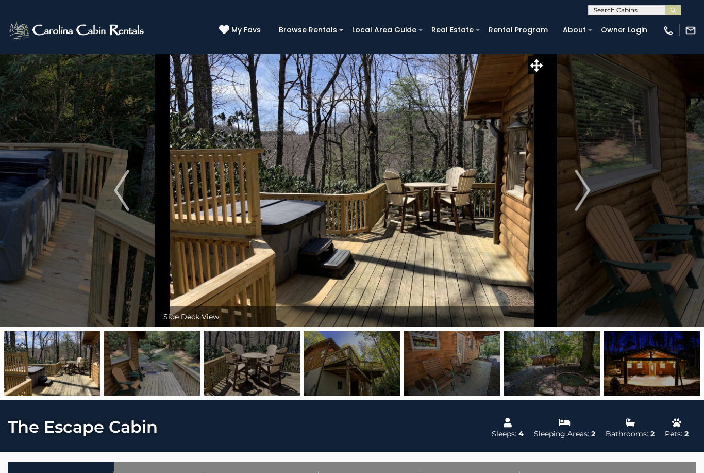
click at [577, 203] on img "Next" at bounding box center [582, 190] width 15 height 41
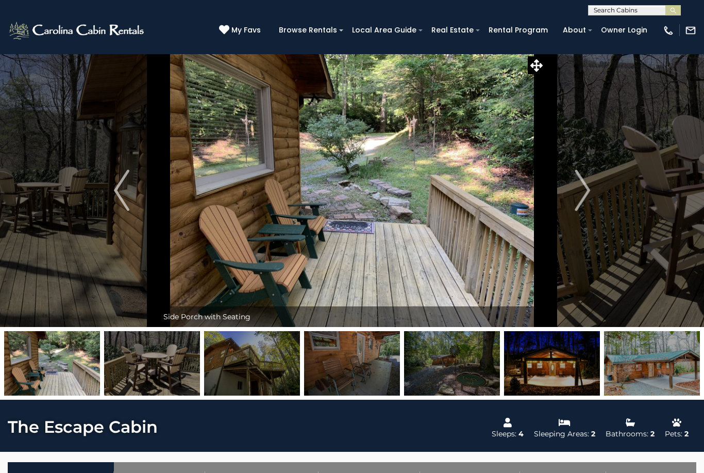
click at [589, 192] on img "Next" at bounding box center [582, 190] width 15 height 41
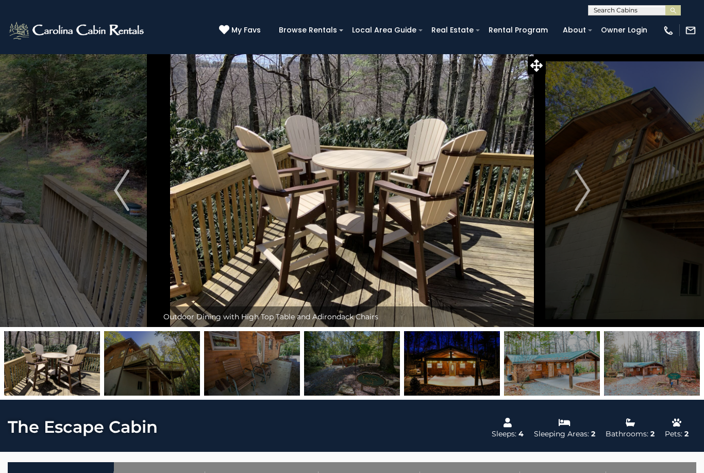
click at [589, 198] on img "Next" at bounding box center [582, 190] width 15 height 41
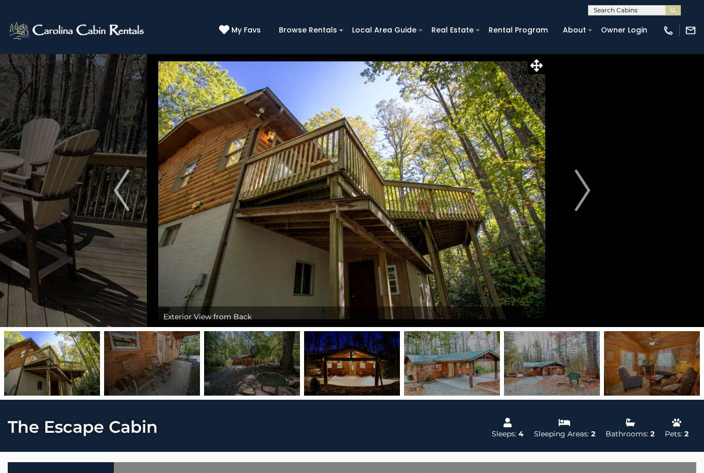
click at [580, 197] on img "Next" at bounding box center [582, 190] width 15 height 41
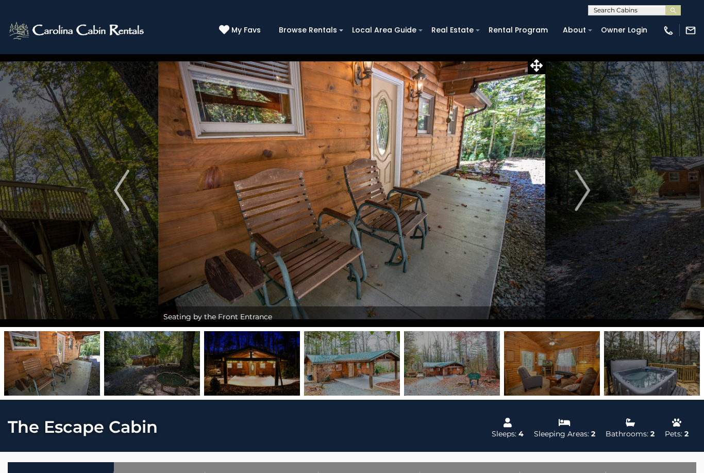
click at [585, 192] on img "Next" at bounding box center [582, 190] width 15 height 41
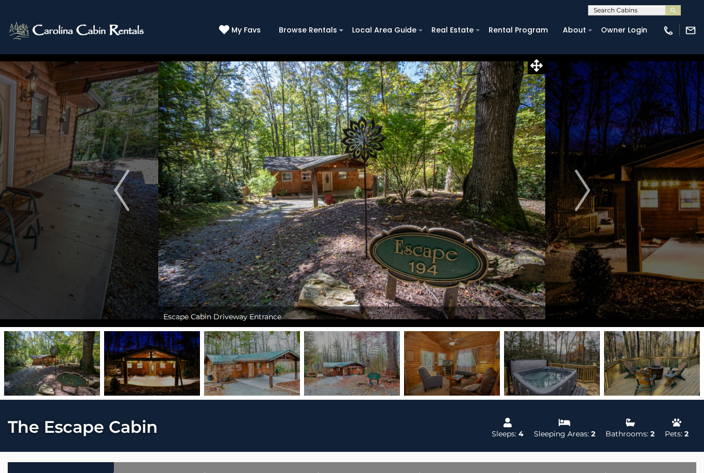
click at [127, 191] on img "Previous" at bounding box center [121, 190] width 15 height 41
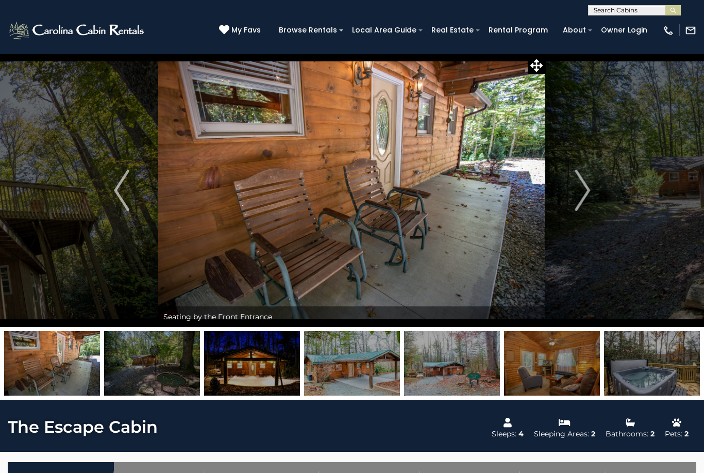
click at [598, 197] on button "Next" at bounding box center [582, 190] width 73 height 273
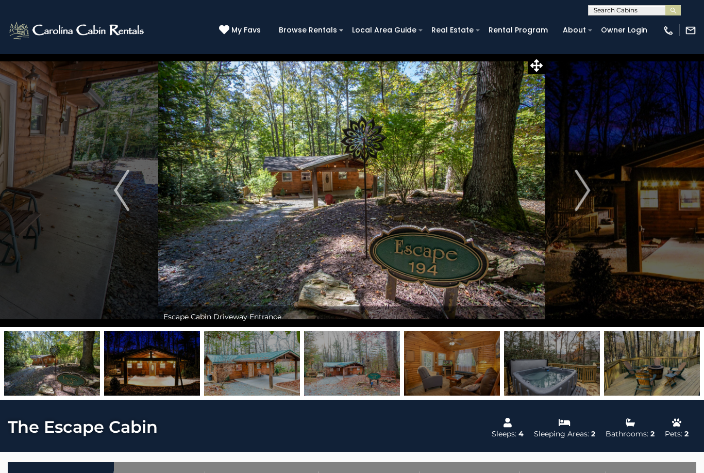
click at [123, 197] on img "Previous" at bounding box center [121, 190] width 15 height 41
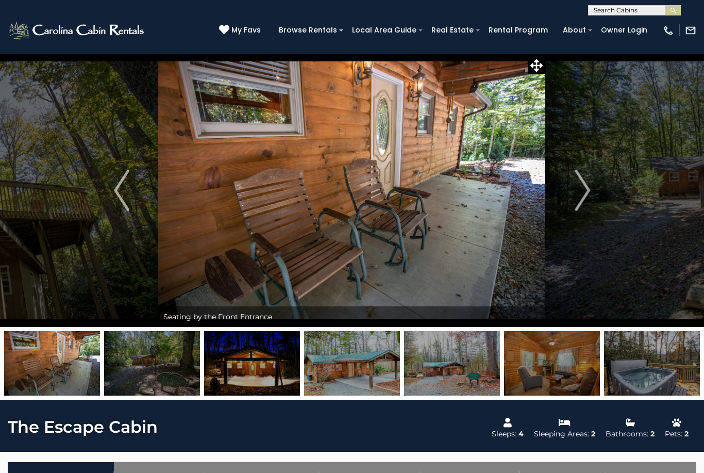
click at [588, 193] on img "Next" at bounding box center [582, 190] width 15 height 41
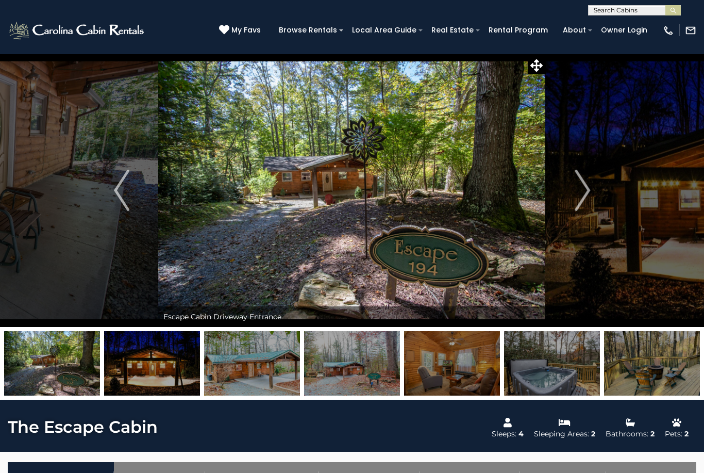
click at [589, 198] on img "Next" at bounding box center [582, 190] width 15 height 41
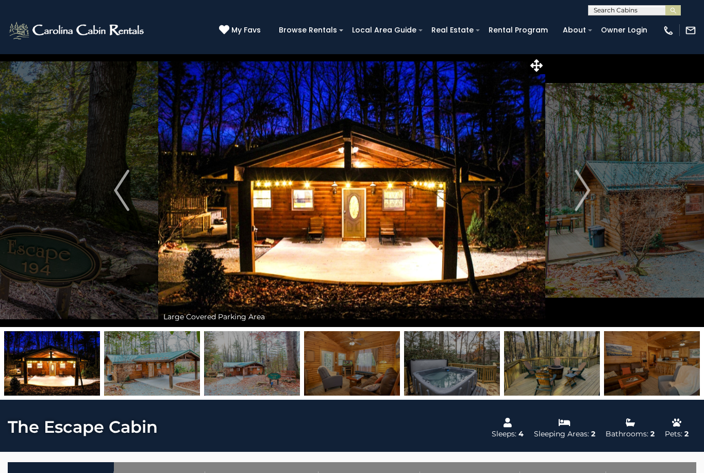
click at [589, 199] on img "Next" at bounding box center [582, 190] width 15 height 41
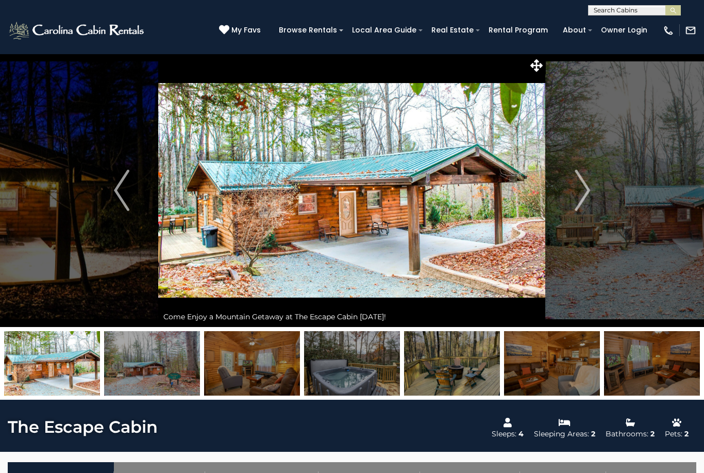
click at [589, 195] on img "Next" at bounding box center [582, 190] width 15 height 41
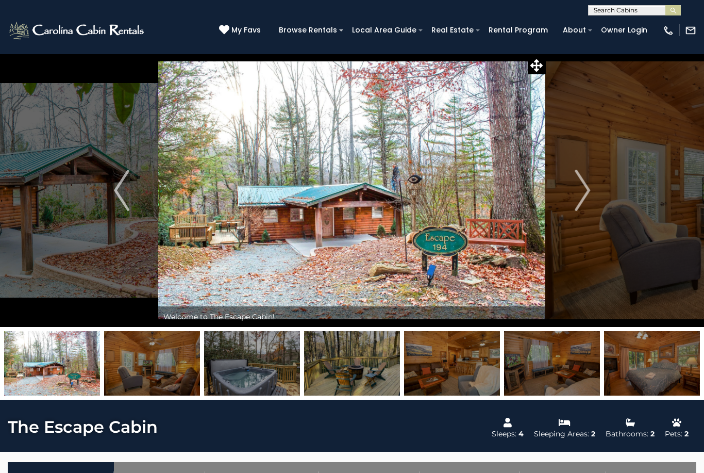
click at [589, 191] on img "Next" at bounding box center [582, 190] width 15 height 41
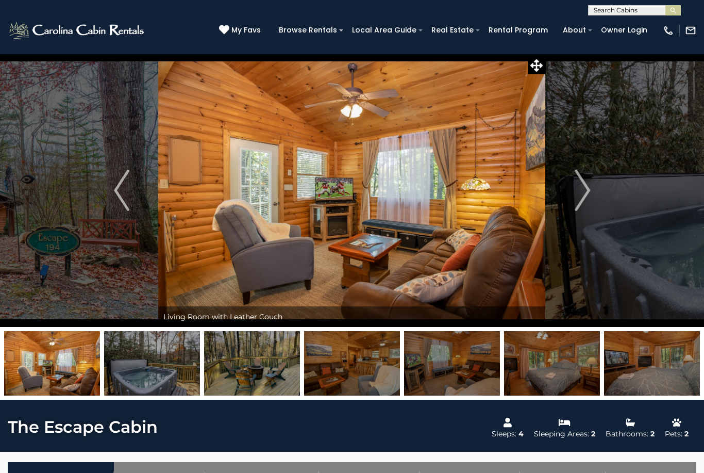
click at [590, 192] on img "Next" at bounding box center [582, 190] width 15 height 41
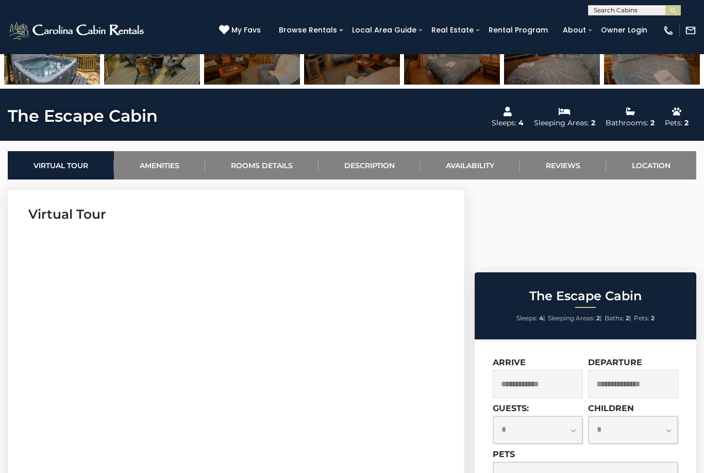
scroll to position [300, 0]
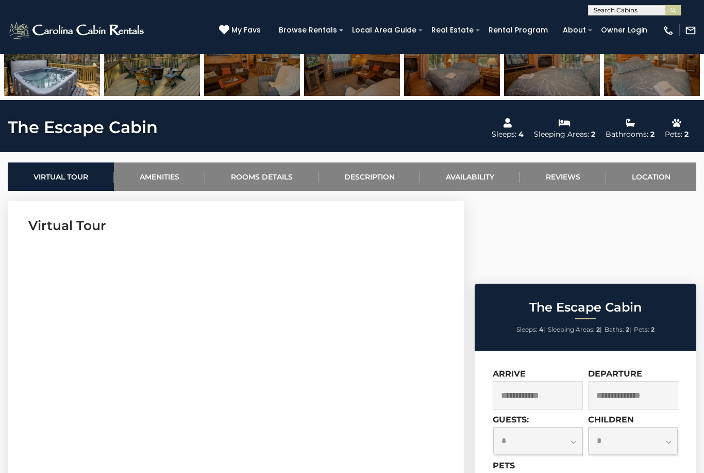
click at [479, 175] on link "Availability" at bounding box center [470, 176] width 100 height 28
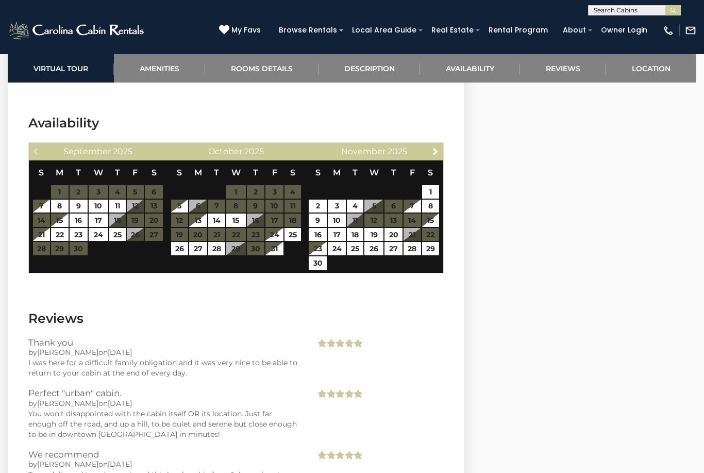
scroll to position [1781, 0]
